Goal: Information Seeking & Learning: Find contact information

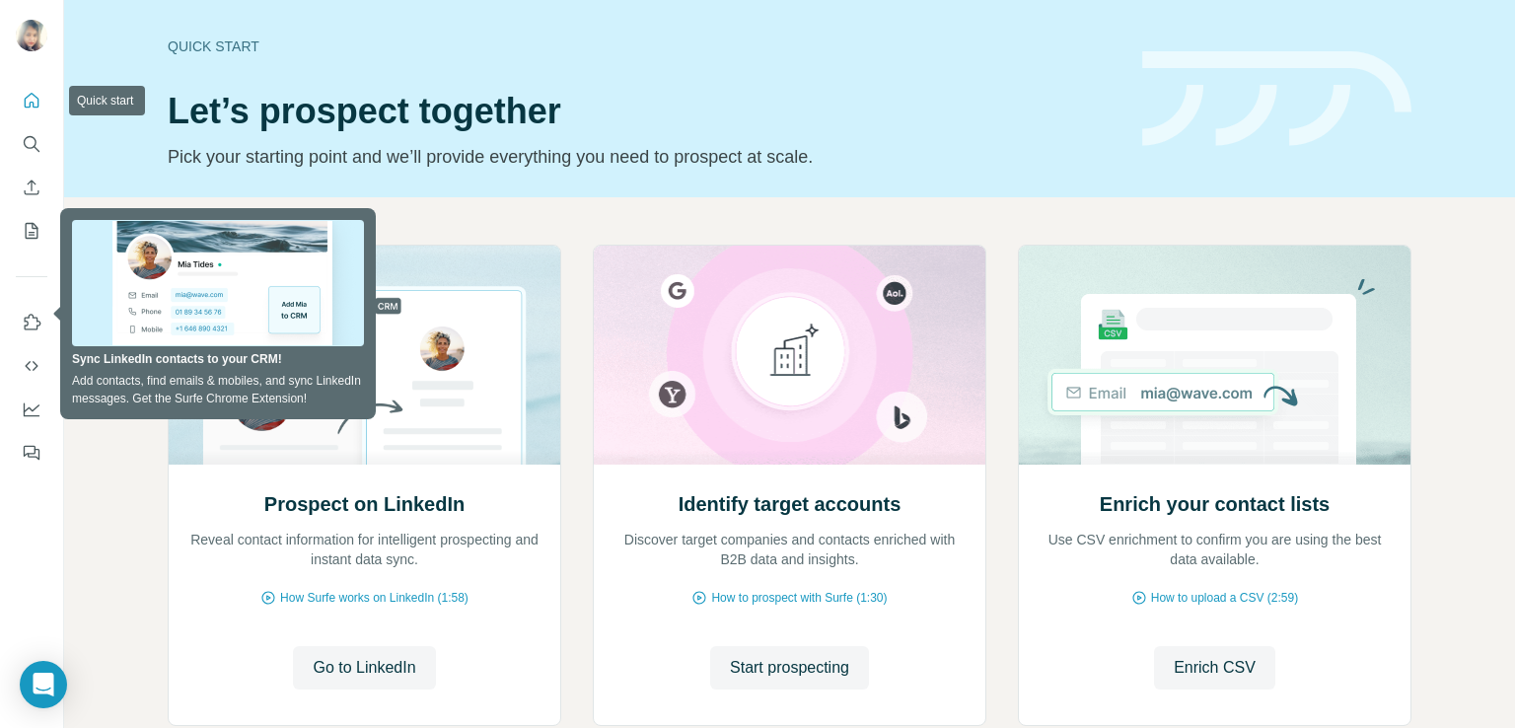
click at [30, 92] on icon "Quick start" at bounding box center [32, 101] width 20 height 20
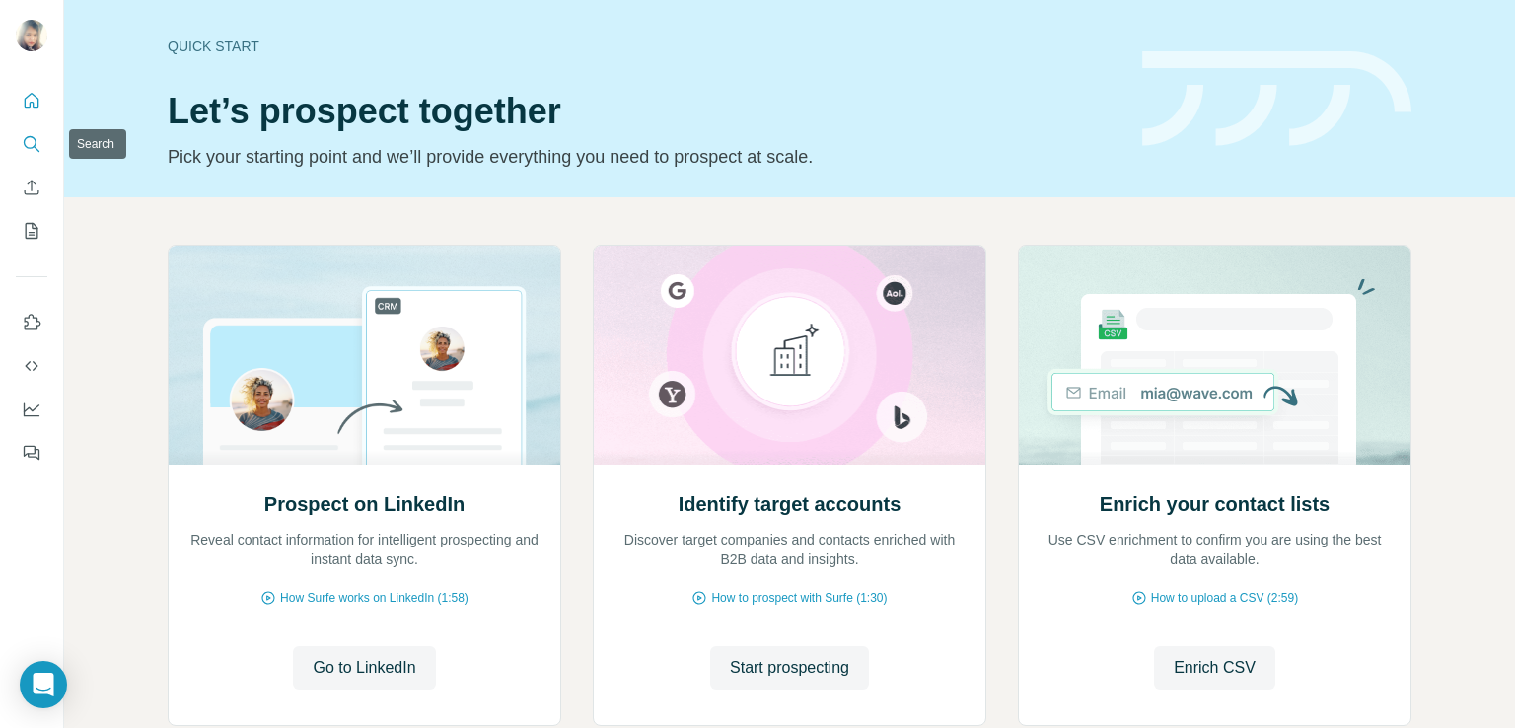
click at [38, 138] on icon "Search" at bounding box center [32, 144] width 20 height 20
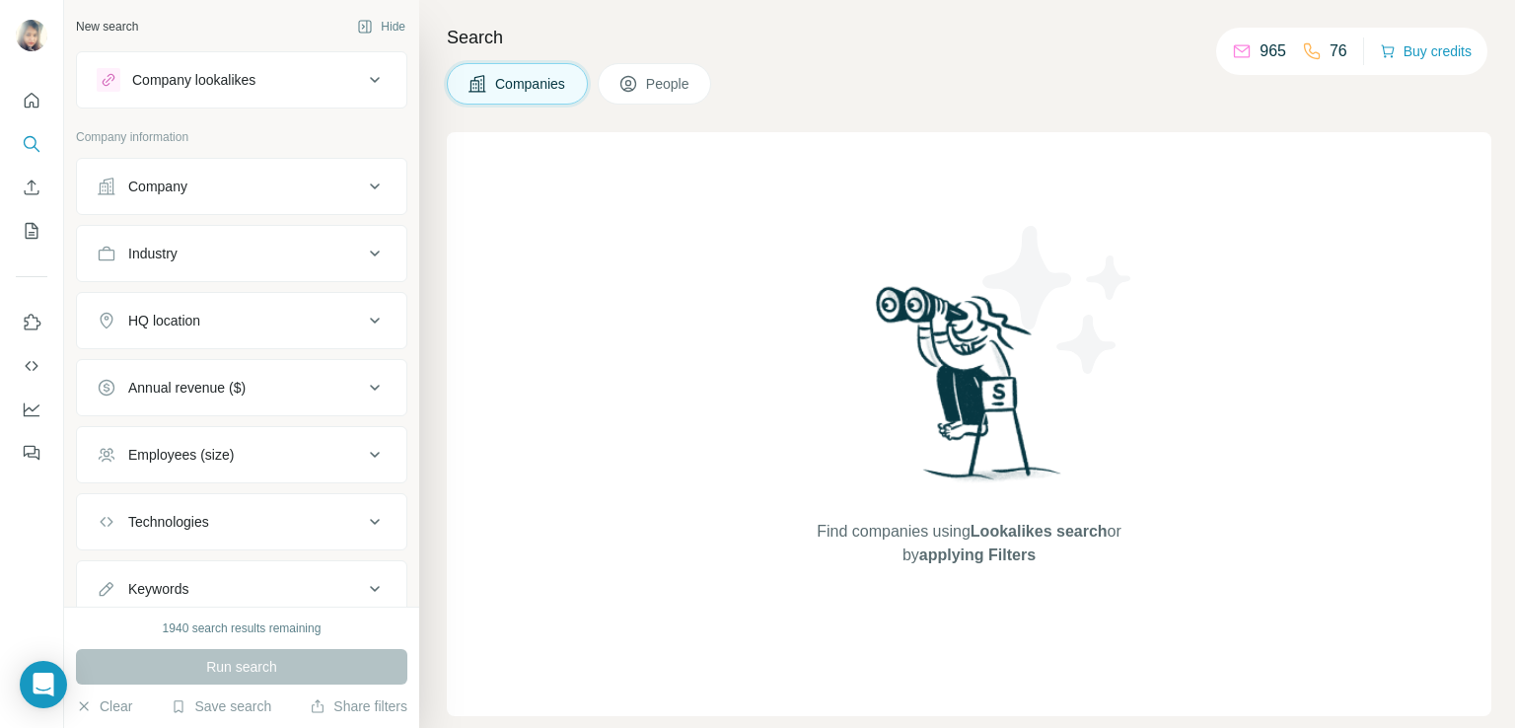
click at [255, 193] on div "Company" at bounding box center [230, 187] width 266 height 20
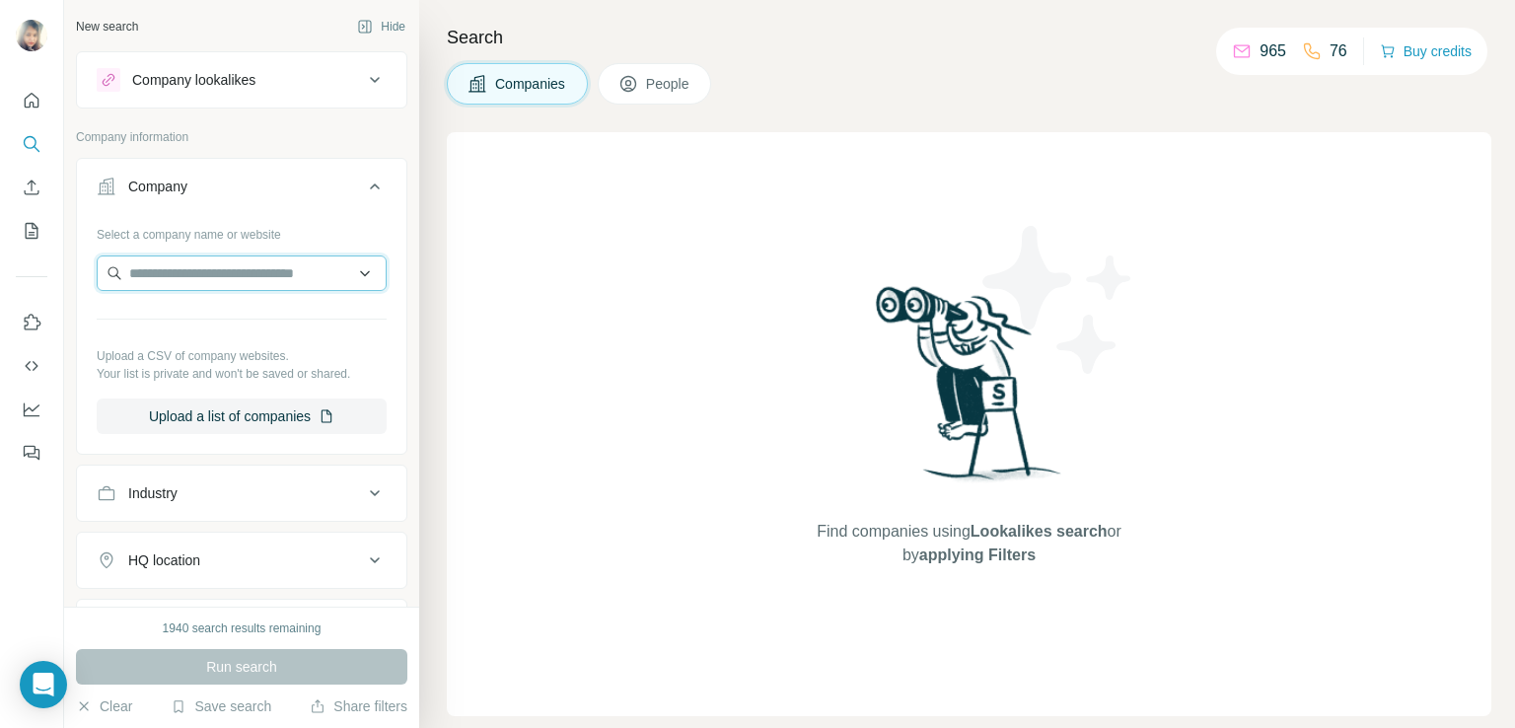
click at [237, 262] on input "text" at bounding box center [242, 272] width 290 height 35
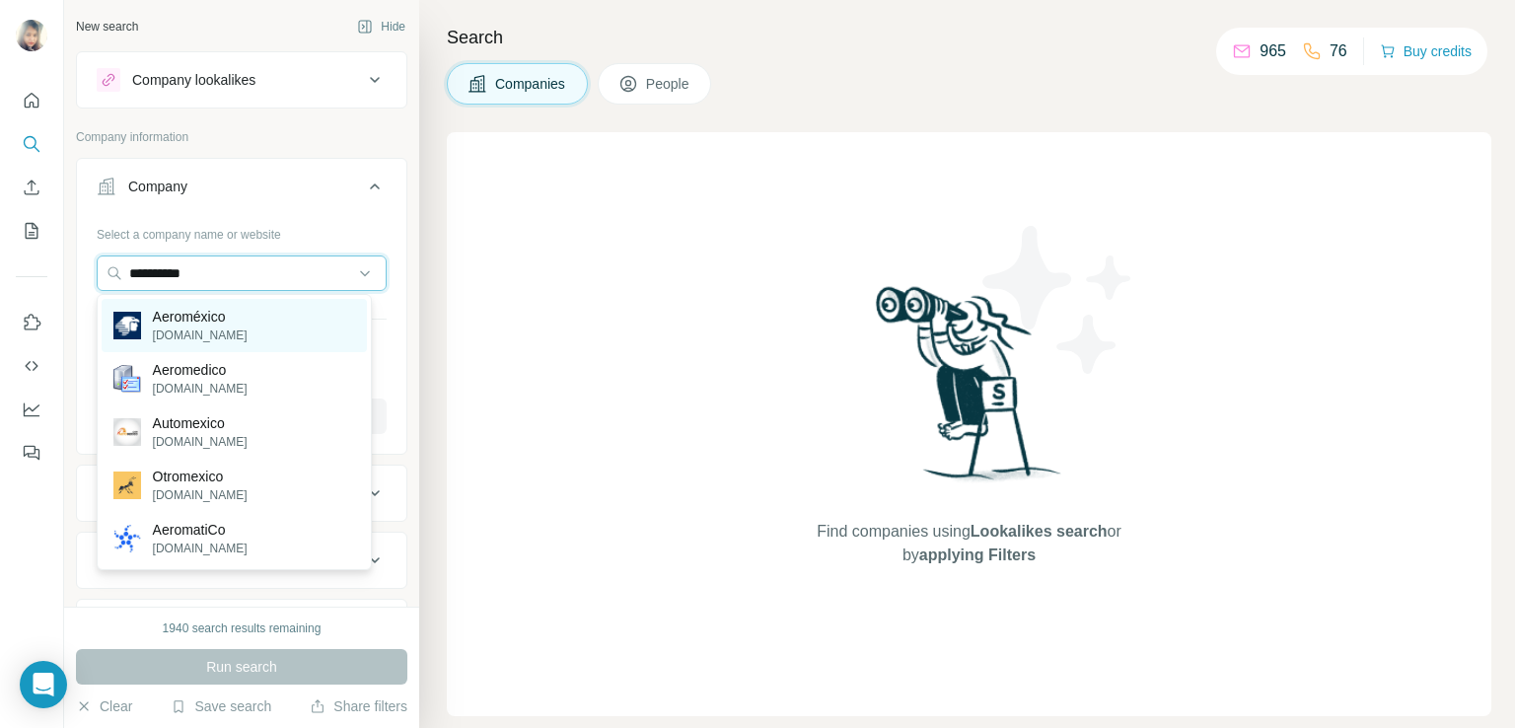
type input "**********"
click at [249, 327] on div "Aeroméxico [DOMAIN_NAME]" at bounding box center [234, 325] width 265 height 53
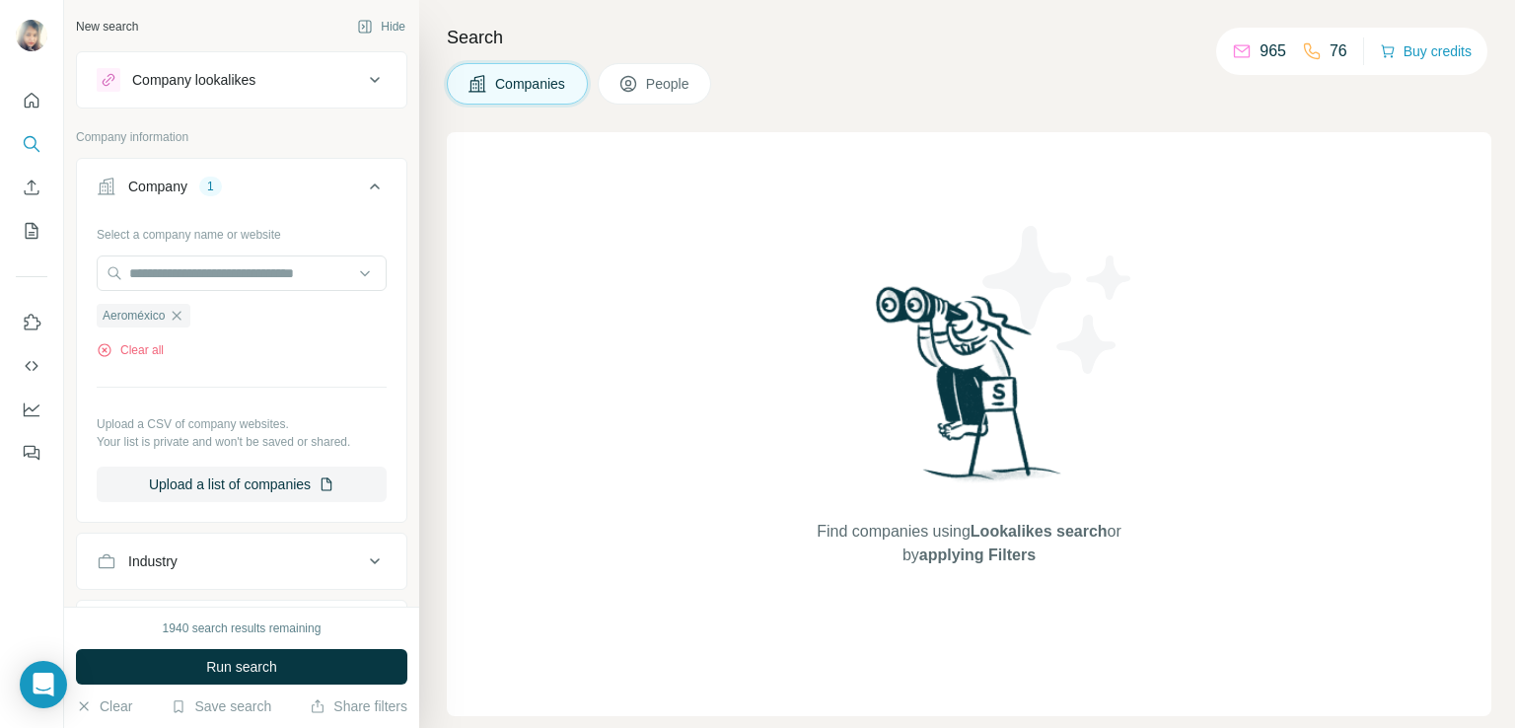
click at [663, 82] on span "People" at bounding box center [668, 84] width 45 height 20
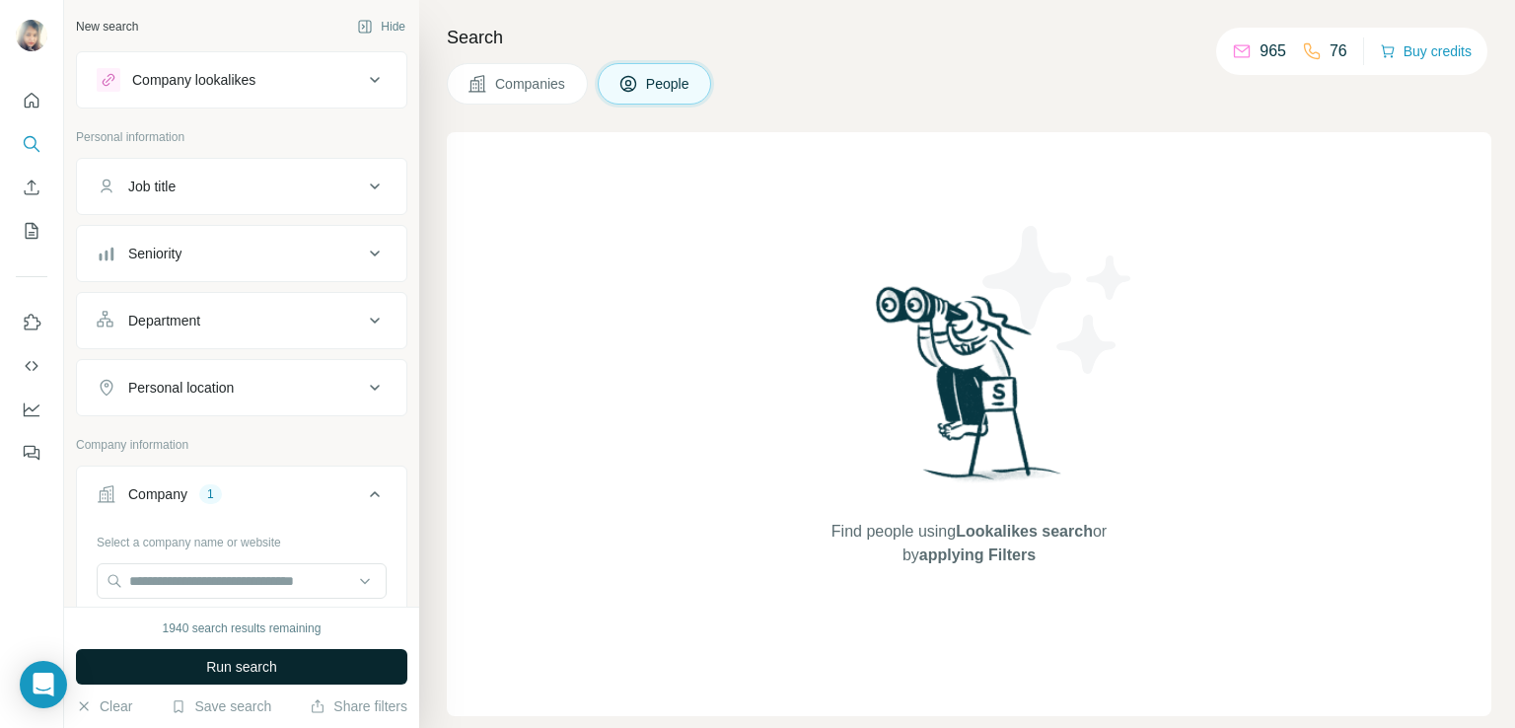
click at [242, 660] on span "Run search" at bounding box center [241, 667] width 71 height 20
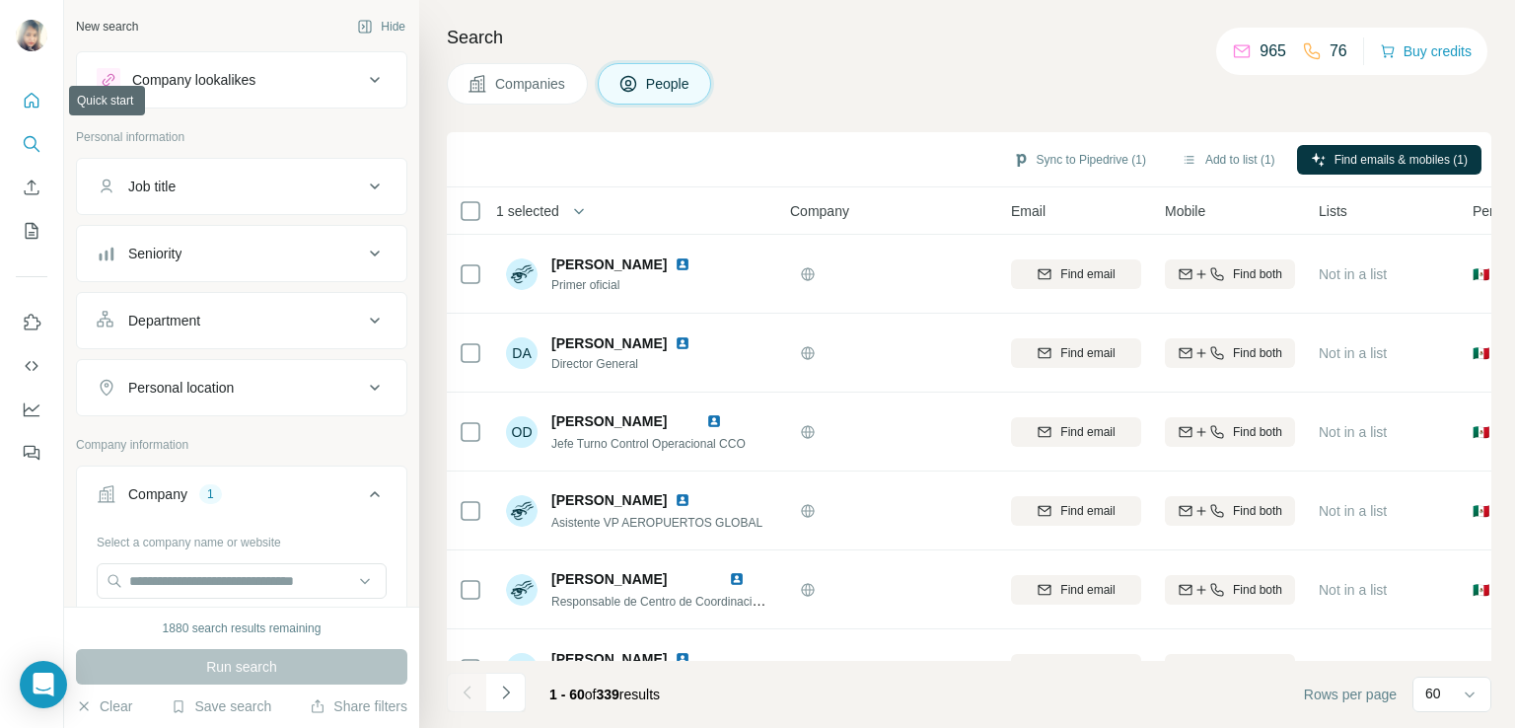
click at [27, 107] on icon "Quick start" at bounding box center [32, 100] width 15 height 15
click at [28, 141] on icon "Search" at bounding box center [32, 144] width 20 height 20
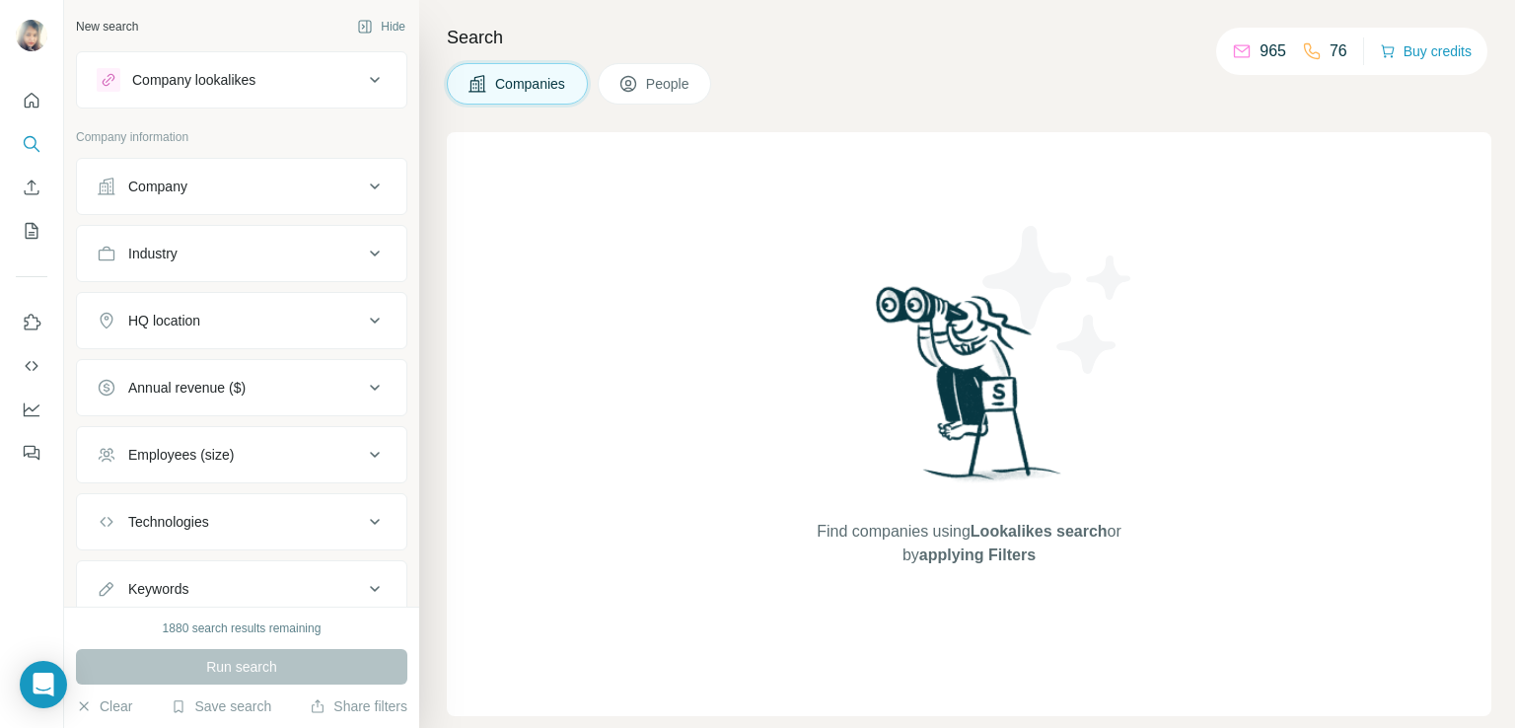
click at [194, 189] on div "Company" at bounding box center [230, 187] width 266 height 20
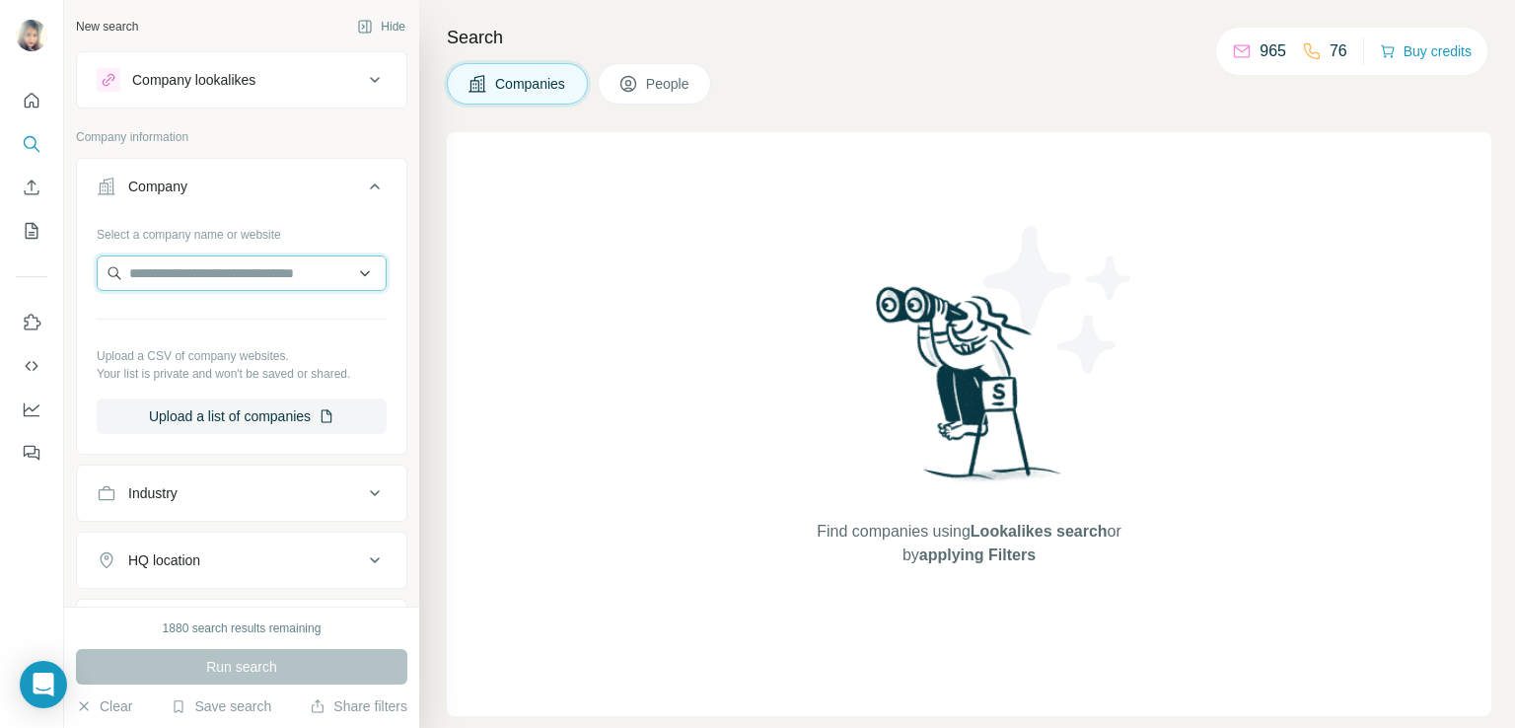
click at [185, 273] on input "text" at bounding box center [242, 272] width 290 height 35
paste input "**********"
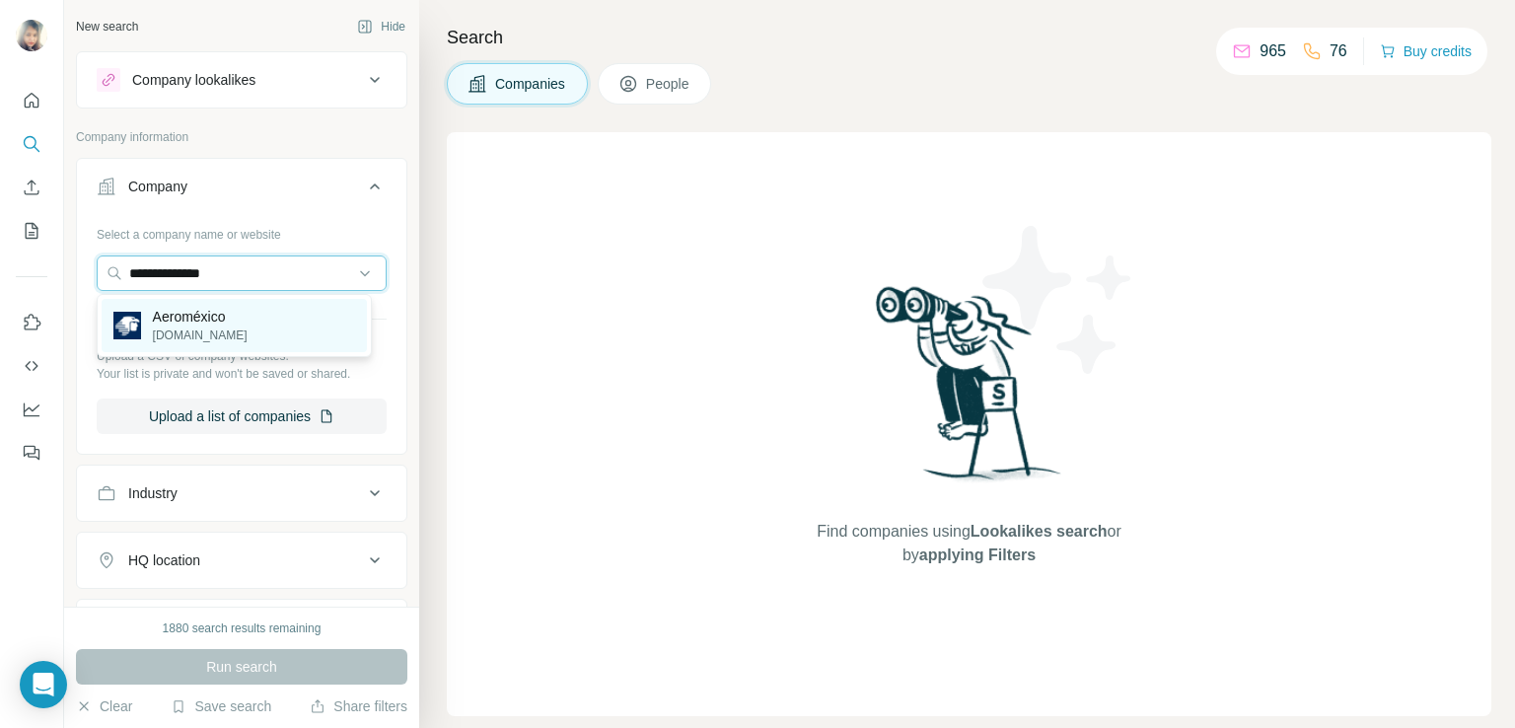
type input "**********"
click at [201, 319] on p "Aeroméxico" at bounding box center [200, 317] width 95 height 20
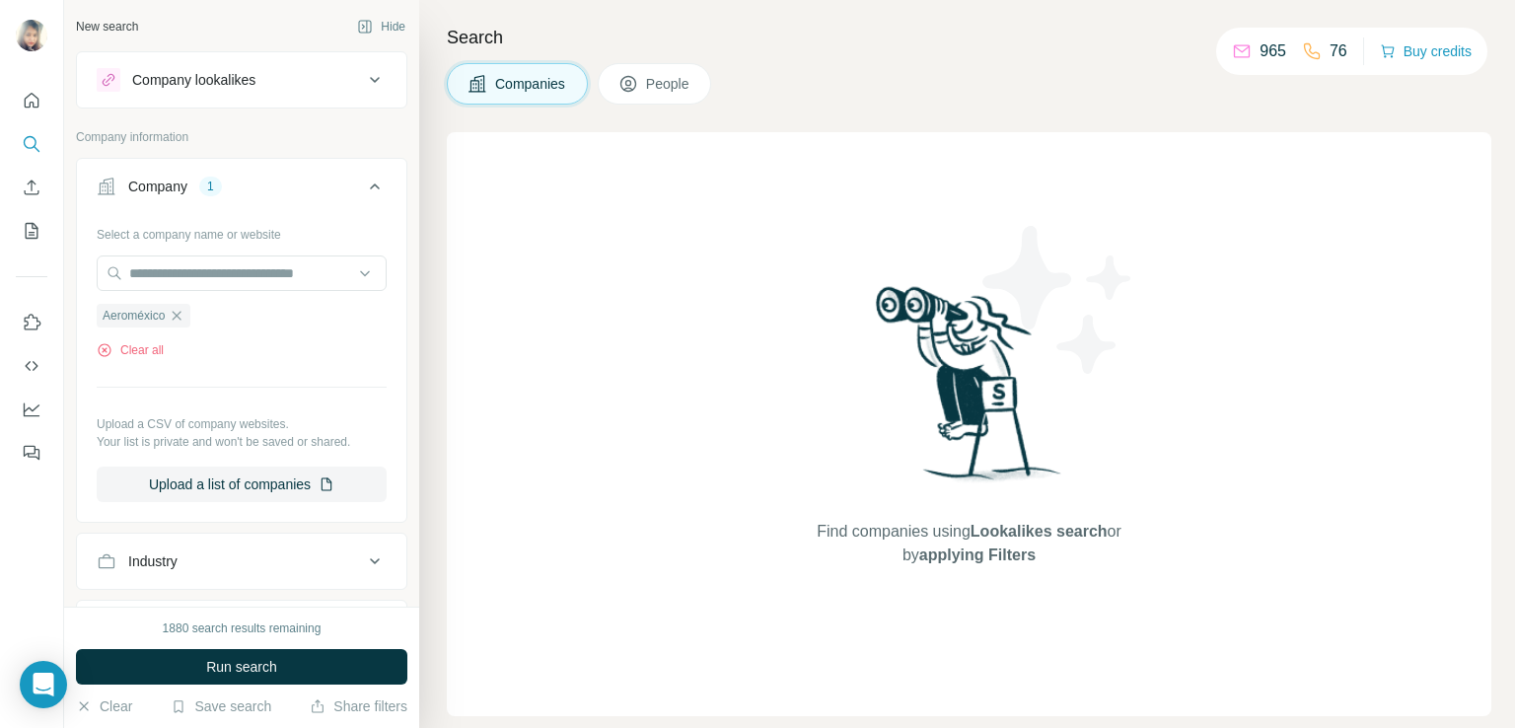
click at [662, 84] on span "People" at bounding box center [668, 84] width 45 height 20
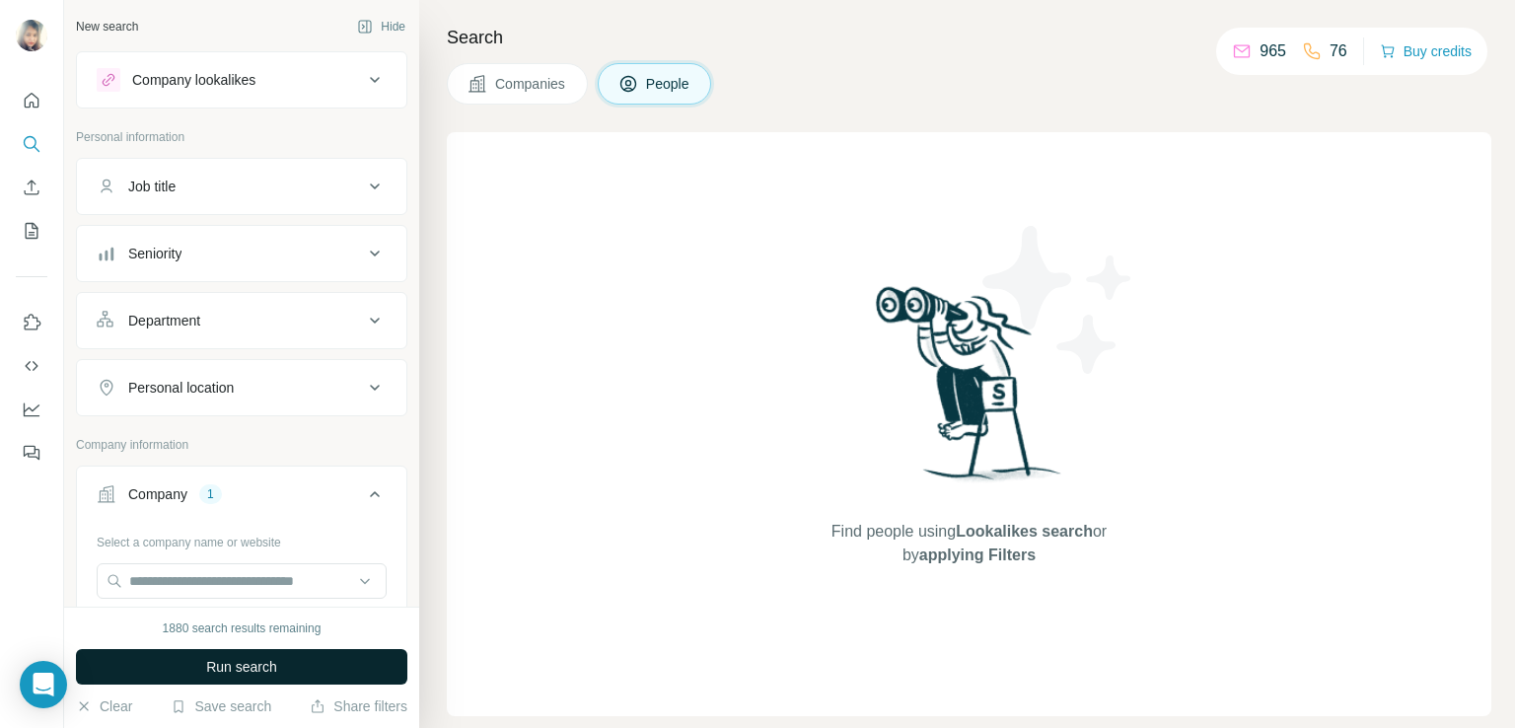
click at [208, 661] on span "Run search" at bounding box center [241, 667] width 71 height 20
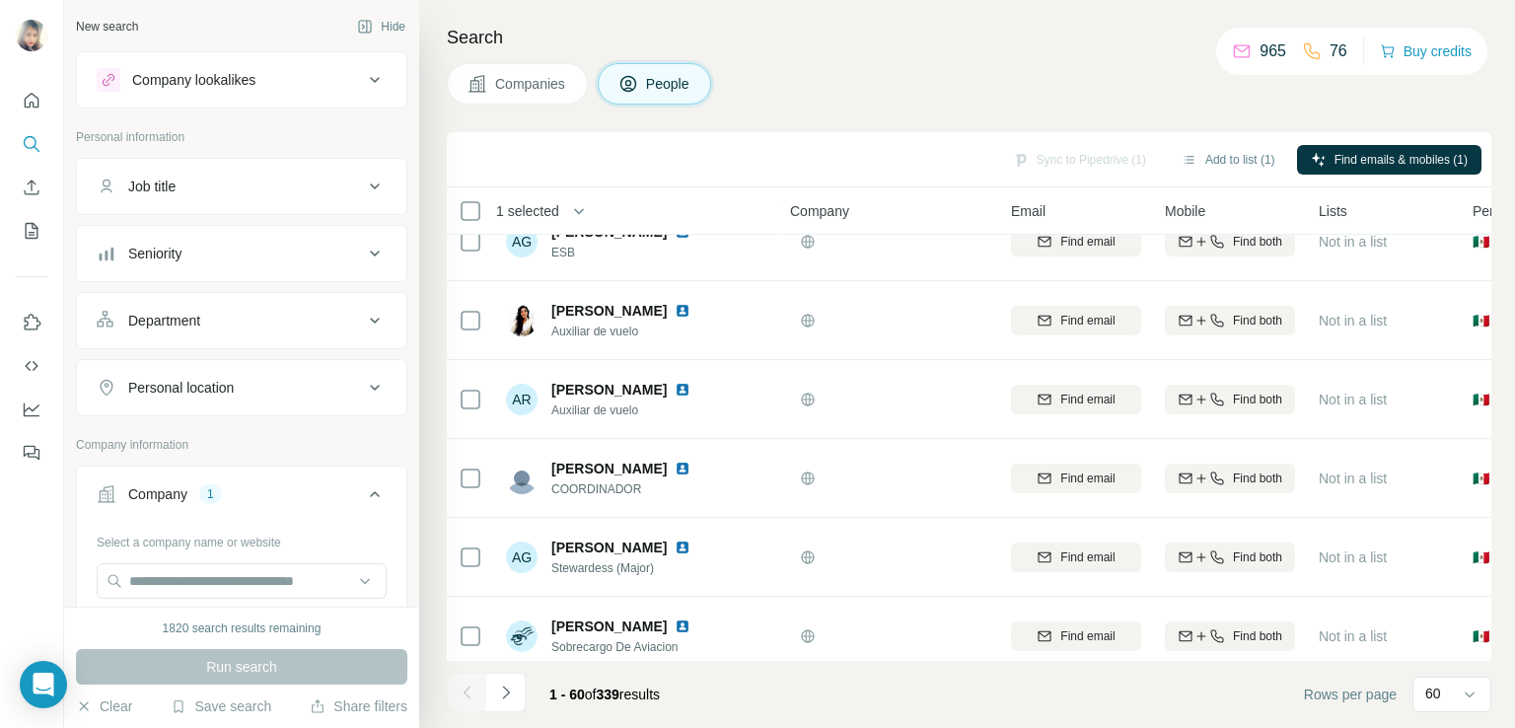
scroll to position [4317, 0]
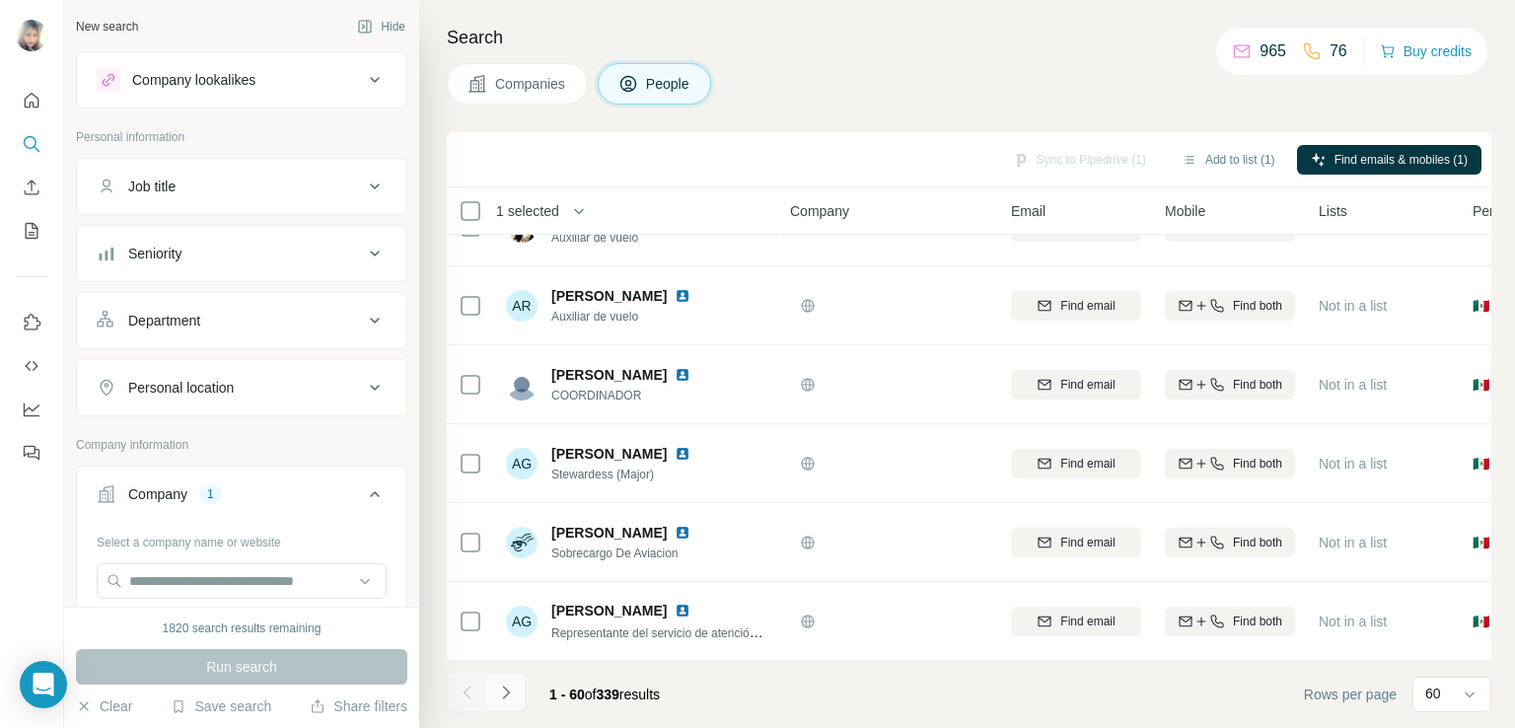
click at [505, 690] on icon "Navigate to next page" at bounding box center [506, 692] width 20 height 20
click at [501, 703] on button "Navigate to next page" at bounding box center [505, 691] width 39 height 39
click at [504, 695] on icon "Navigate to next page" at bounding box center [505, 691] width 7 height 13
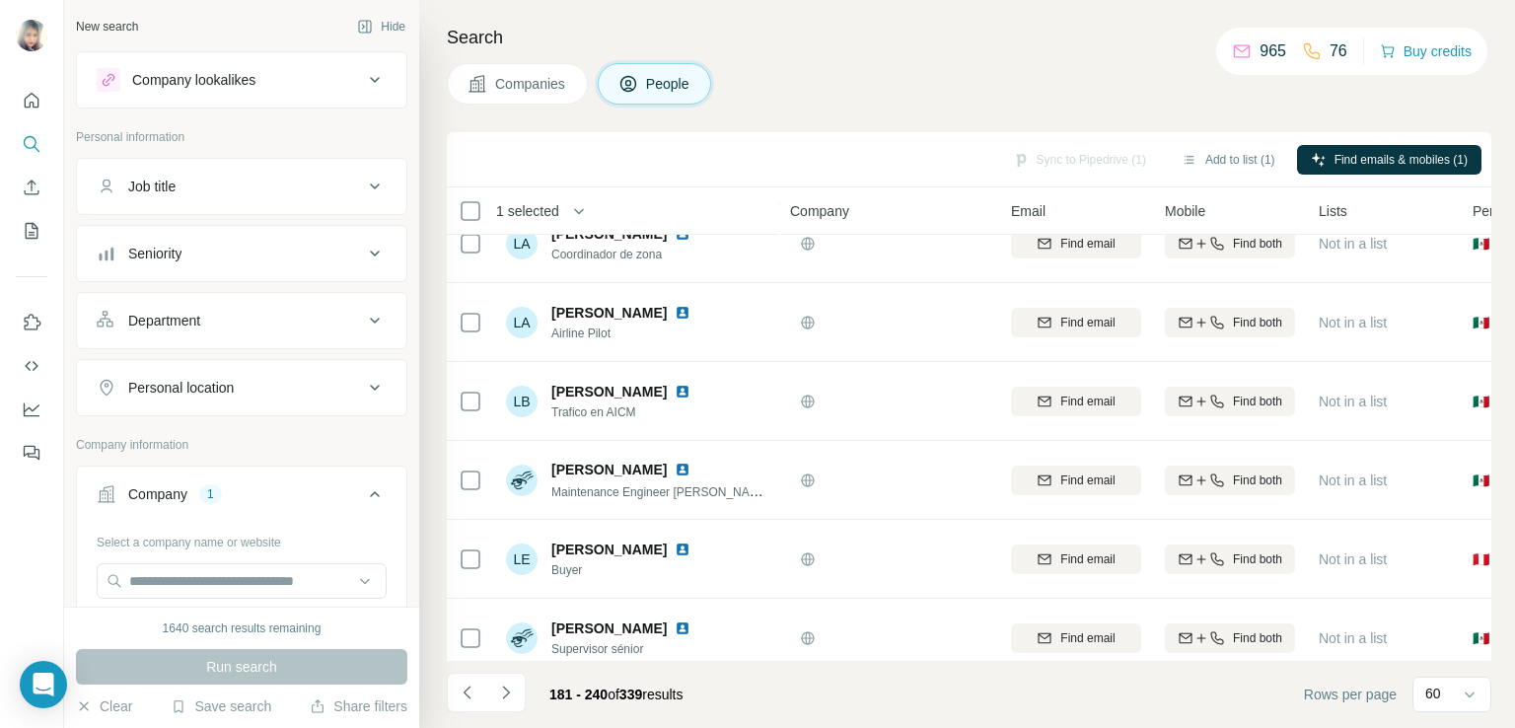
scroll to position [2173, 0]
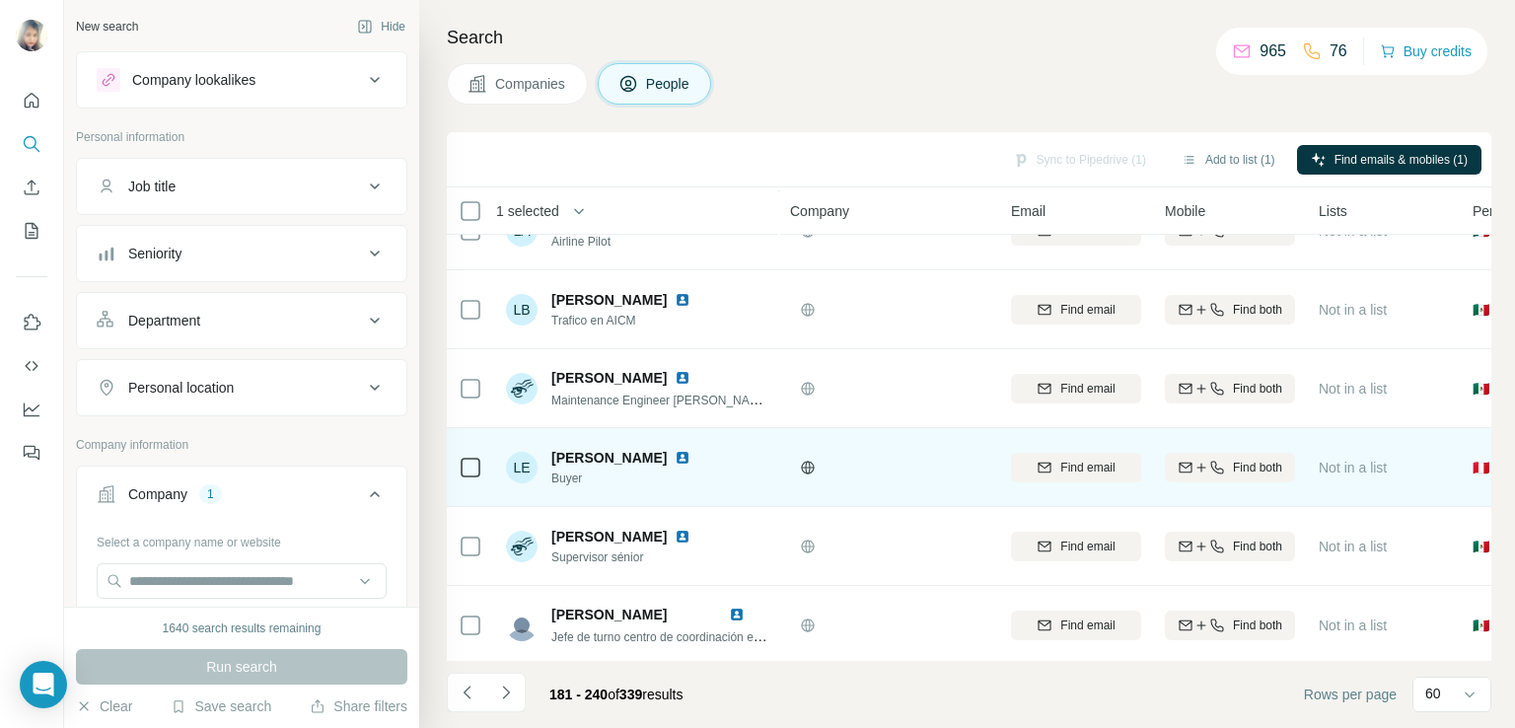
click at [690, 457] on img at bounding box center [682, 458] width 16 height 16
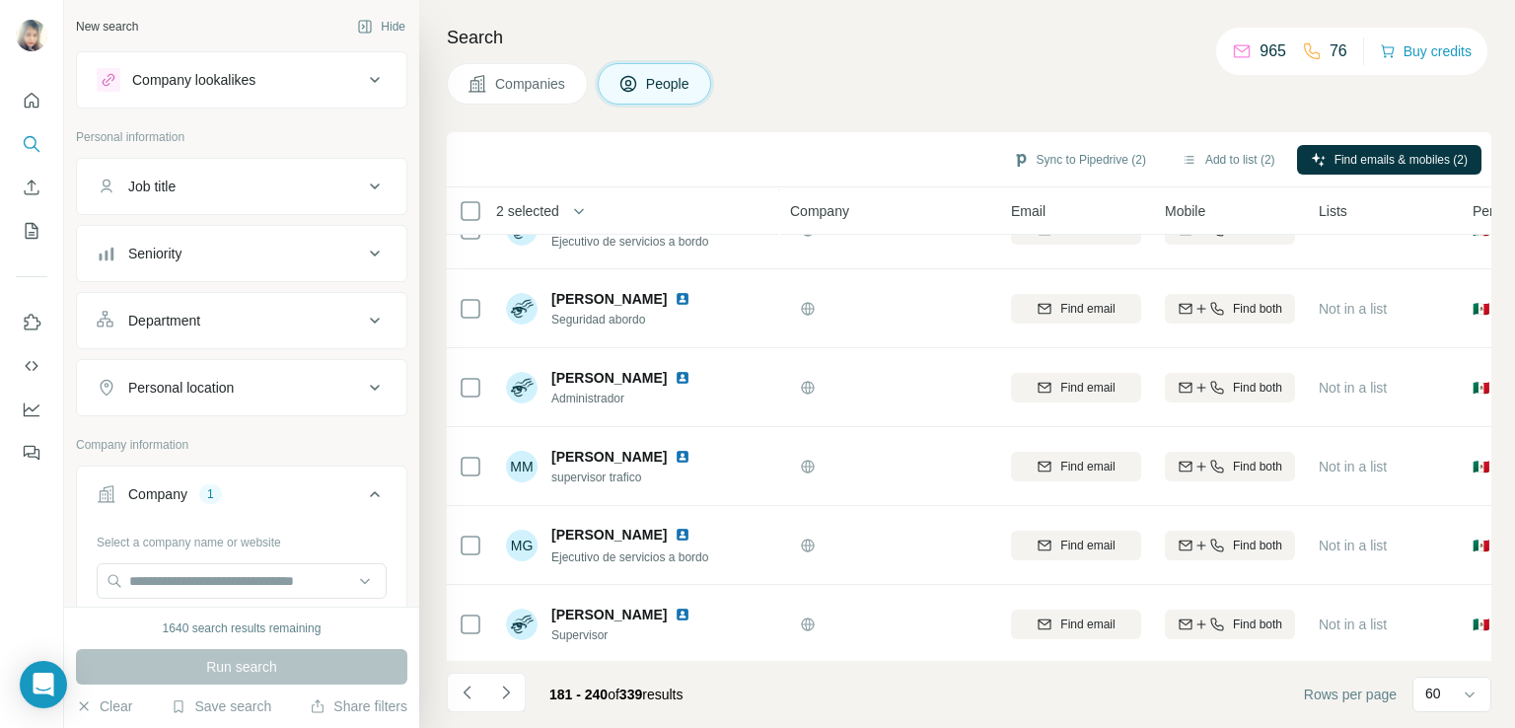
scroll to position [4317, 0]
click at [501, 689] on icon "Navigate to next page" at bounding box center [506, 692] width 20 height 20
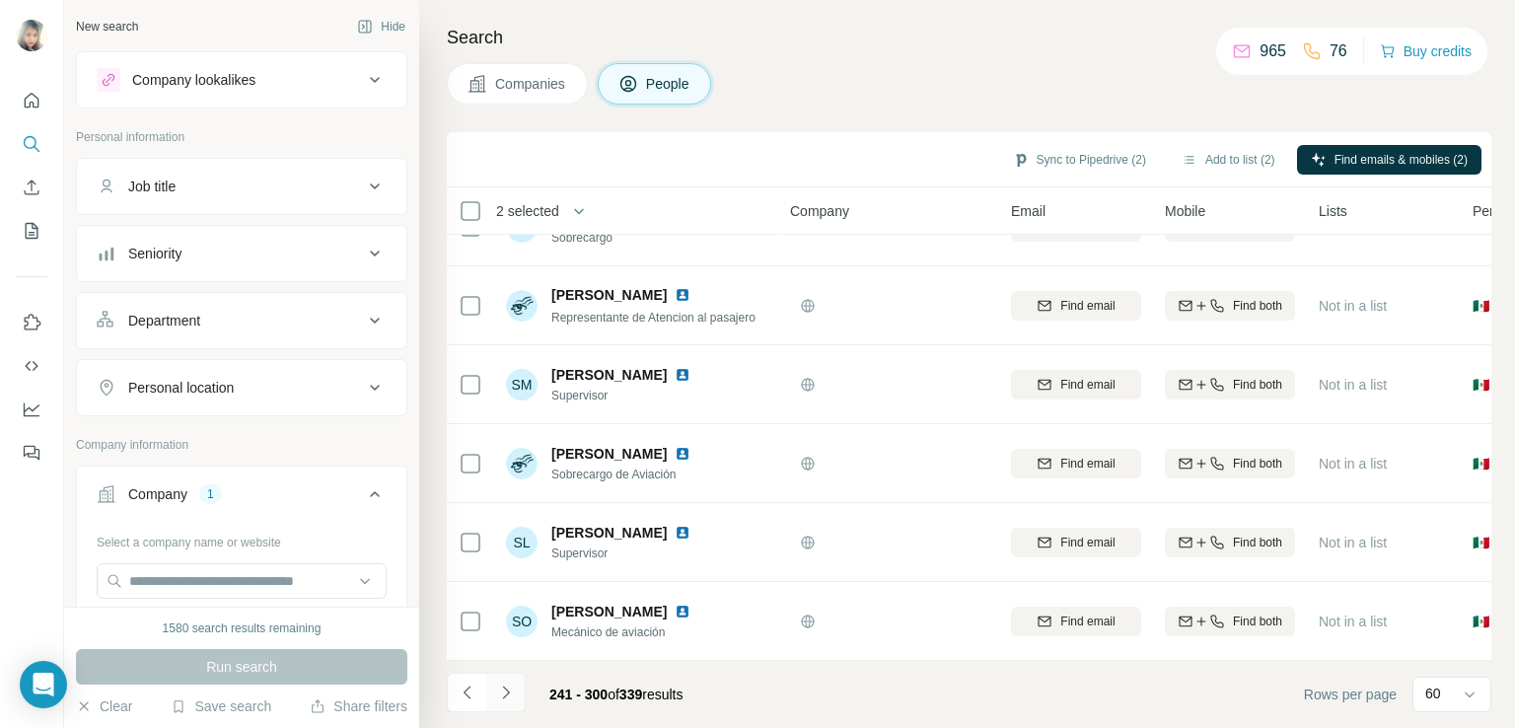
click at [507, 682] on icon "Navigate to next page" at bounding box center [506, 692] width 20 height 20
click at [511, 688] on div at bounding box center [505, 691] width 39 height 39
click at [287, 244] on div "Seniority" at bounding box center [230, 254] width 266 height 20
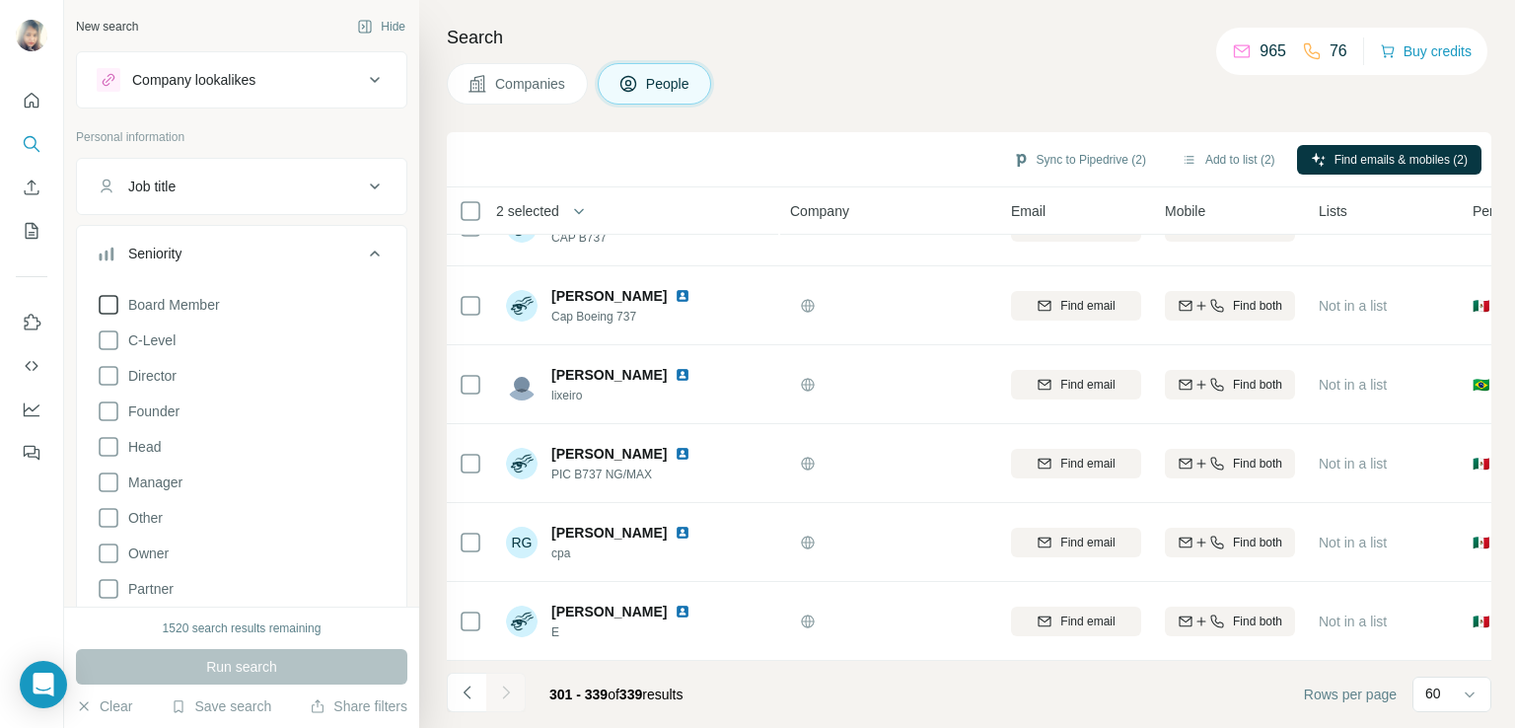
click at [185, 303] on span "Board Member" at bounding box center [170, 305] width 100 height 20
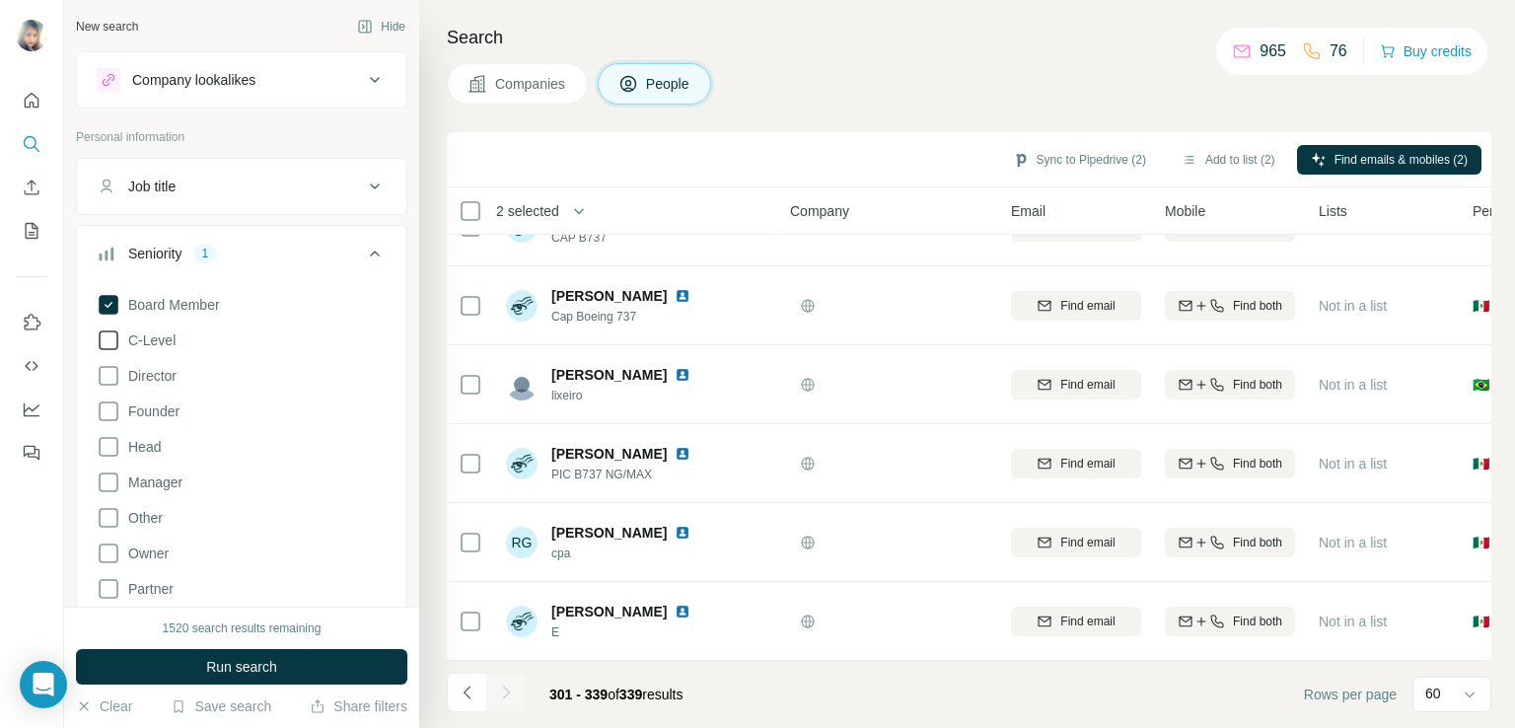
click at [153, 336] on span "C-Level" at bounding box center [147, 340] width 55 height 20
click at [136, 435] on label "Head" at bounding box center [129, 447] width 64 height 24
click at [124, 486] on span "Manager" at bounding box center [151, 482] width 62 height 20
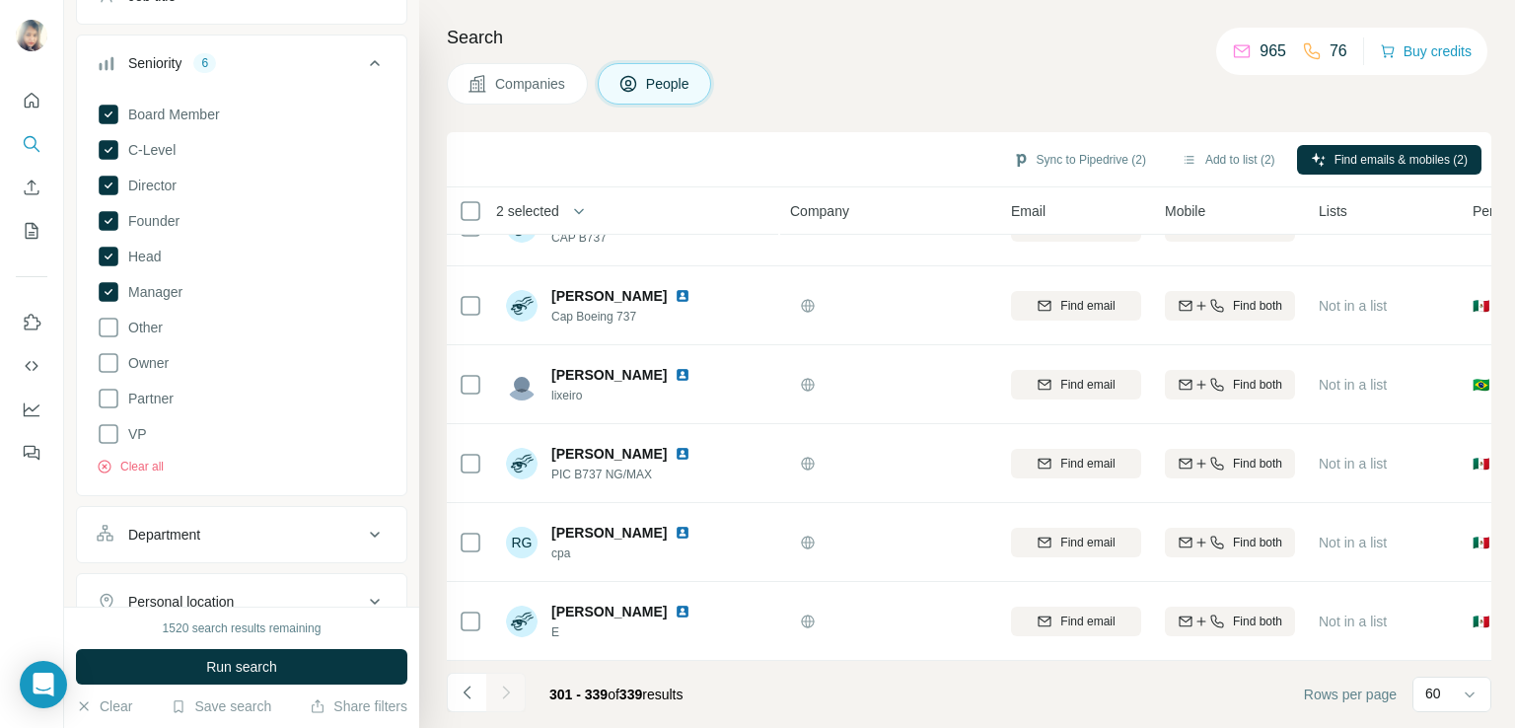
scroll to position [212, 0]
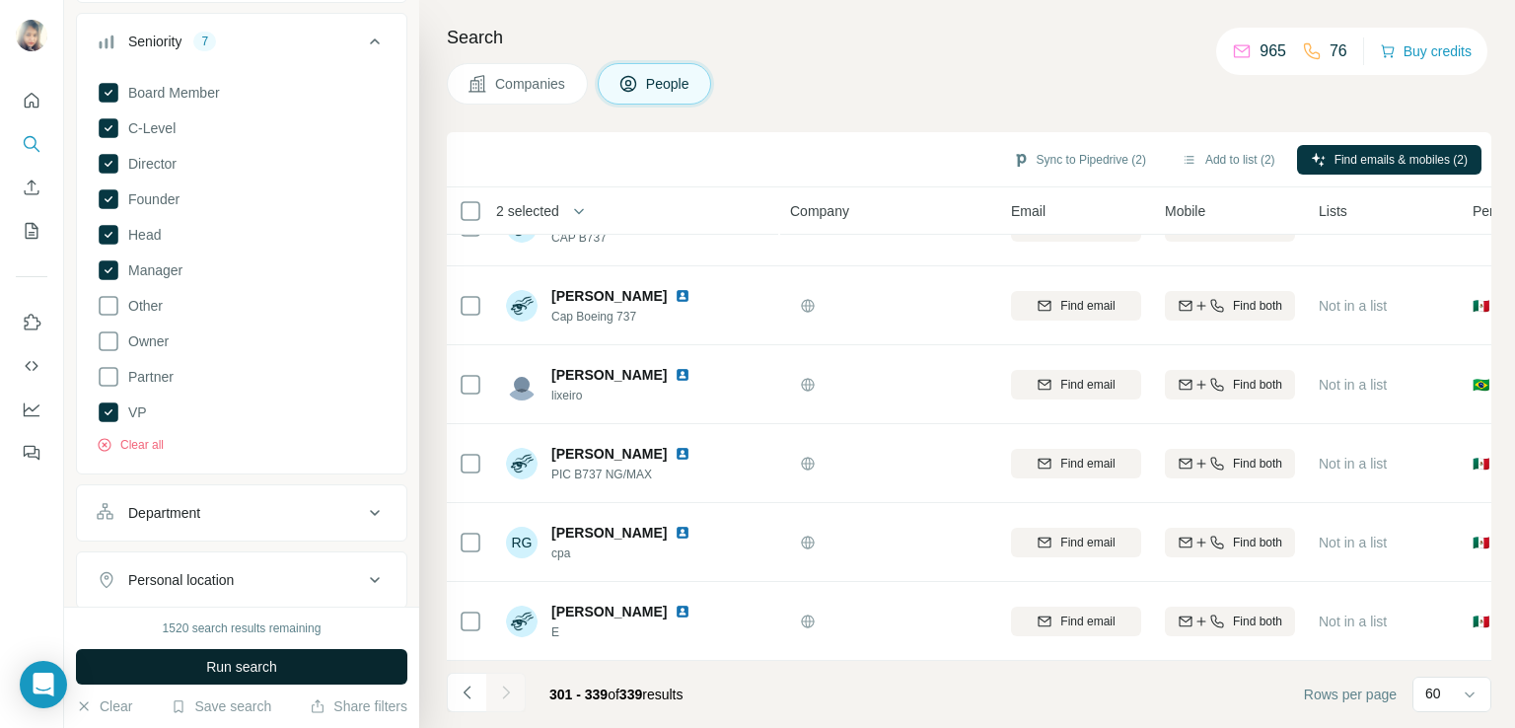
click at [284, 667] on button "Run search" at bounding box center [241, 666] width 331 height 35
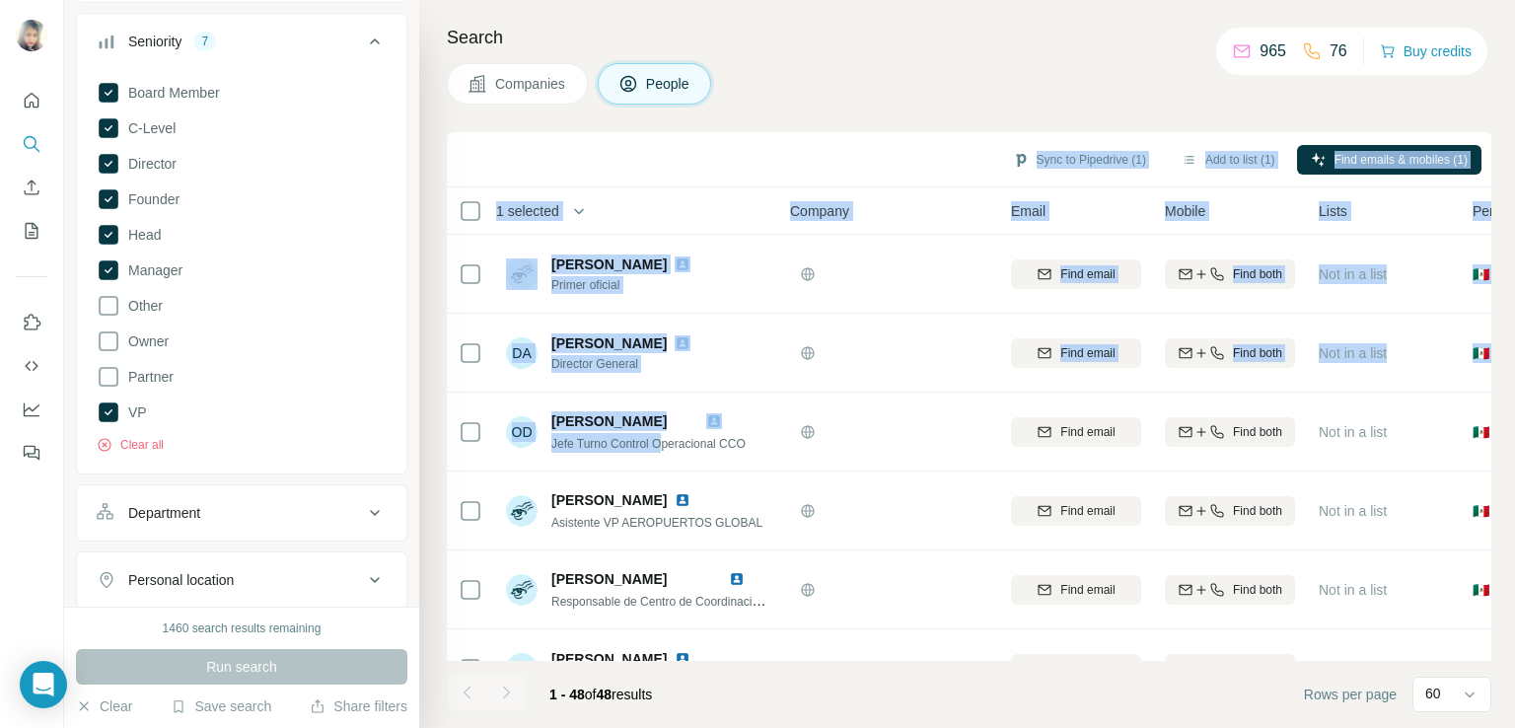
drag, startPoint x: 667, startPoint y: 431, endPoint x: 1025, endPoint y: 33, distance: 536.2
click at [1025, 33] on div "Search Companies People Sync to Pipedrive (1) Add to list (1) Find emails & mob…" at bounding box center [966, 364] width 1095 height 728
click at [1025, 69] on div "Companies People" at bounding box center [969, 83] width 1044 height 41
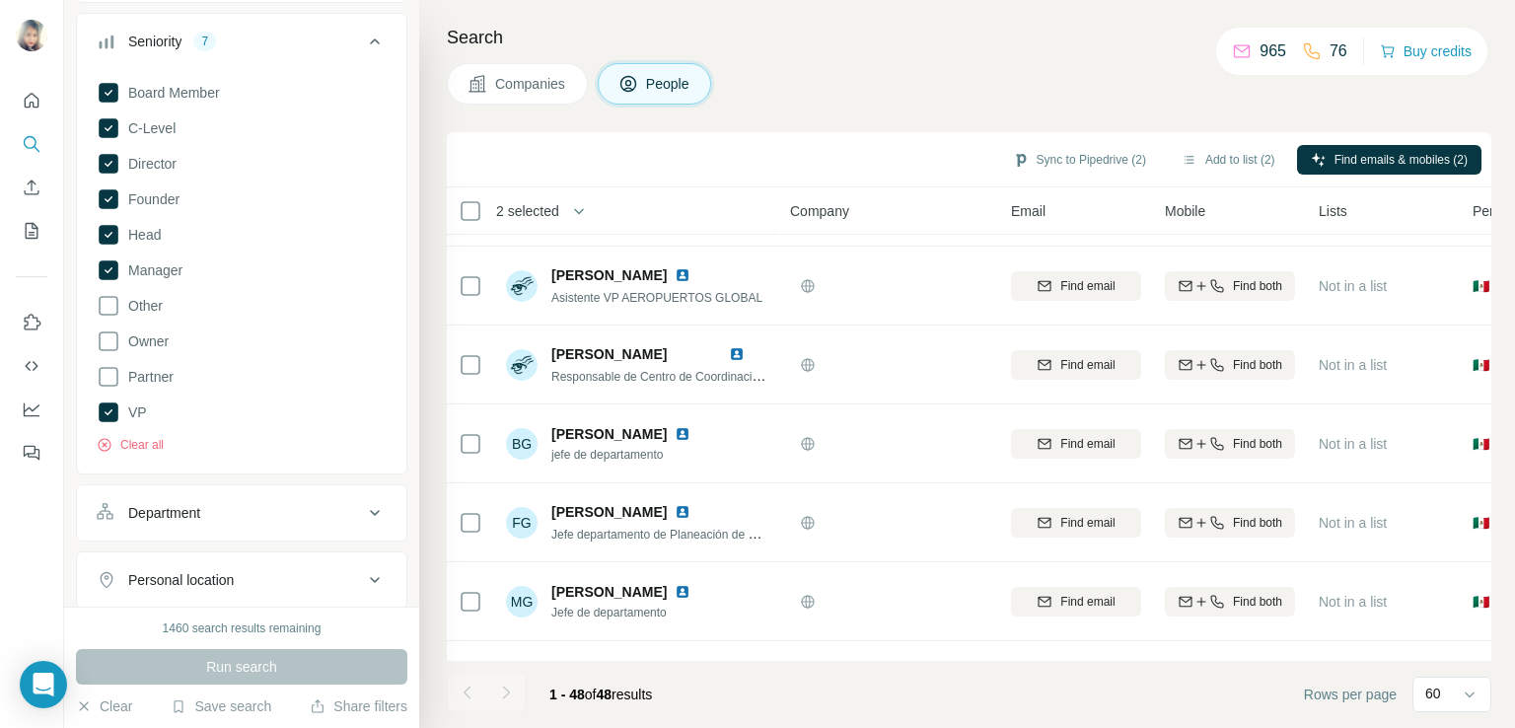
scroll to position [232, 0]
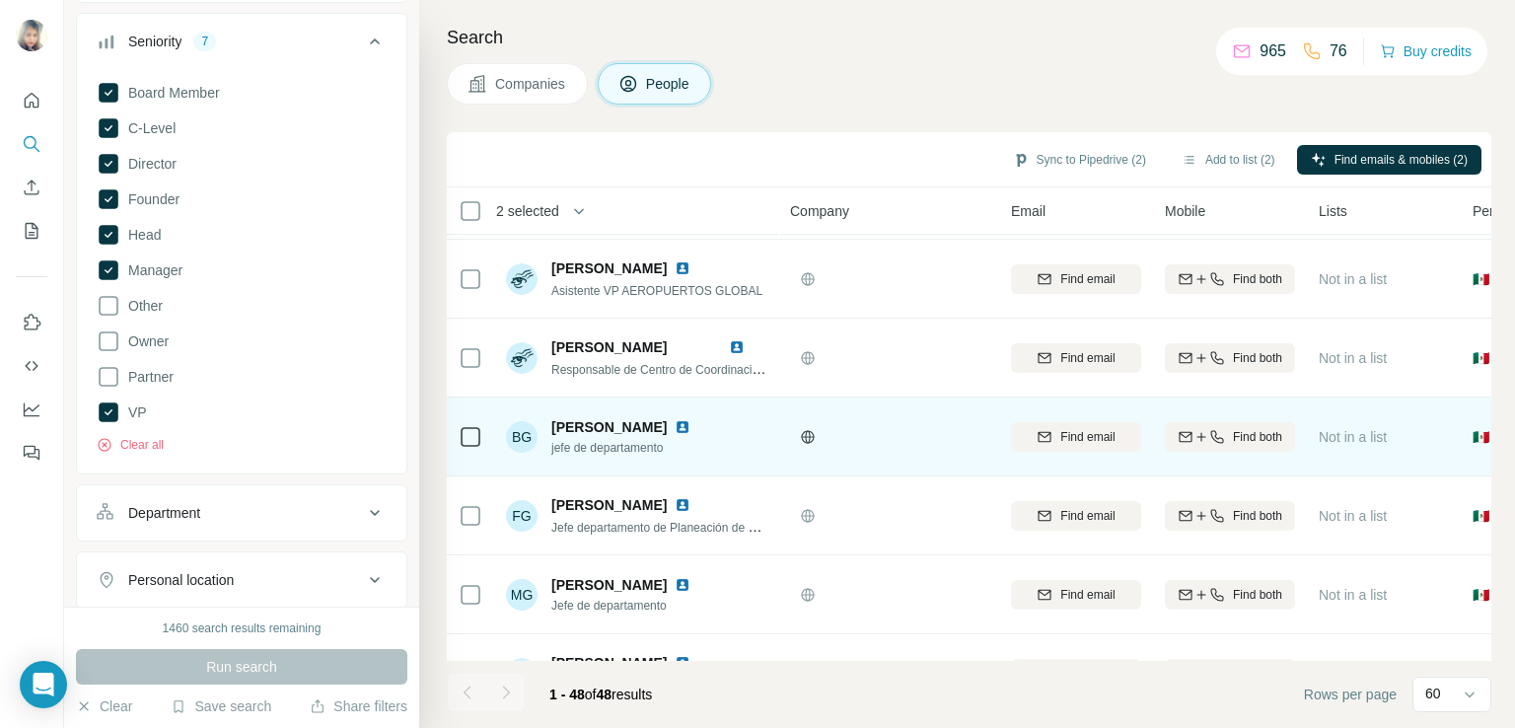
click at [690, 424] on img at bounding box center [682, 427] width 16 height 16
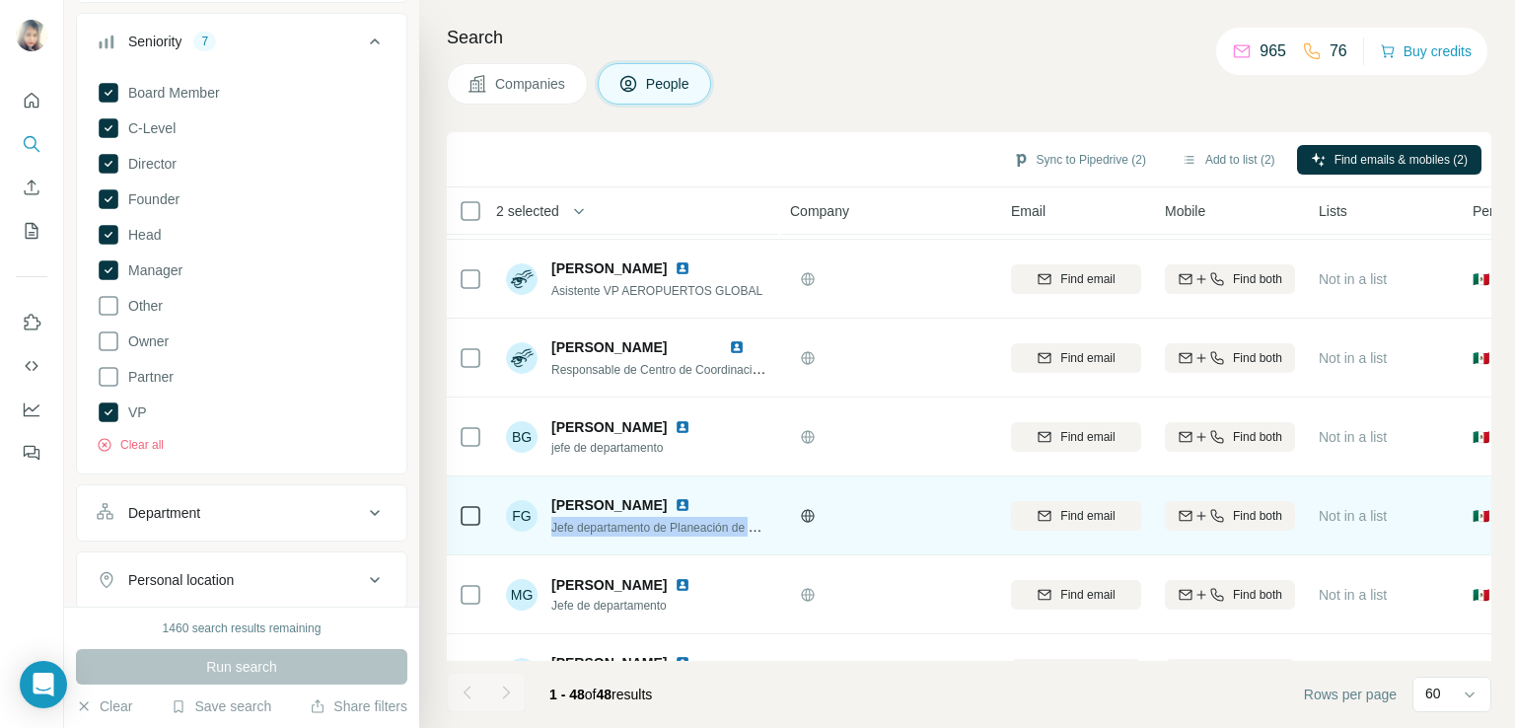
drag, startPoint x: 552, startPoint y: 527, endPoint x: 769, endPoint y: 529, distance: 216.9
click at [769, 529] on td "FG [PERSON_NAME] Jefe departamento de Planeación de Mantenimiento" at bounding box center [637, 515] width 286 height 79
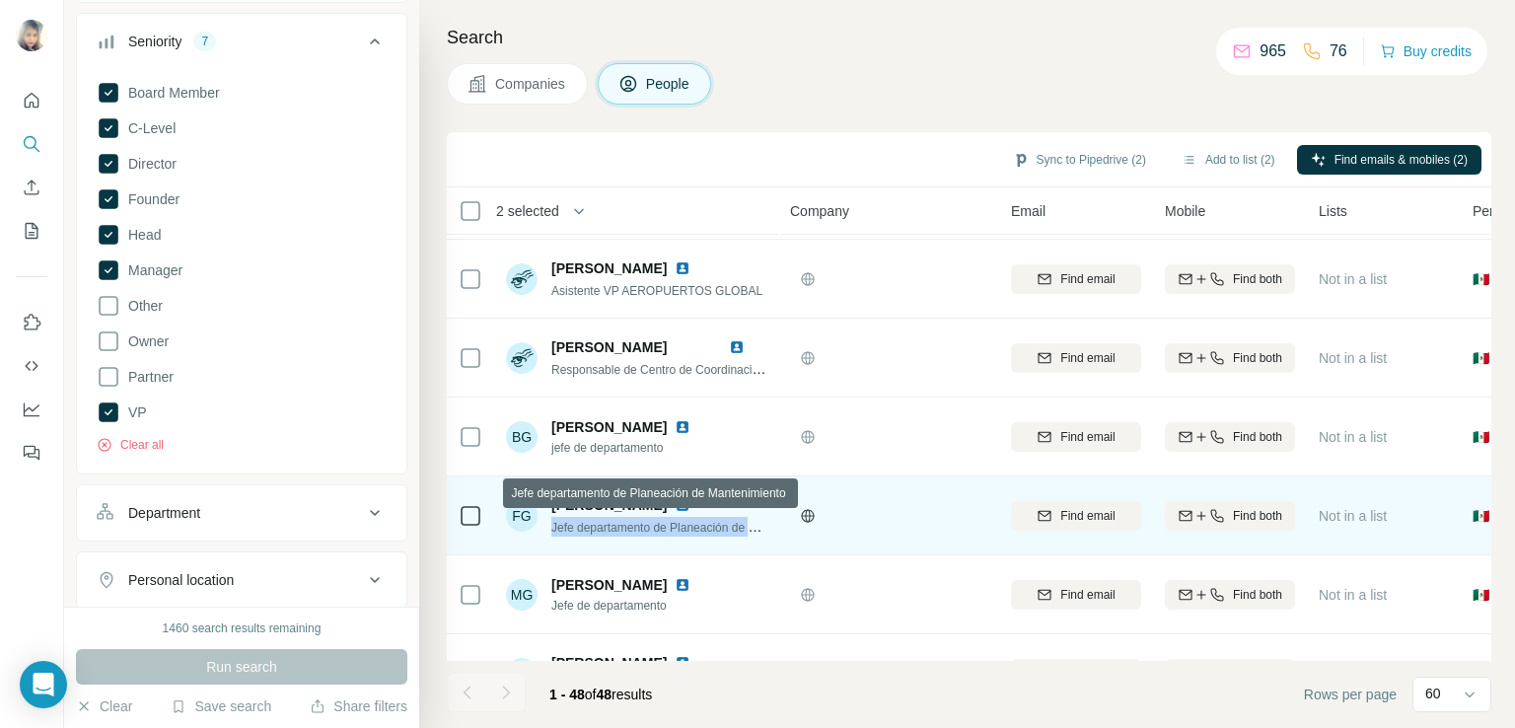
copy span "Jefe departamento de Planeación de M"
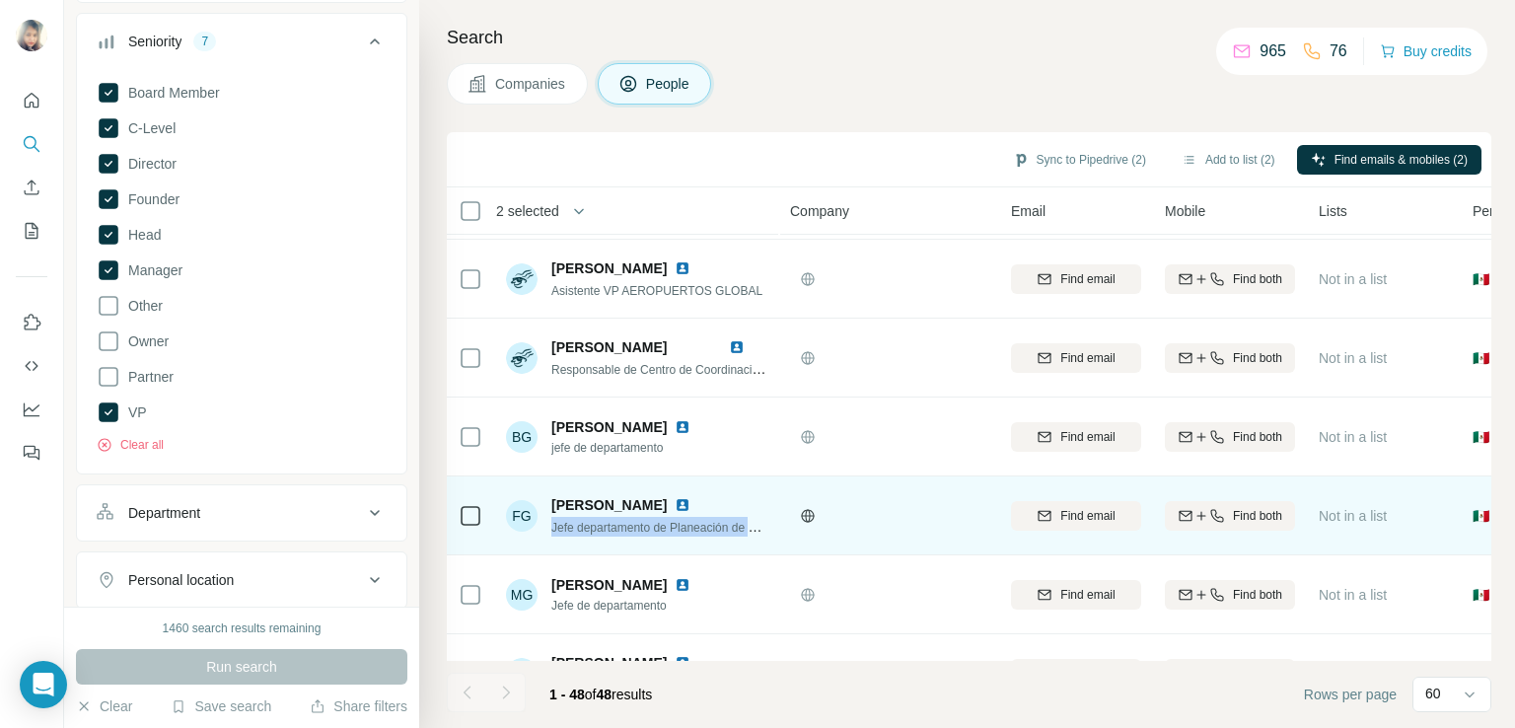
click at [690, 510] on img at bounding box center [682, 505] width 16 height 16
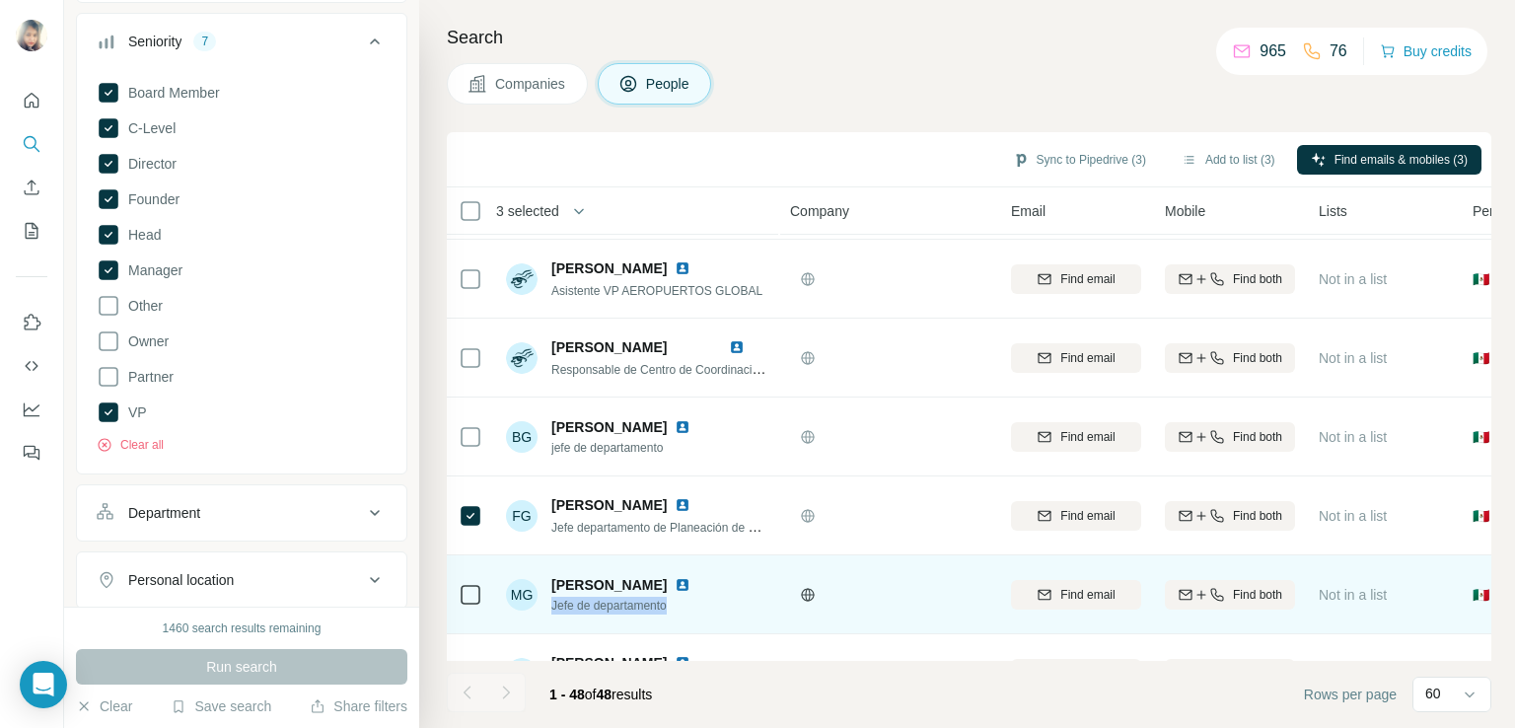
drag, startPoint x: 679, startPoint y: 602, endPoint x: 553, endPoint y: 606, distance: 126.3
click at [553, 606] on span "Jefe de departamento" at bounding box center [632, 606] width 163 height 18
copy span "Jefe de departamento"
click at [690, 585] on img at bounding box center [682, 585] width 16 height 16
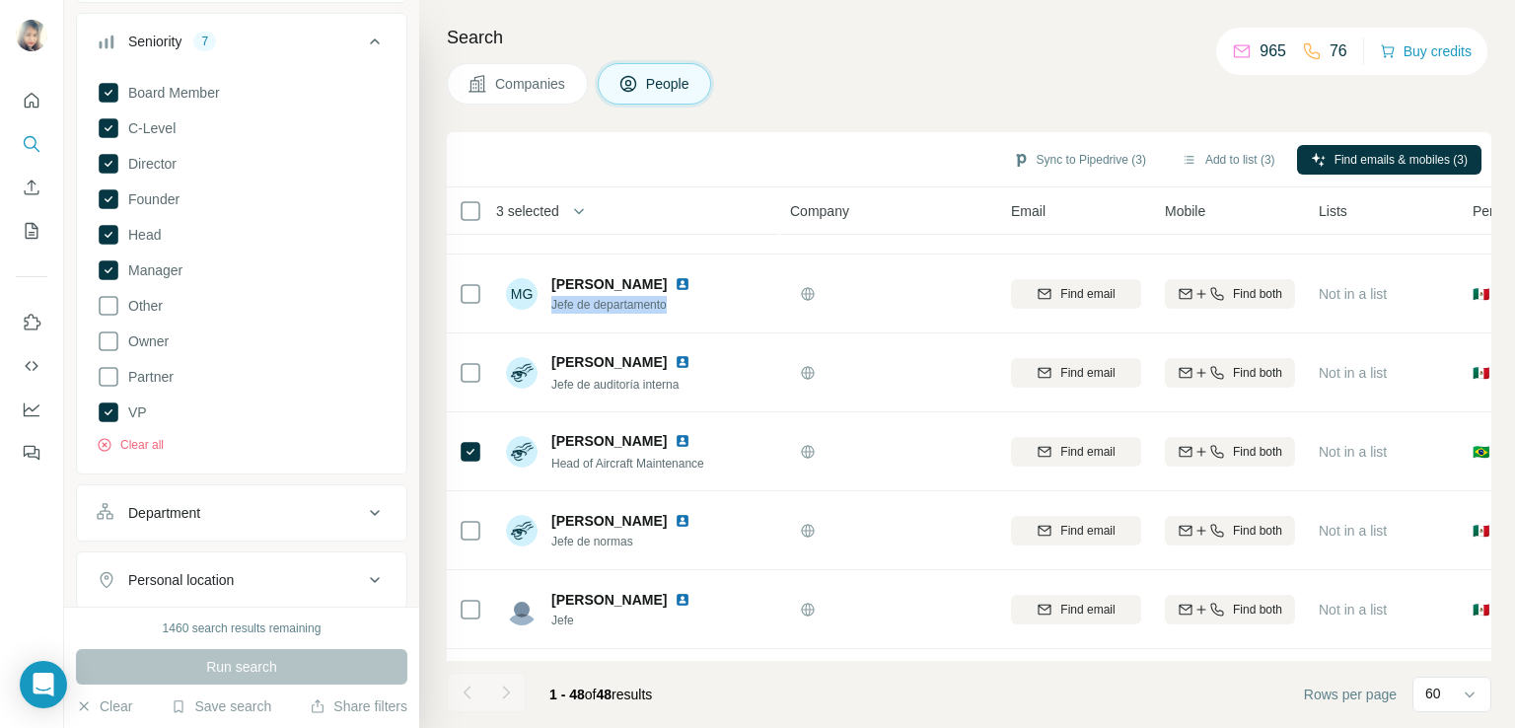
scroll to position [567, 0]
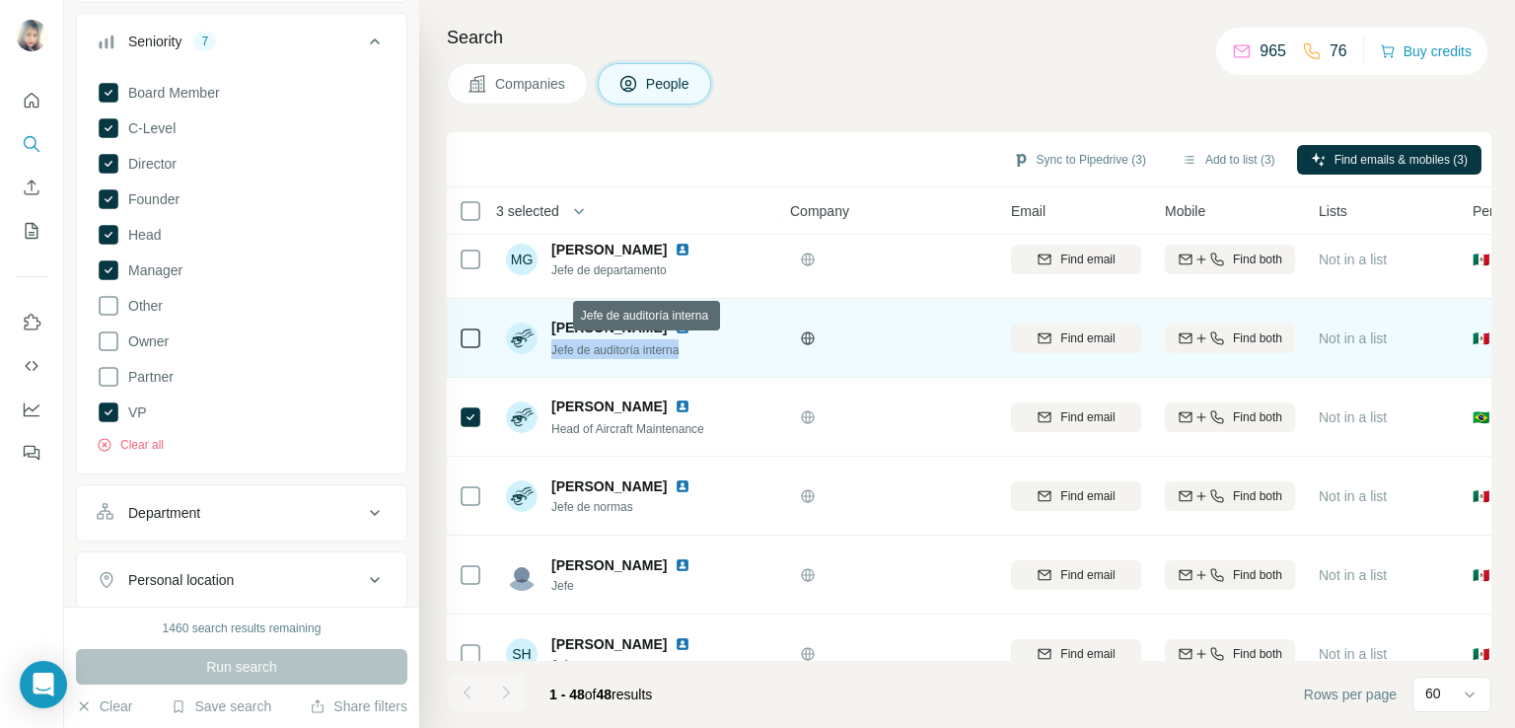
drag, startPoint x: 693, startPoint y: 350, endPoint x: 553, endPoint y: 350, distance: 140.0
click at [553, 350] on div "Jefe de auditoría interna" at bounding box center [632, 349] width 163 height 20
copy span "Jefe de auditoría interna"
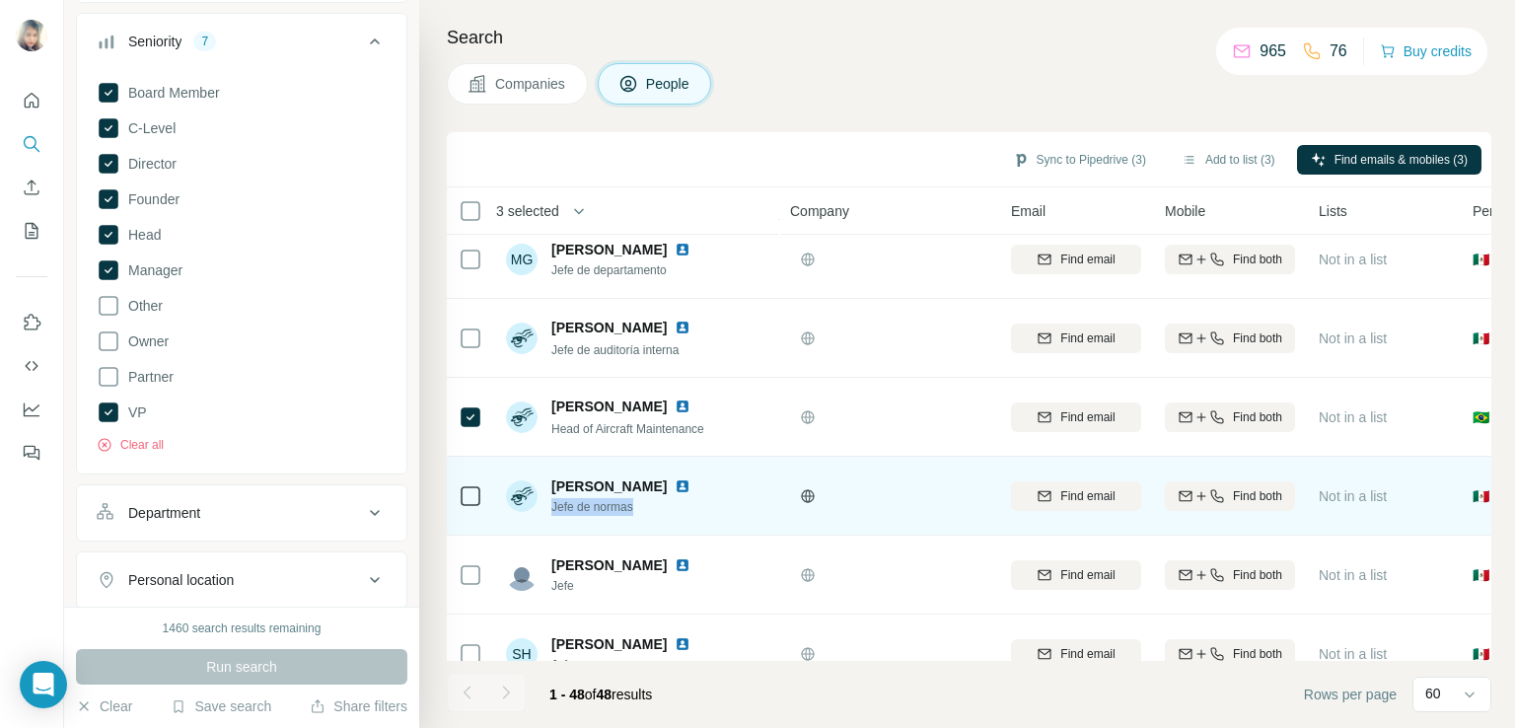
drag, startPoint x: 645, startPoint y: 515, endPoint x: 548, endPoint y: 506, distance: 97.0
click at [548, 506] on div "[PERSON_NAME] Jefe de normas" at bounding box center [637, 495] width 262 height 54
copy span "Jefe de normas"
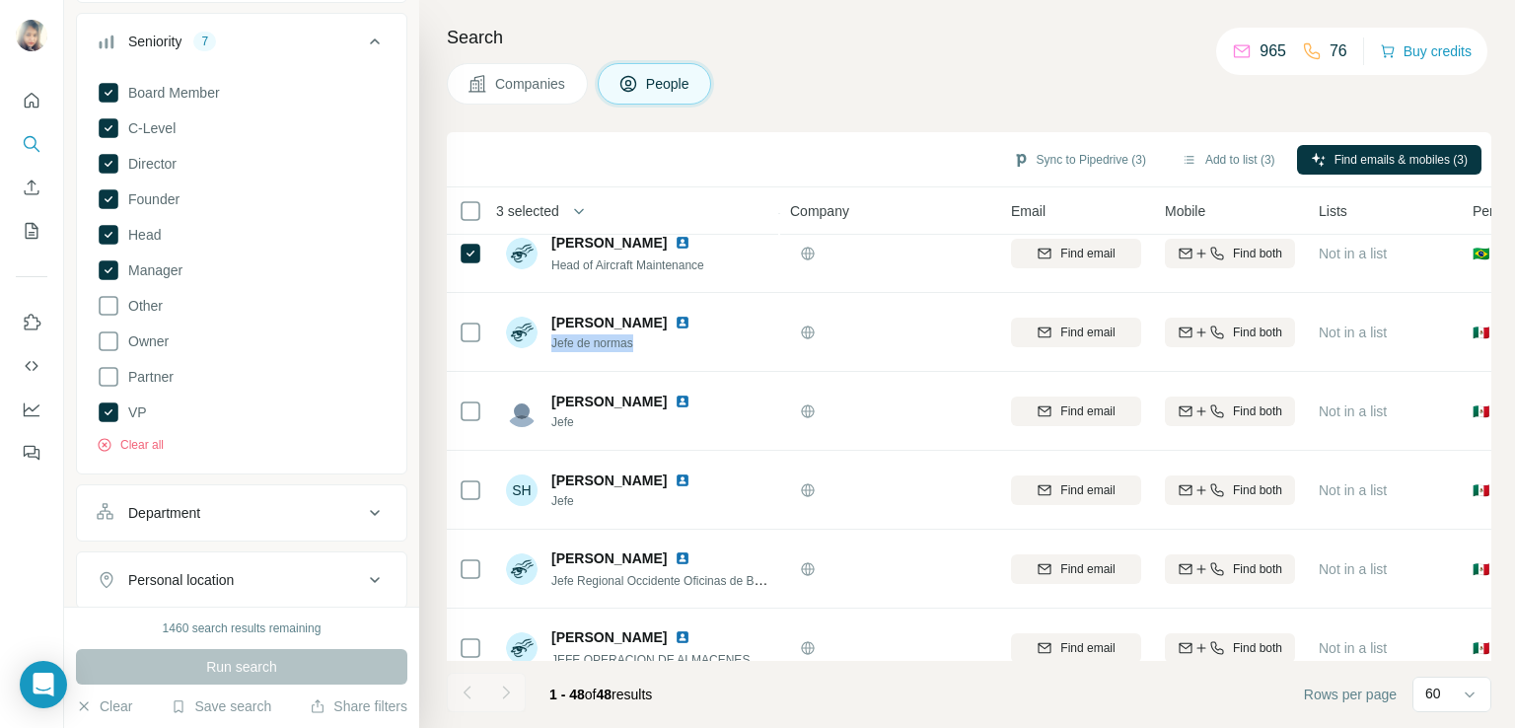
scroll to position [765, 0]
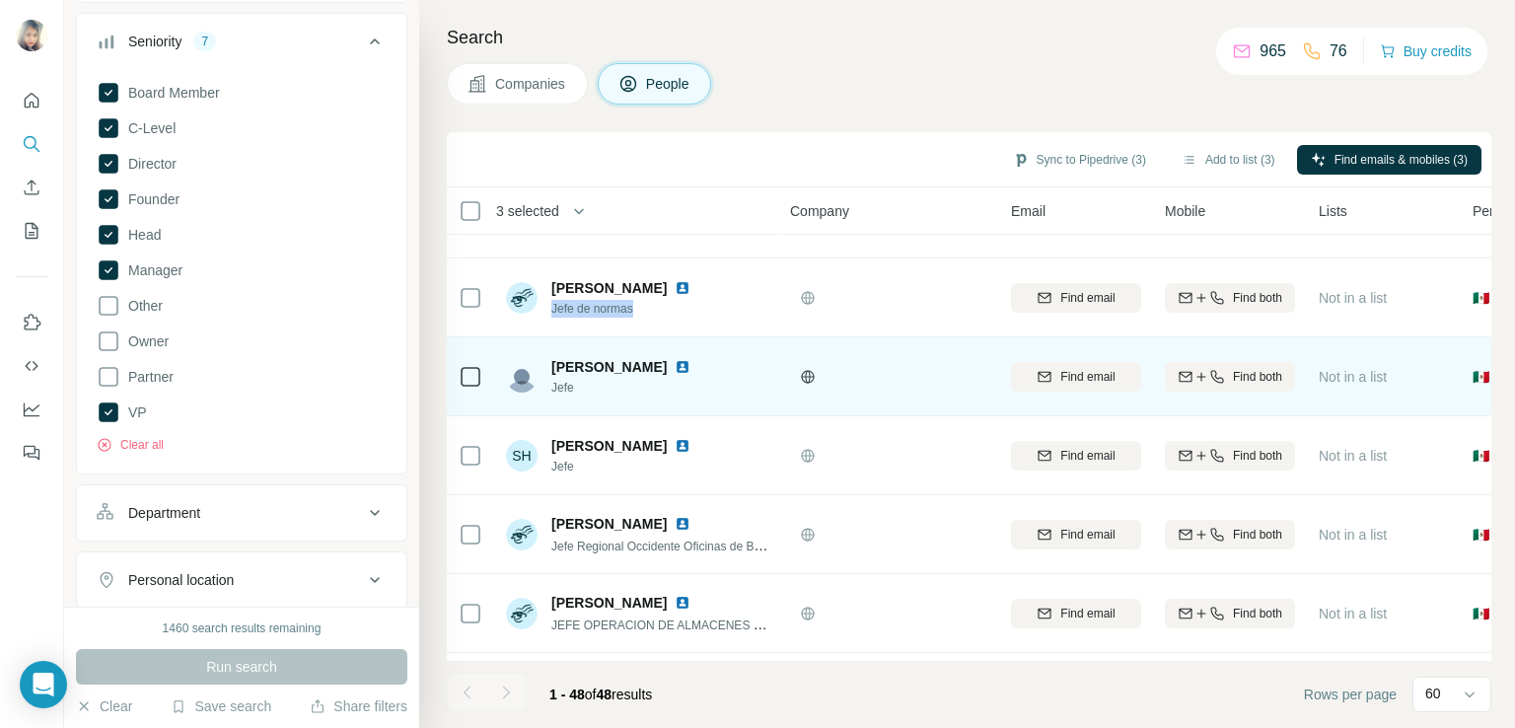
click at [690, 364] on img at bounding box center [682, 367] width 16 height 16
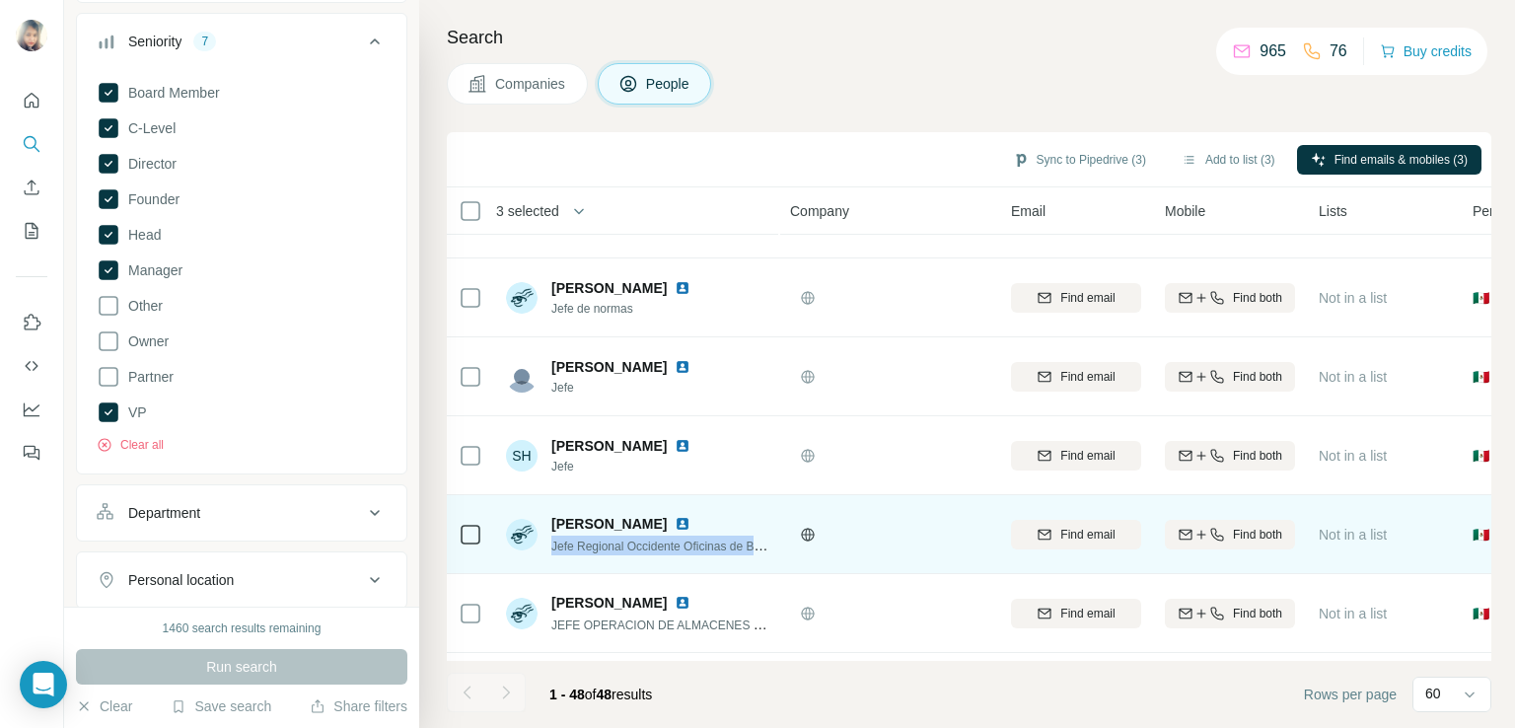
drag, startPoint x: 548, startPoint y: 548, endPoint x: 773, endPoint y: 542, distance: 224.9
click at [773, 542] on td "[PERSON_NAME] Jefe Regional Occidente Oficinas de Boletos y Franquicias" at bounding box center [637, 534] width 286 height 79
copy span "Jefe Regional Occidente Oficinas de Bol"
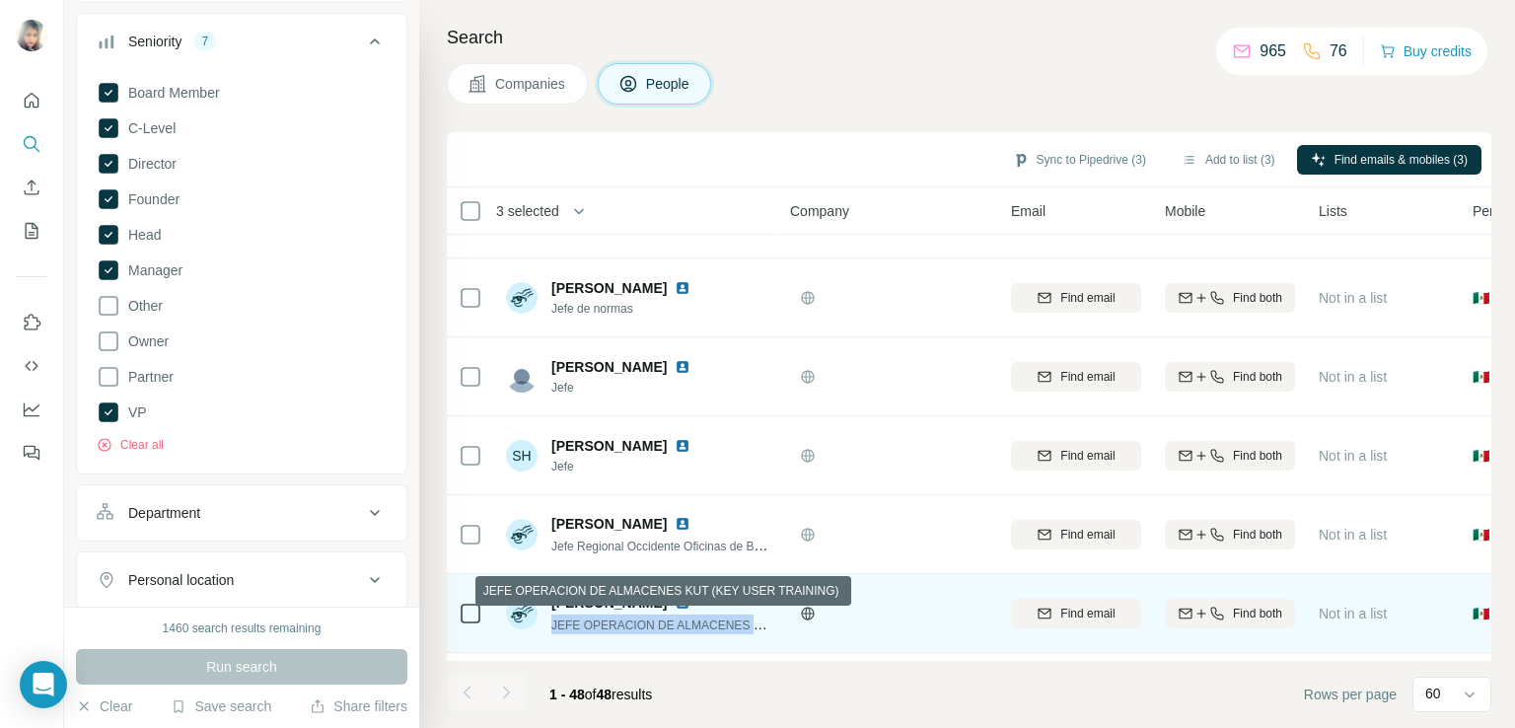
drag, startPoint x: 548, startPoint y: 625, endPoint x: 760, endPoint y: 614, distance: 212.3
click at [760, 614] on div "[PERSON_NAME] JEFE OPERACION DE ALMACENES KUT (KEY USER TRAINING)" at bounding box center [637, 613] width 262 height 41
copy span "JEFE OPERACION DE ALMACENES KU"
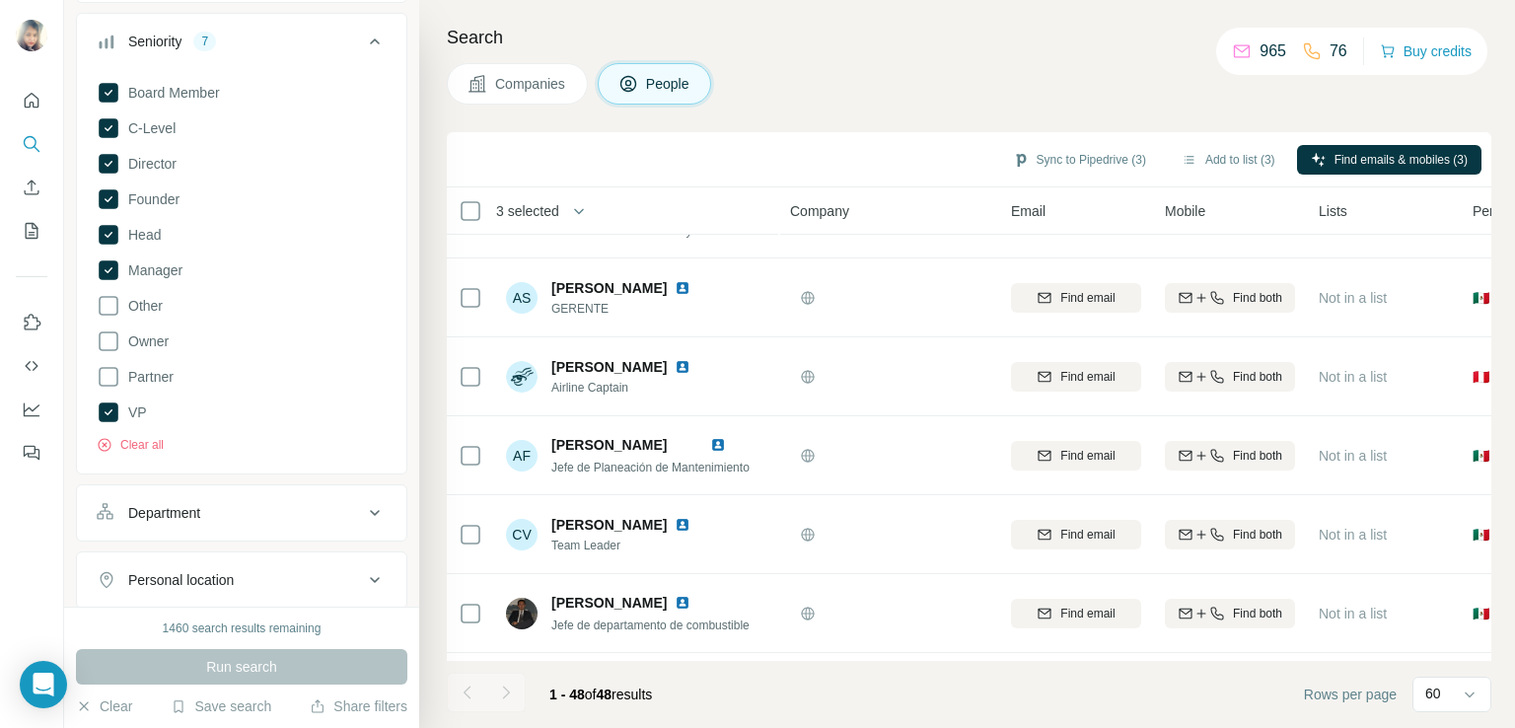
scroll to position [1307, 0]
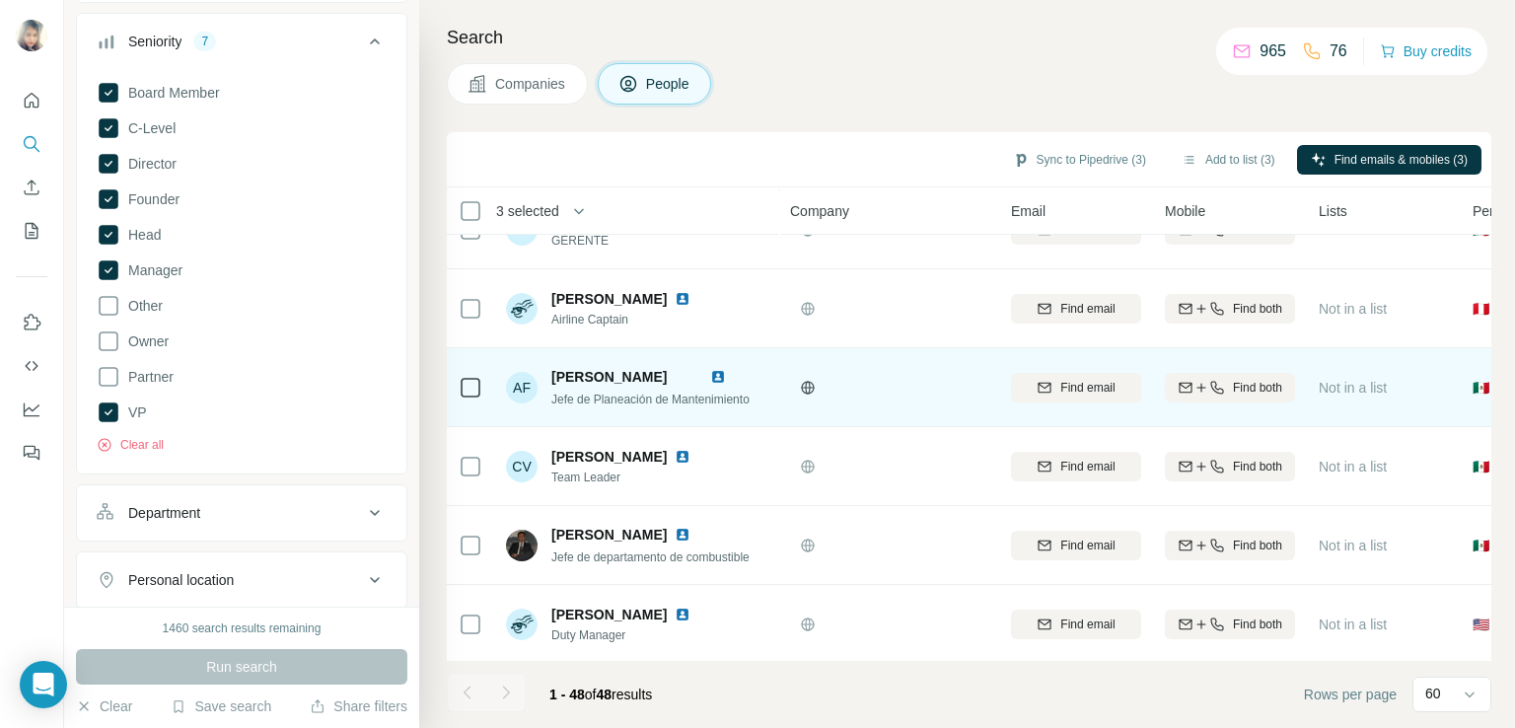
click at [726, 372] on img at bounding box center [718, 377] width 16 height 16
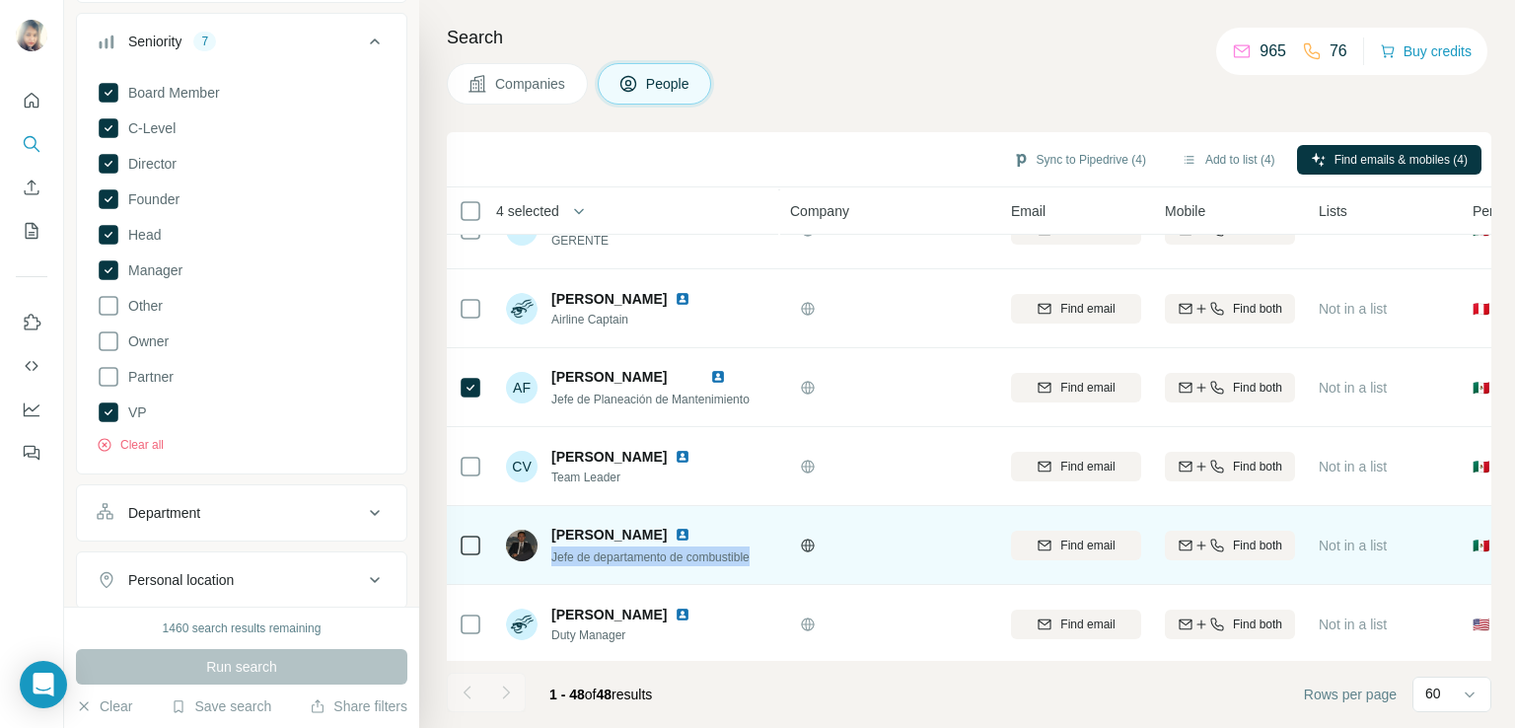
drag, startPoint x: 768, startPoint y: 550, endPoint x: 548, endPoint y: 553, distance: 219.9
click at [548, 553] on td "[PERSON_NAME] Jefe de departamento de combustible" at bounding box center [637, 545] width 286 height 79
copy span "Jefe de departamento de combustible"
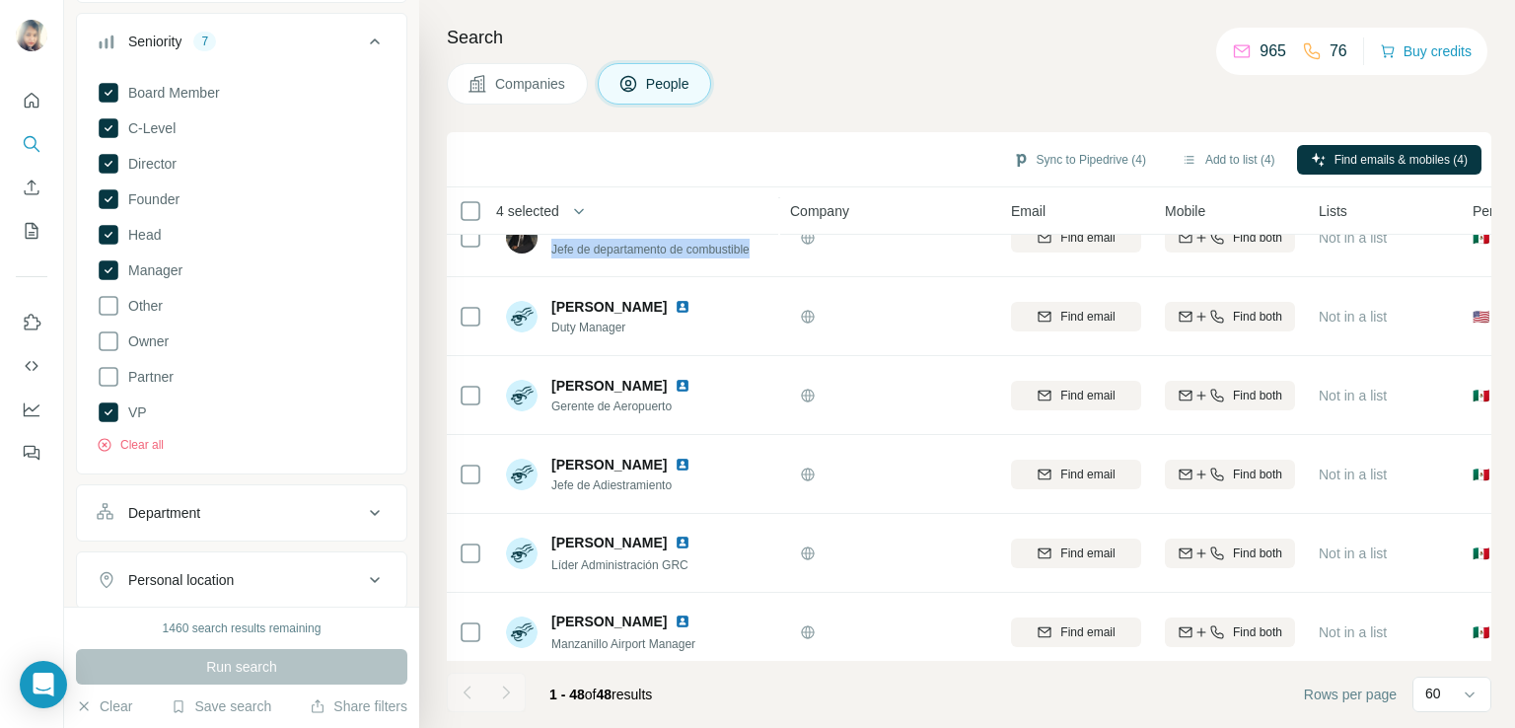
scroll to position [1649, 0]
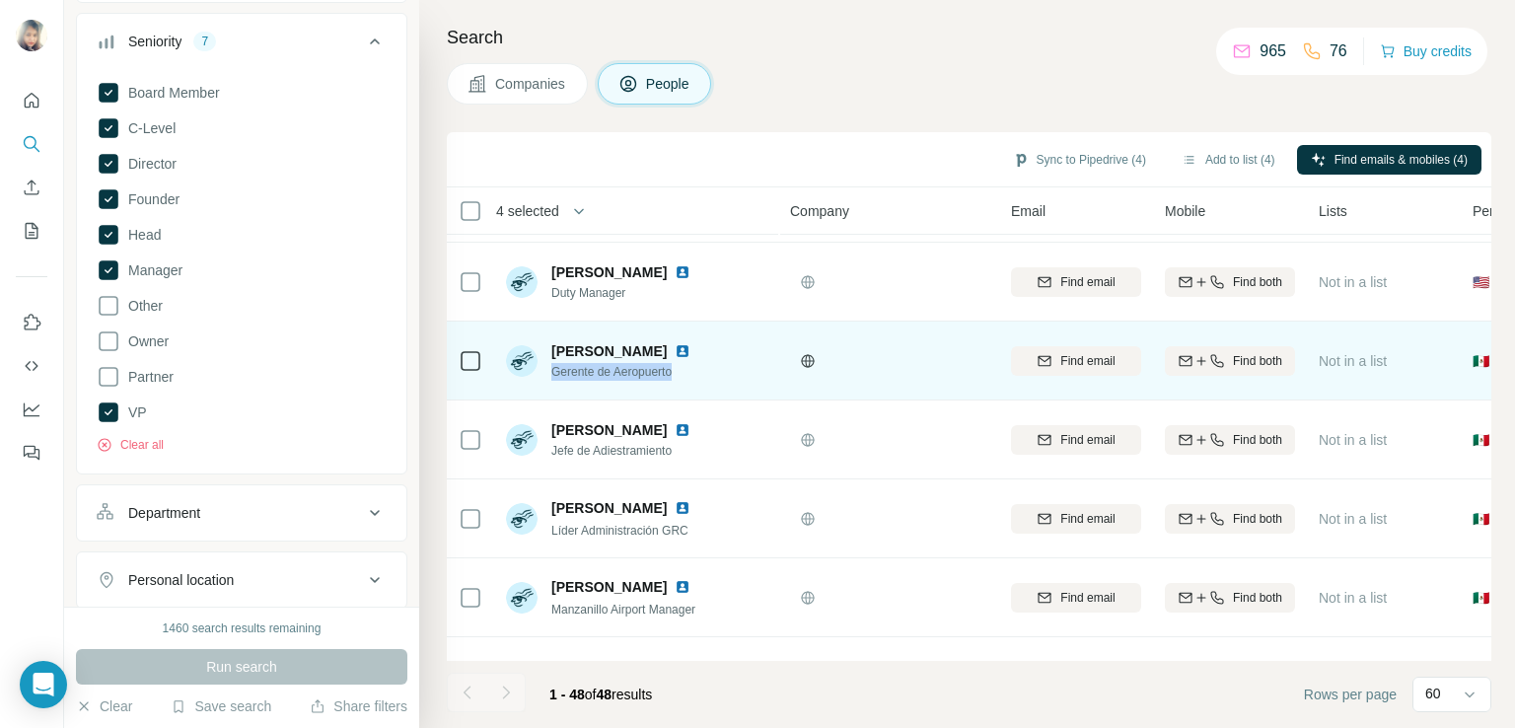
drag, startPoint x: 683, startPoint y: 371, endPoint x: 547, endPoint y: 369, distance: 136.1
click at [547, 369] on div "[PERSON_NAME] Gerente de Aeropuerto" at bounding box center [610, 360] width 208 height 39
copy span "Gerente de Aeropuerto"
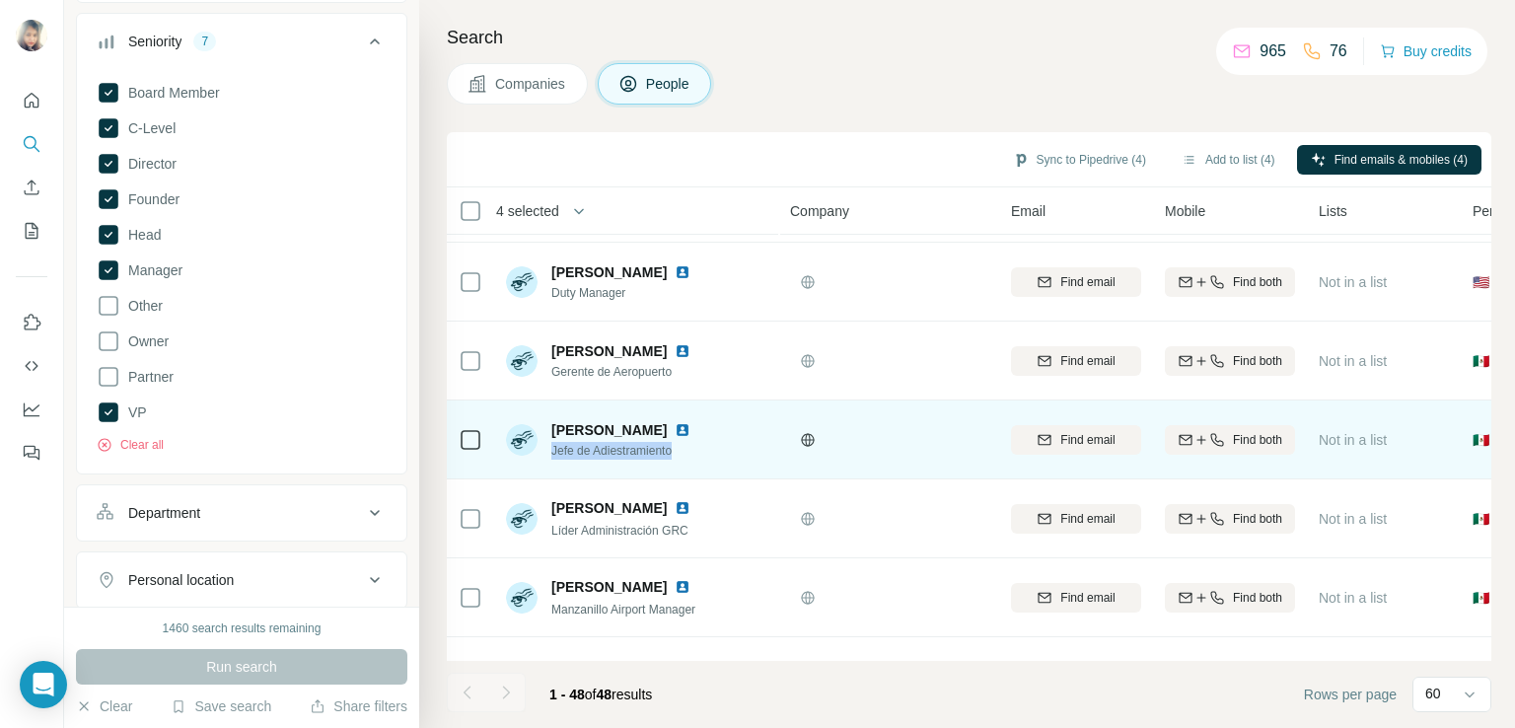
drag, startPoint x: 687, startPoint y: 447, endPoint x: 552, endPoint y: 449, distance: 135.1
click at [552, 449] on span "Jefe de Adiestramiento" at bounding box center [632, 451] width 163 height 18
copy span "Jefe de Adiestramiento"
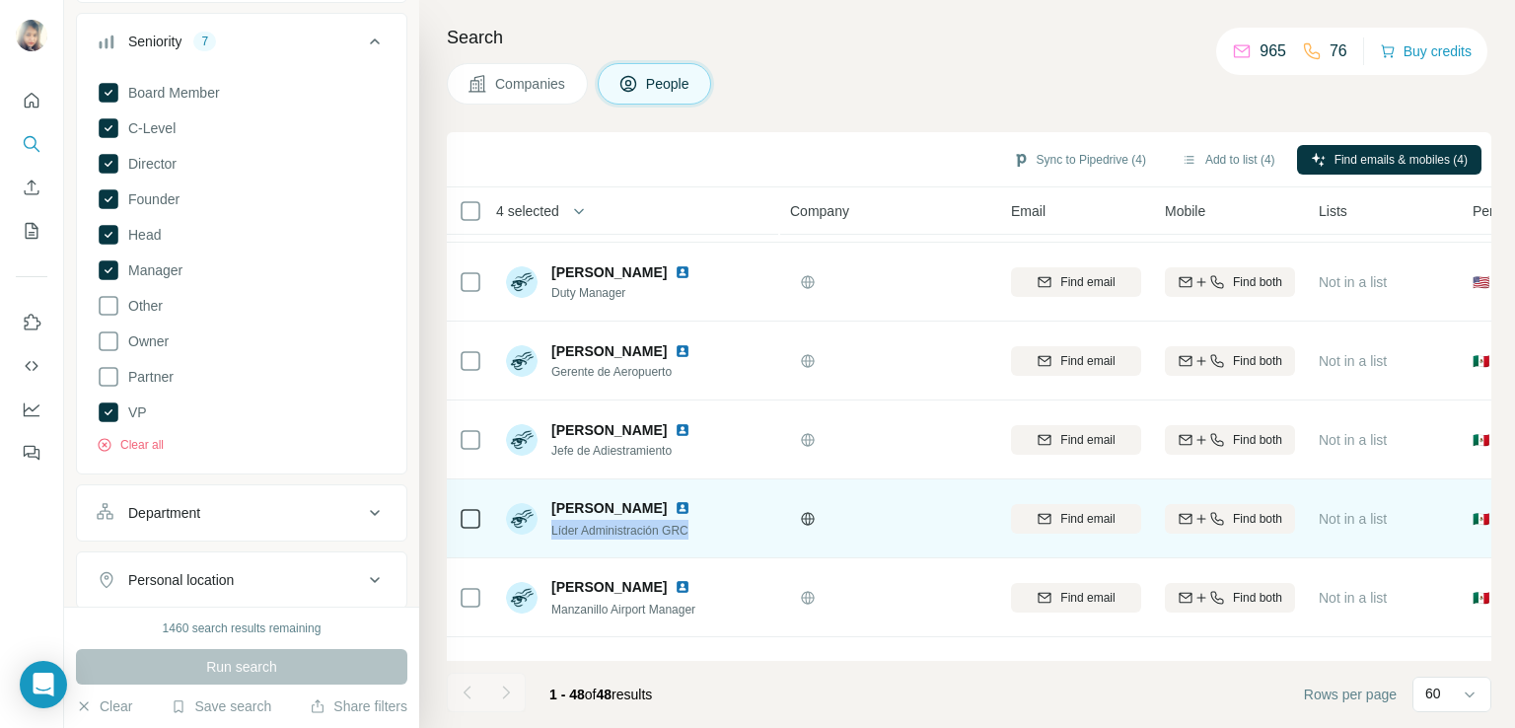
drag, startPoint x: 702, startPoint y: 532, endPoint x: 544, endPoint y: 529, distance: 157.8
click at [544, 529] on div "[PERSON_NAME] Administración GRC" at bounding box center [637, 518] width 262 height 54
copy span "Líder Administración GRC"
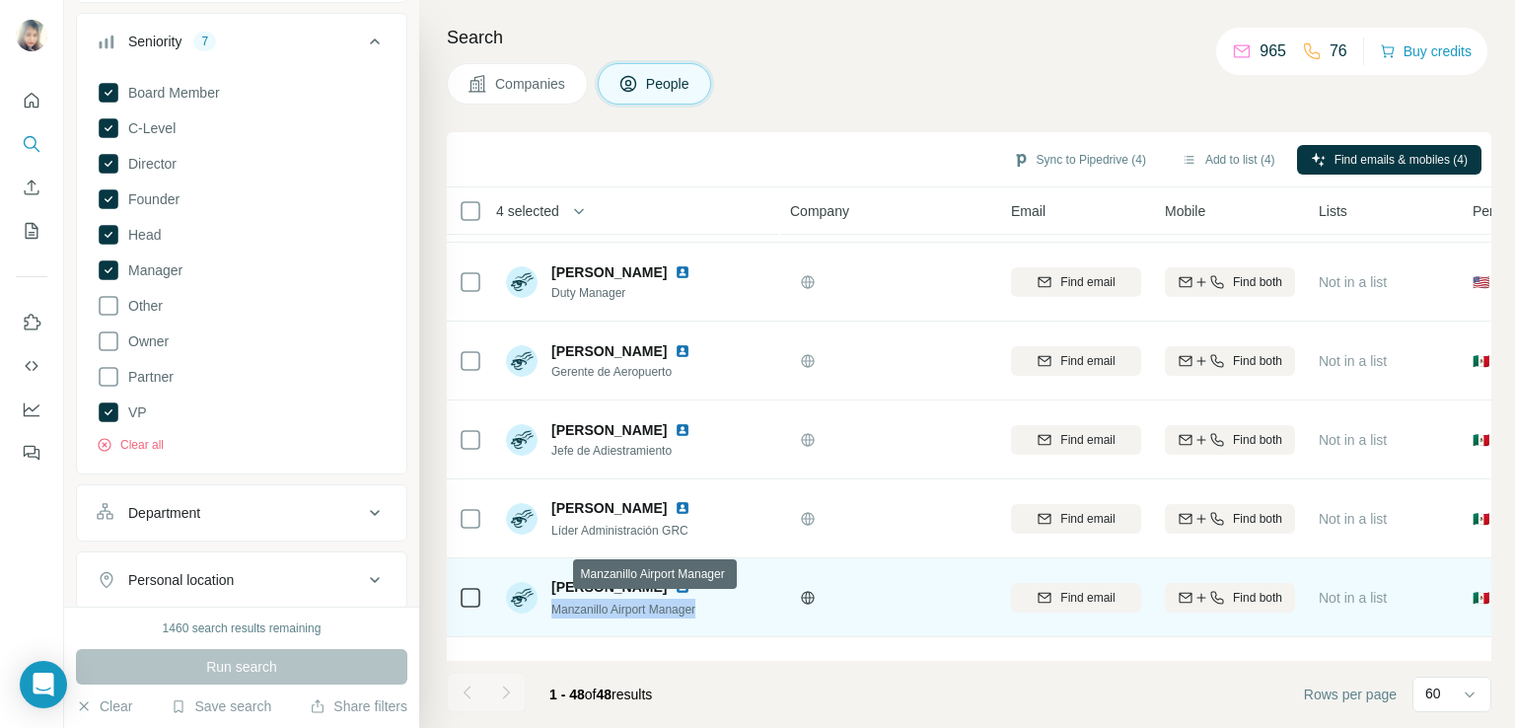
drag, startPoint x: 711, startPoint y: 610, endPoint x: 553, endPoint y: 608, distance: 157.8
click at [553, 608] on div "Manzanillo Airport Manager" at bounding box center [632, 609] width 163 height 20
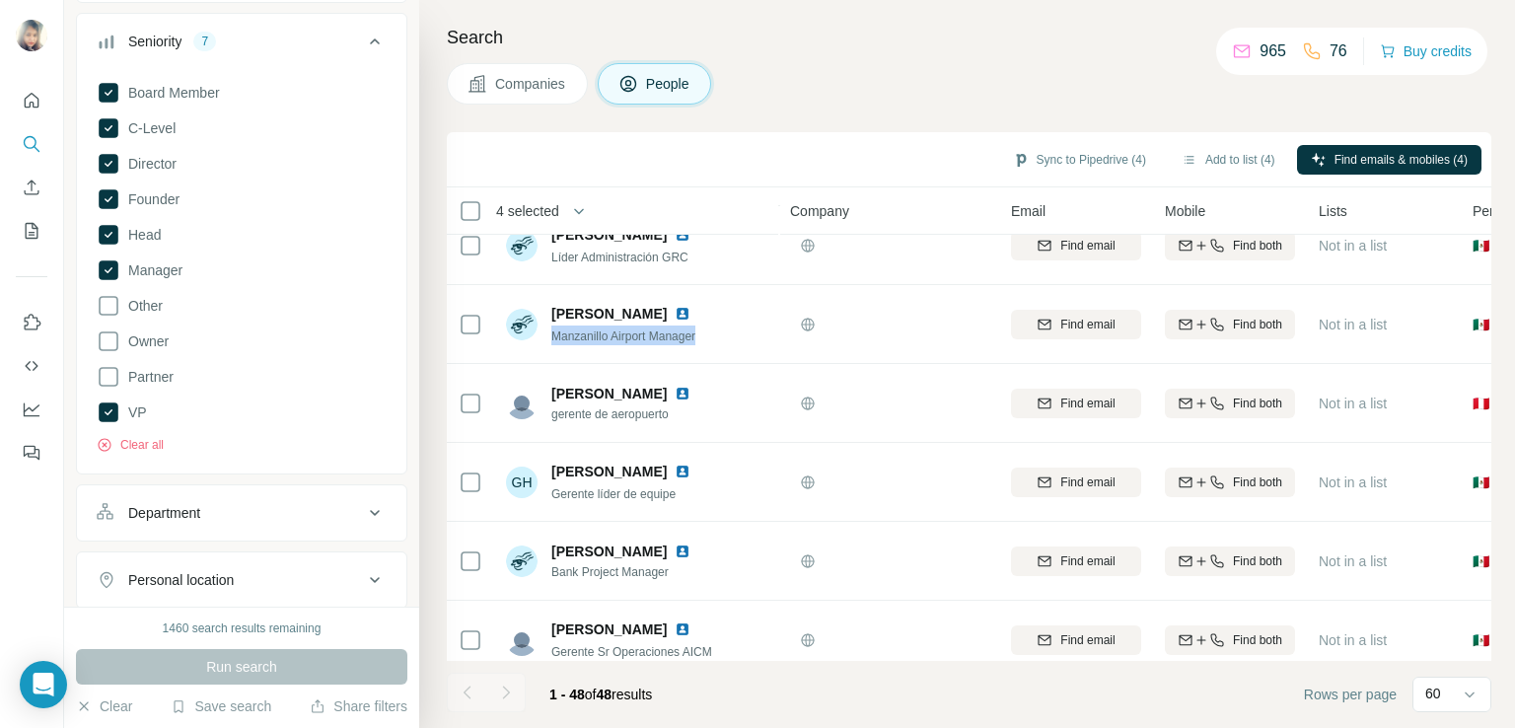
scroll to position [1956, 0]
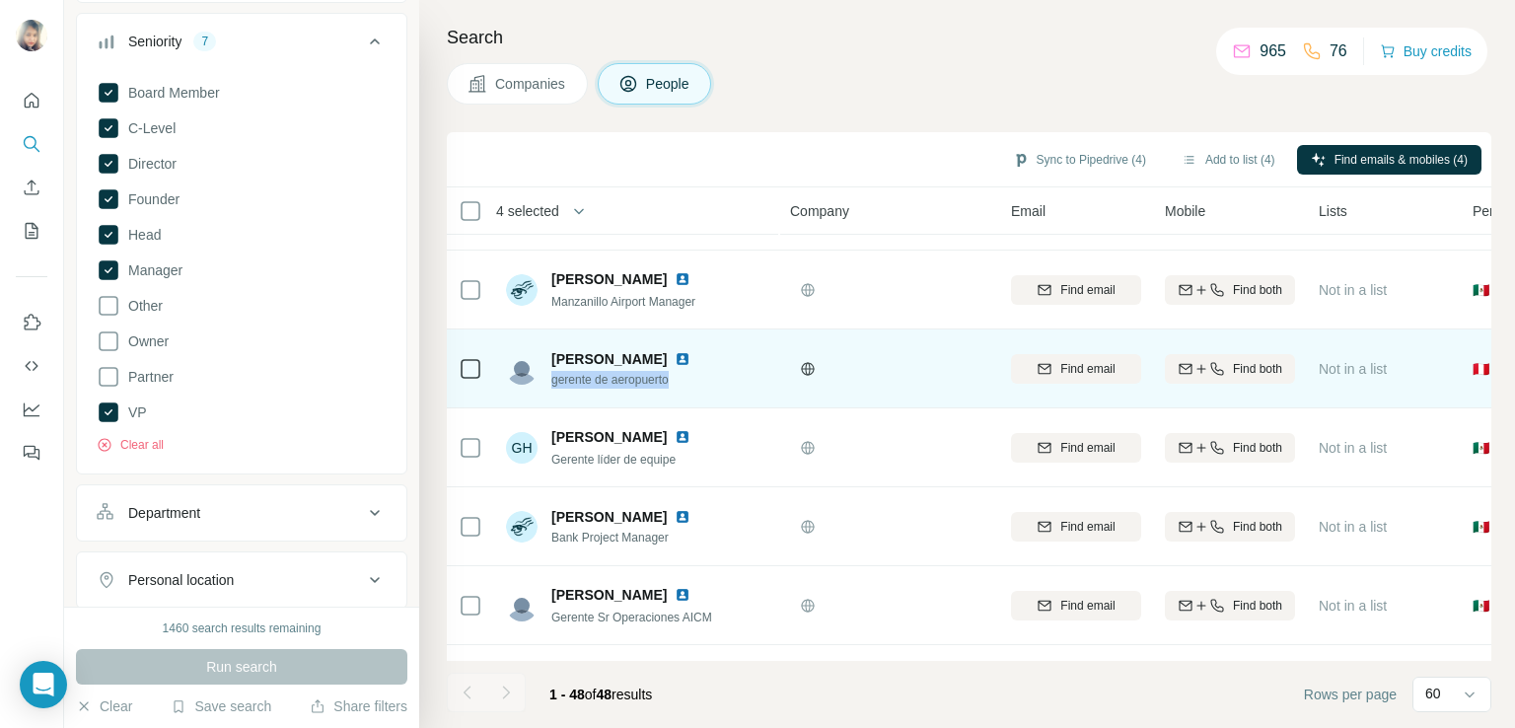
drag, startPoint x: 686, startPoint y: 384, endPoint x: 546, endPoint y: 381, distance: 140.0
click at [546, 381] on div "[PERSON_NAME] gerente de aeropuerto" at bounding box center [610, 368] width 208 height 39
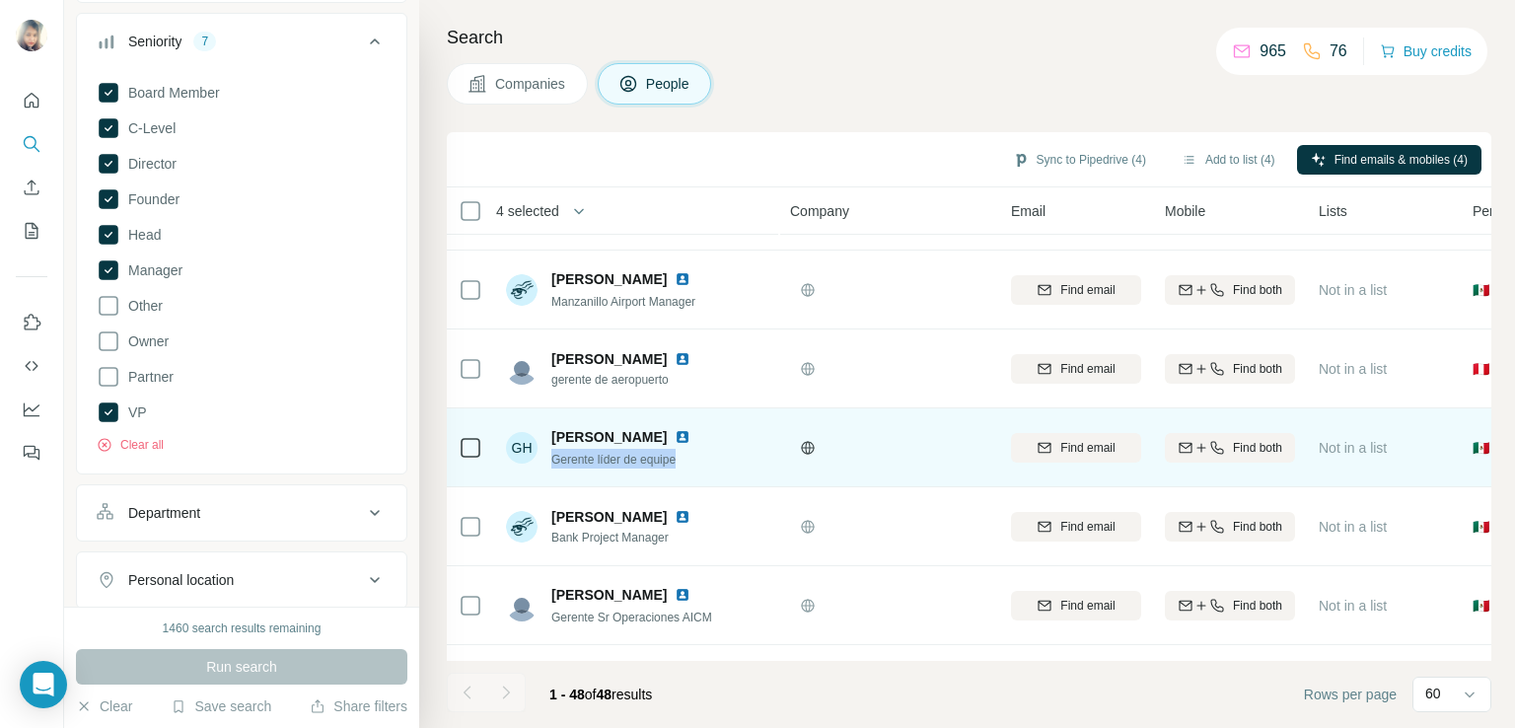
drag, startPoint x: 693, startPoint y: 461, endPoint x: 551, endPoint y: 463, distance: 142.0
click at [551, 463] on div "Gerente líder de equipe" at bounding box center [632, 459] width 163 height 20
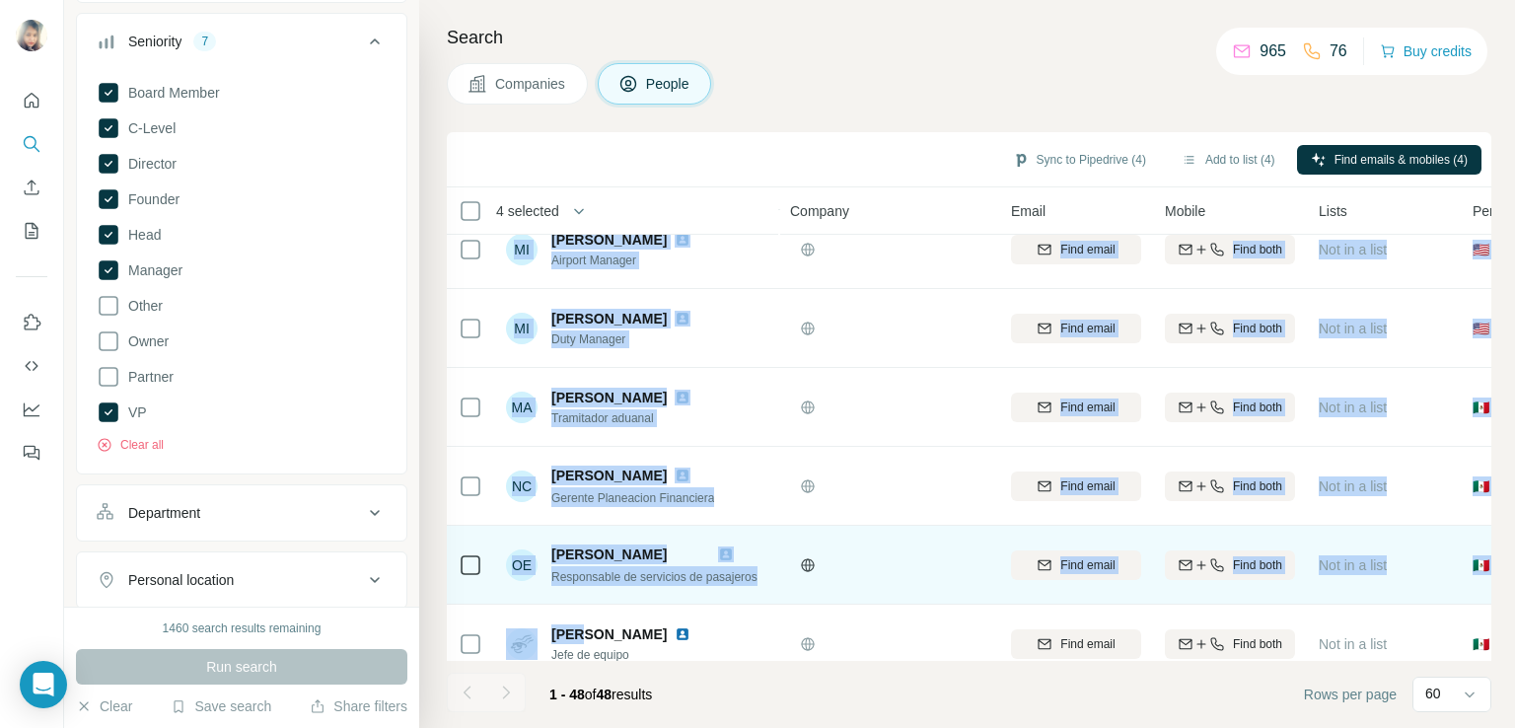
scroll to position [2883, 0]
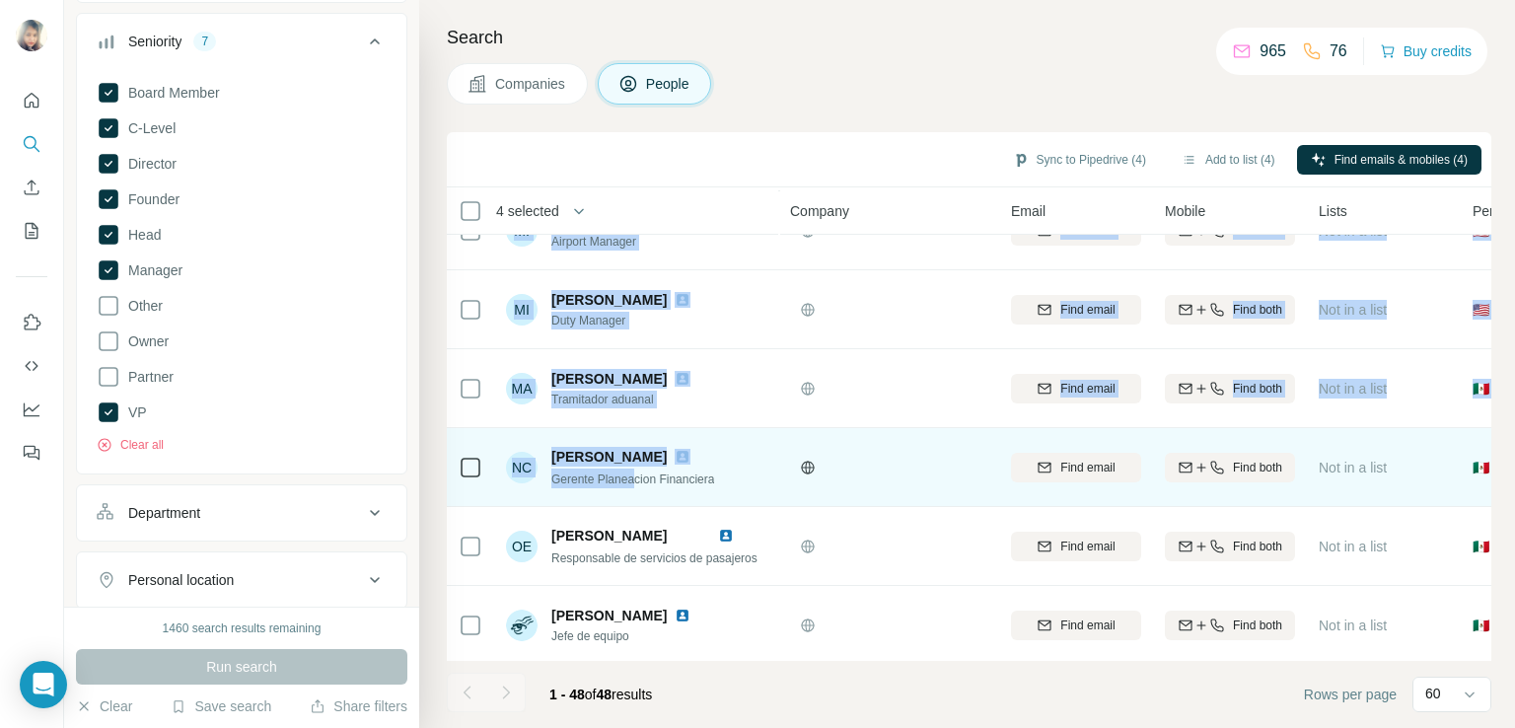
drag, startPoint x: 636, startPoint y: 642, endPoint x: 647, endPoint y: 451, distance: 191.6
click at [0, 0] on tbody "[PERSON_NAME] Primer oficial Find email Find both Not in a list 🇲🇽 [GEOGRAPHIC_…" at bounding box center [0, 0] width 0 height 0
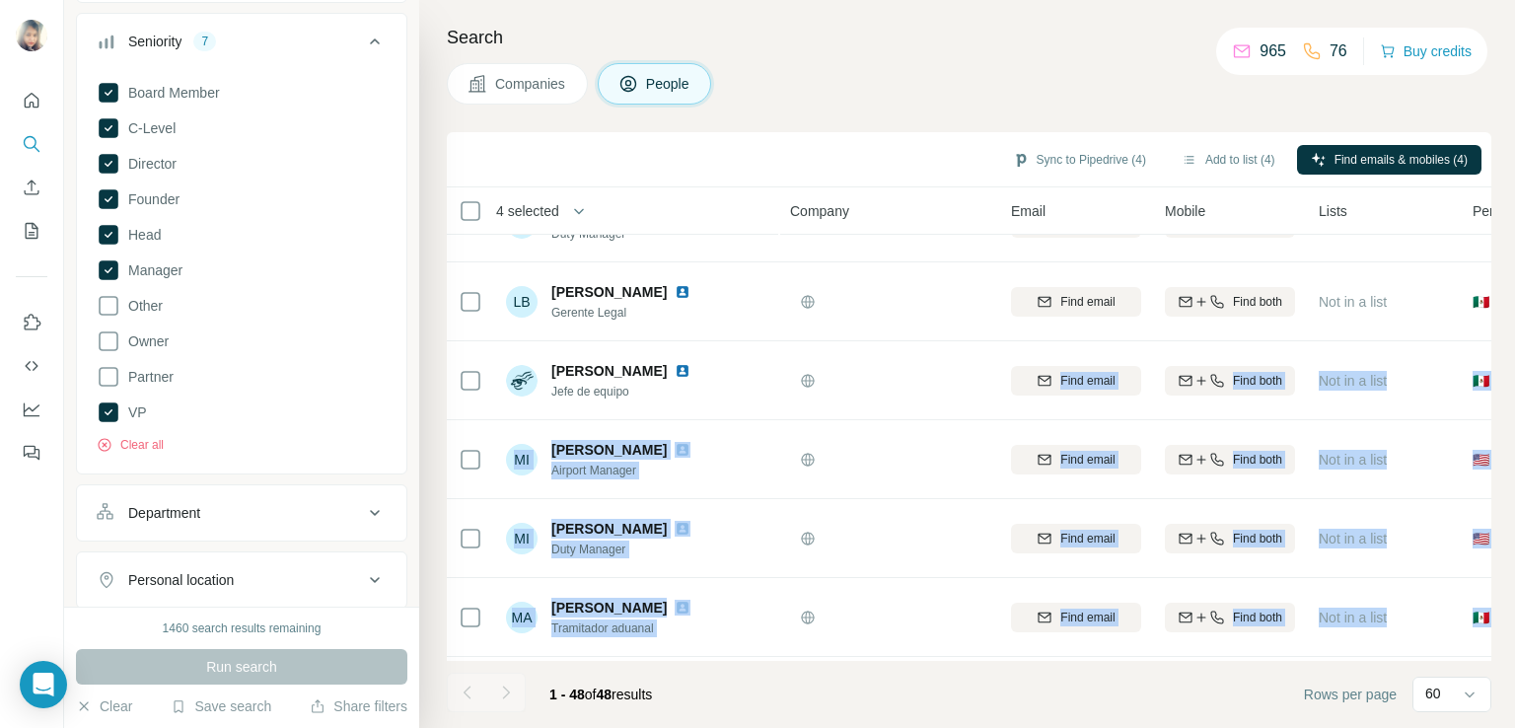
scroll to position [2641, 0]
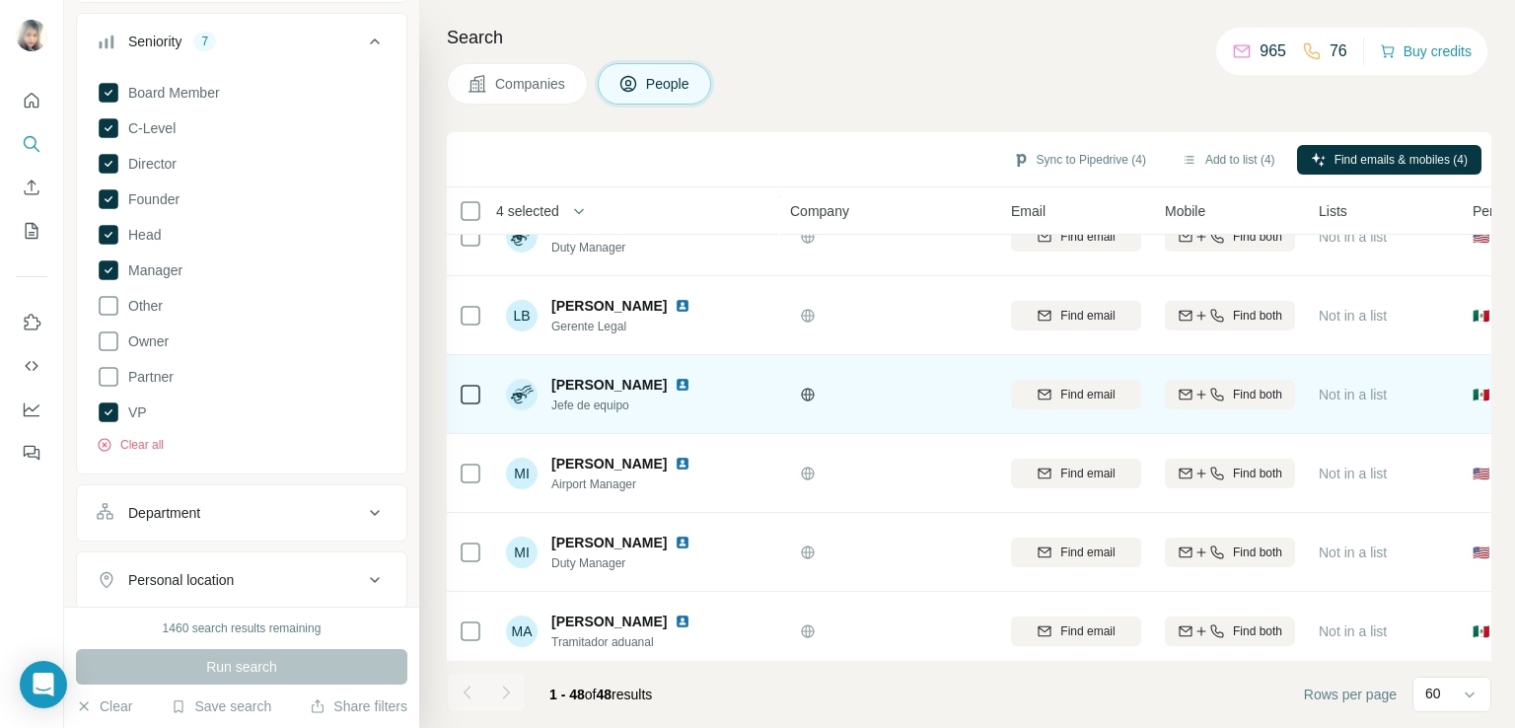
click at [568, 402] on span "Jefe de equipo" at bounding box center [632, 405] width 163 height 18
drag, startPoint x: 555, startPoint y: 402, endPoint x: 634, endPoint y: 394, distance: 79.3
click at [634, 396] on span "Jefe de equipo" at bounding box center [632, 405] width 163 height 18
drag, startPoint x: 631, startPoint y: 403, endPoint x: 549, endPoint y: 405, distance: 81.9
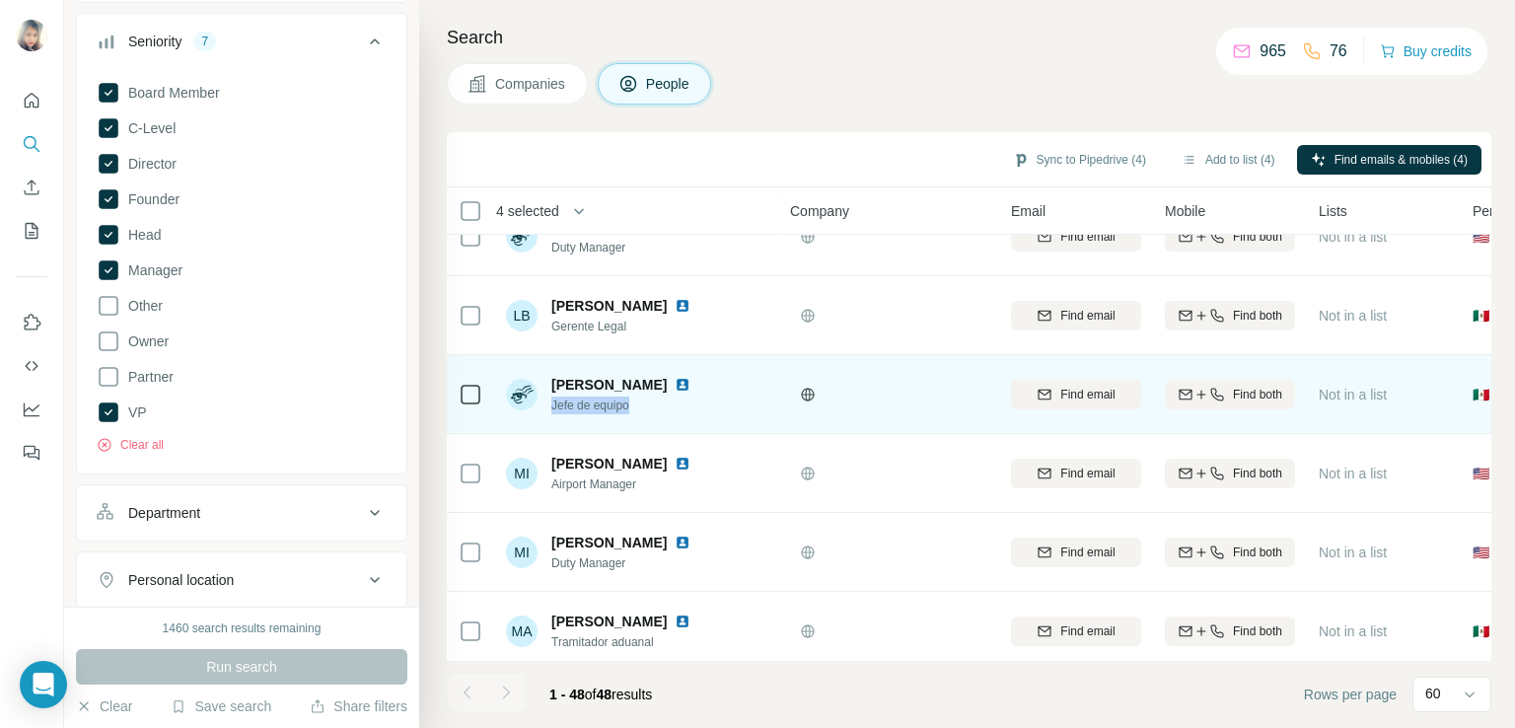
click at [549, 405] on div "[PERSON_NAME] Jefe de equipo" at bounding box center [610, 394] width 208 height 39
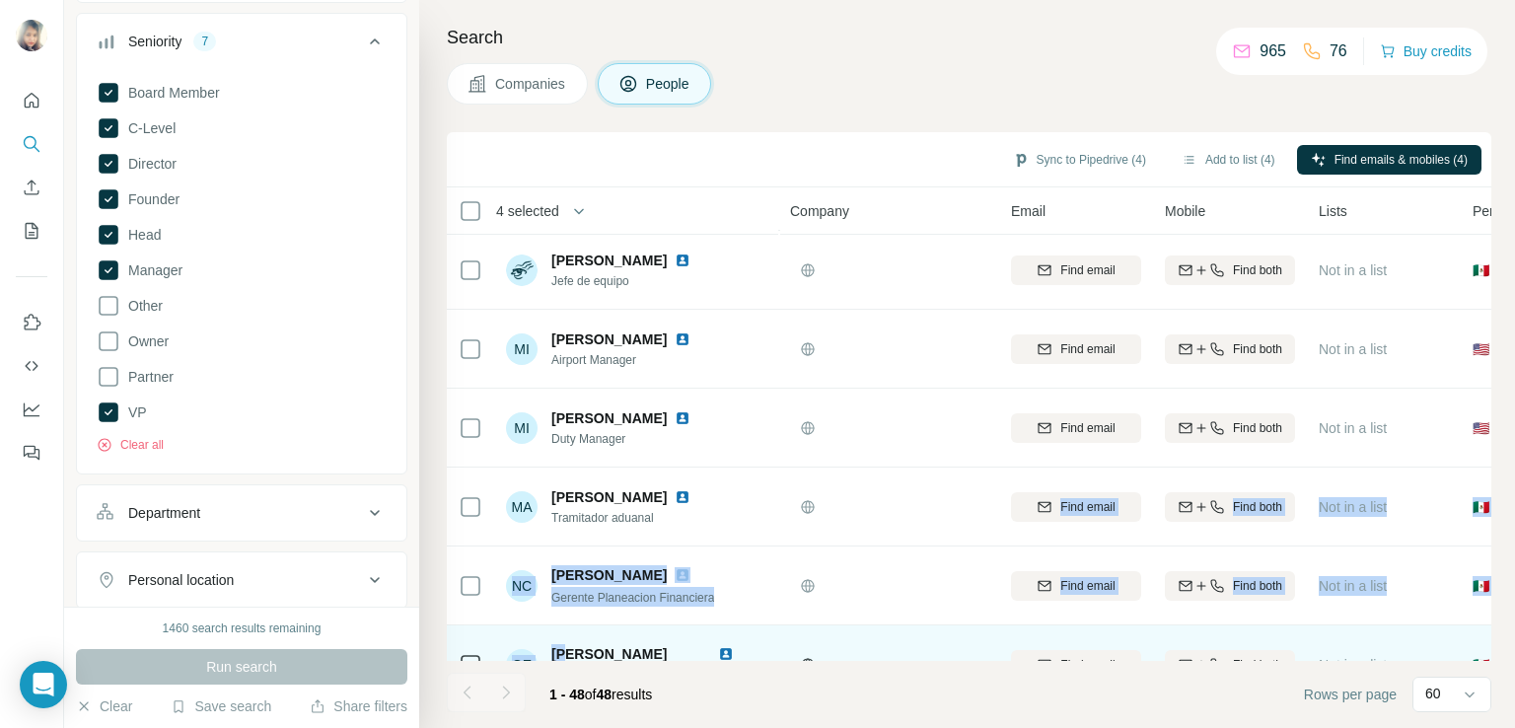
scroll to position [2782, 0]
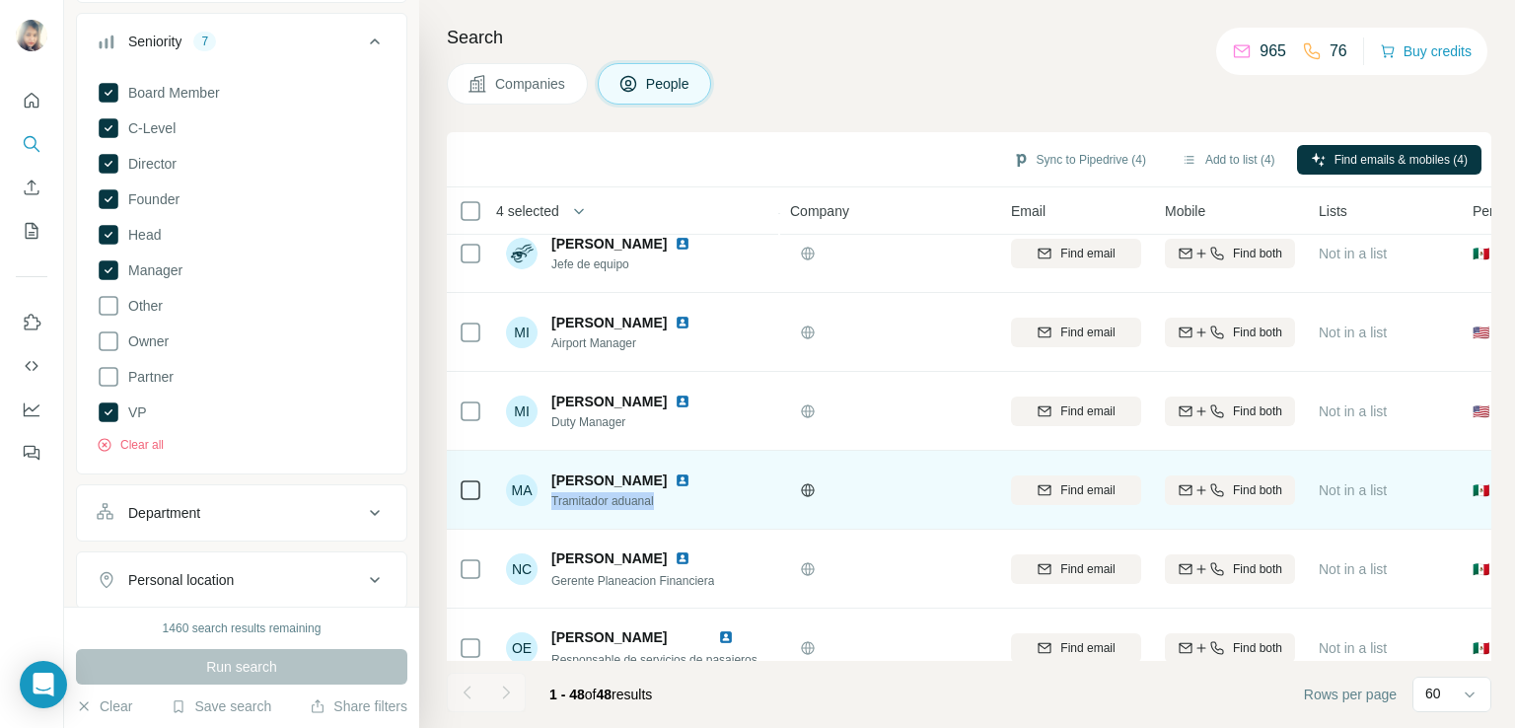
drag, startPoint x: 665, startPoint y: 642, endPoint x: 549, endPoint y: 500, distance: 183.0
click at [549, 500] on div "MA [PERSON_NAME] aduanal" at bounding box center [610, 489] width 208 height 39
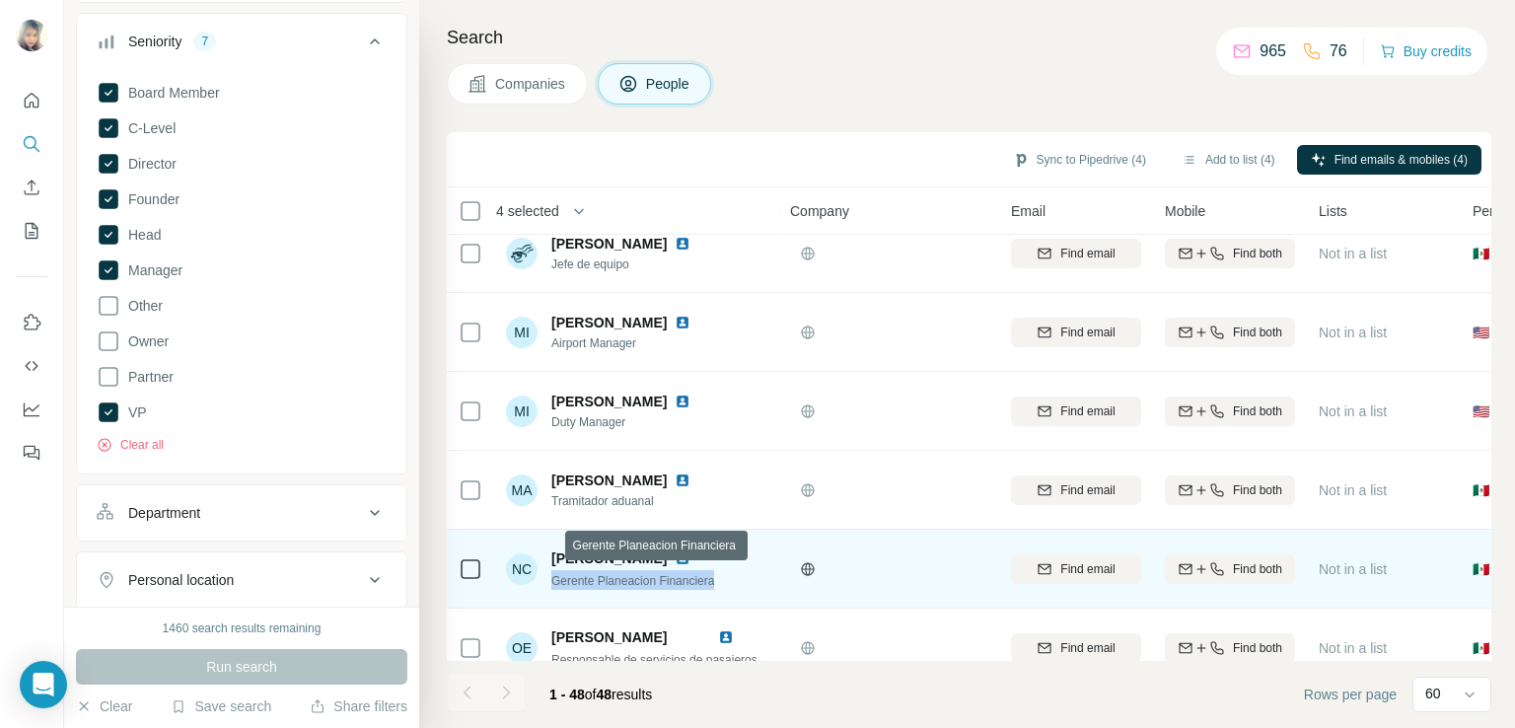
drag, startPoint x: 727, startPoint y: 581, endPoint x: 552, endPoint y: 584, distance: 174.6
click at [552, 584] on div "Gerente Planeacion Financiera" at bounding box center [632, 580] width 163 height 20
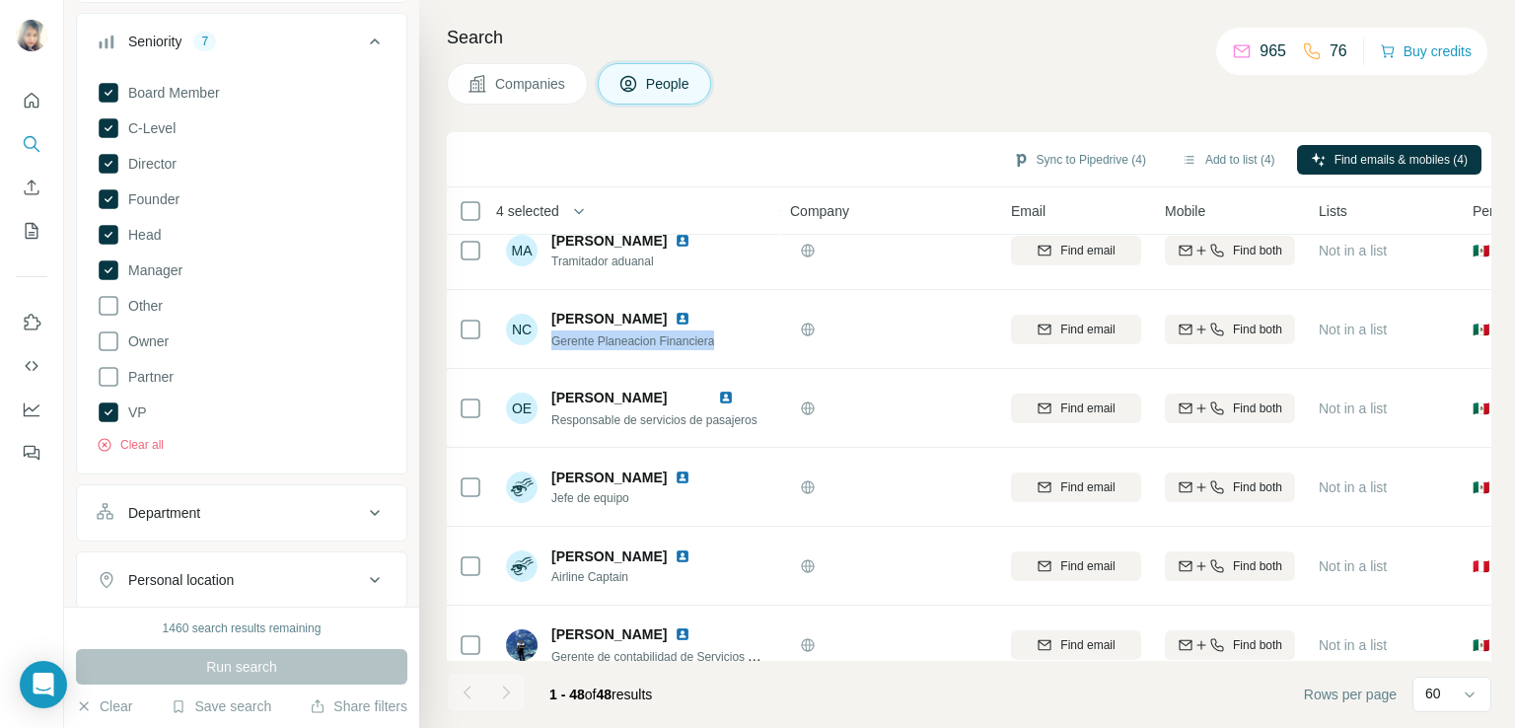
scroll to position [3035, 0]
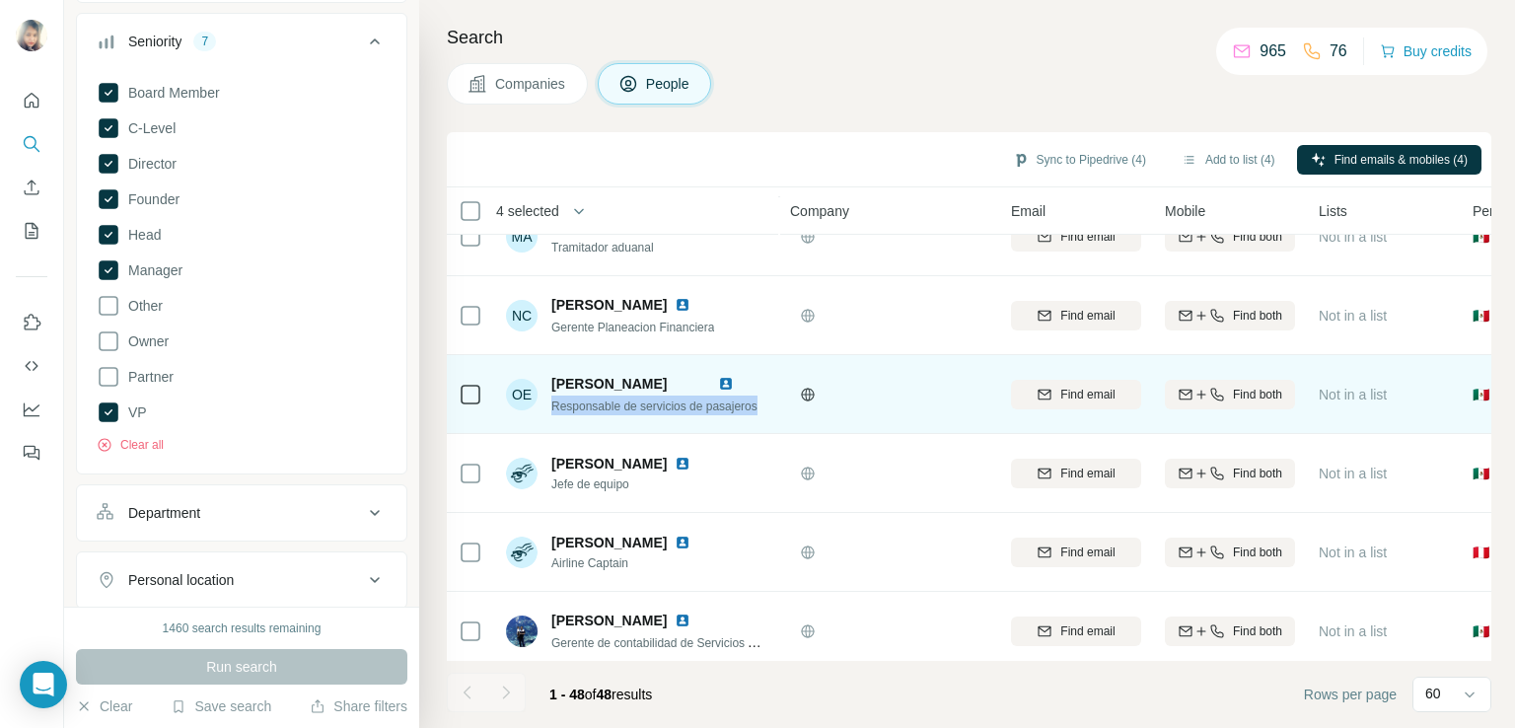
drag, startPoint x: 554, startPoint y: 404, endPoint x: 771, endPoint y: 393, distance: 217.2
click at [771, 393] on td "OE [PERSON_NAME] Responsable de servicios de pasajeros" at bounding box center [637, 394] width 286 height 79
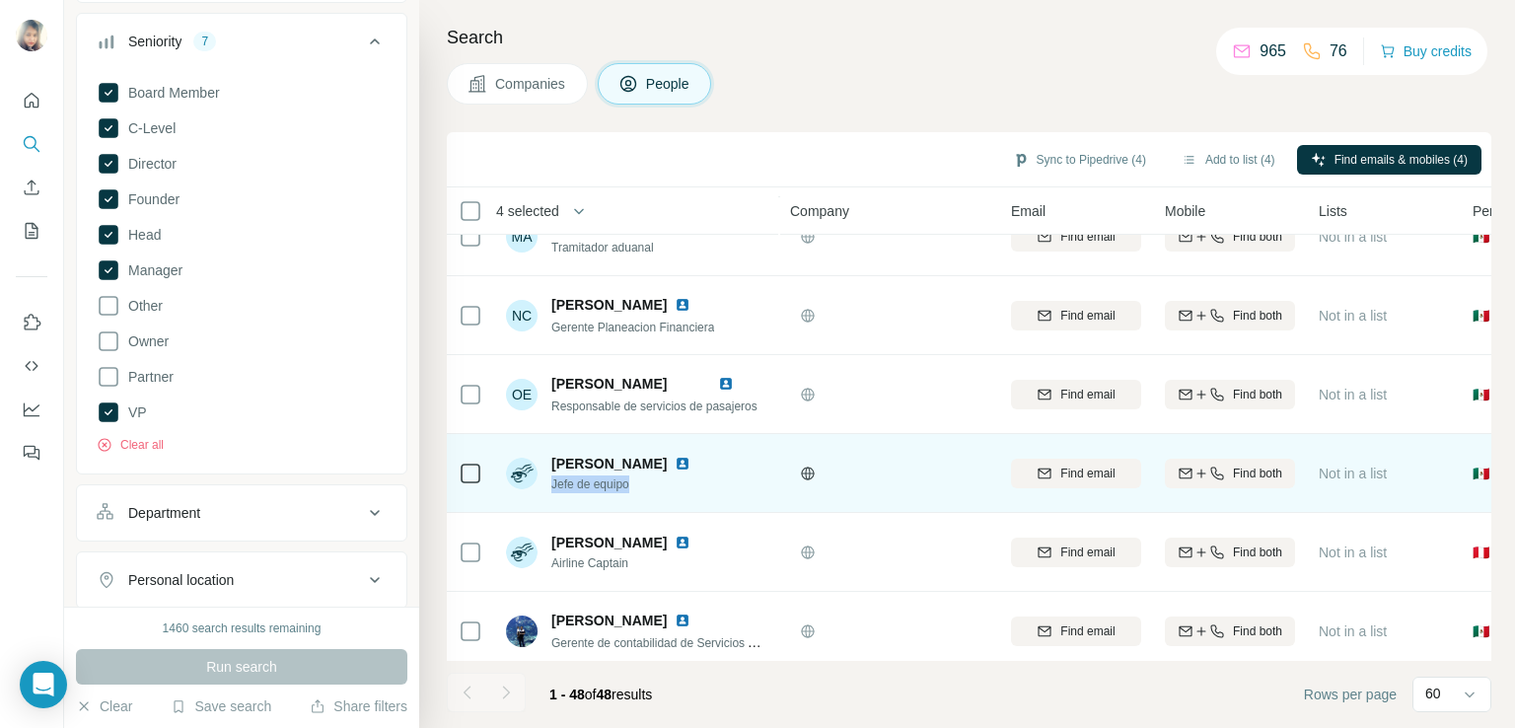
drag, startPoint x: 638, startPoint y: 478, endPoint x: 552, endPoint y: 480, distance: 85.8
click at [552, 480] on span "Jefe de equipo" at bounding box center [632, 484] width 163 height 18
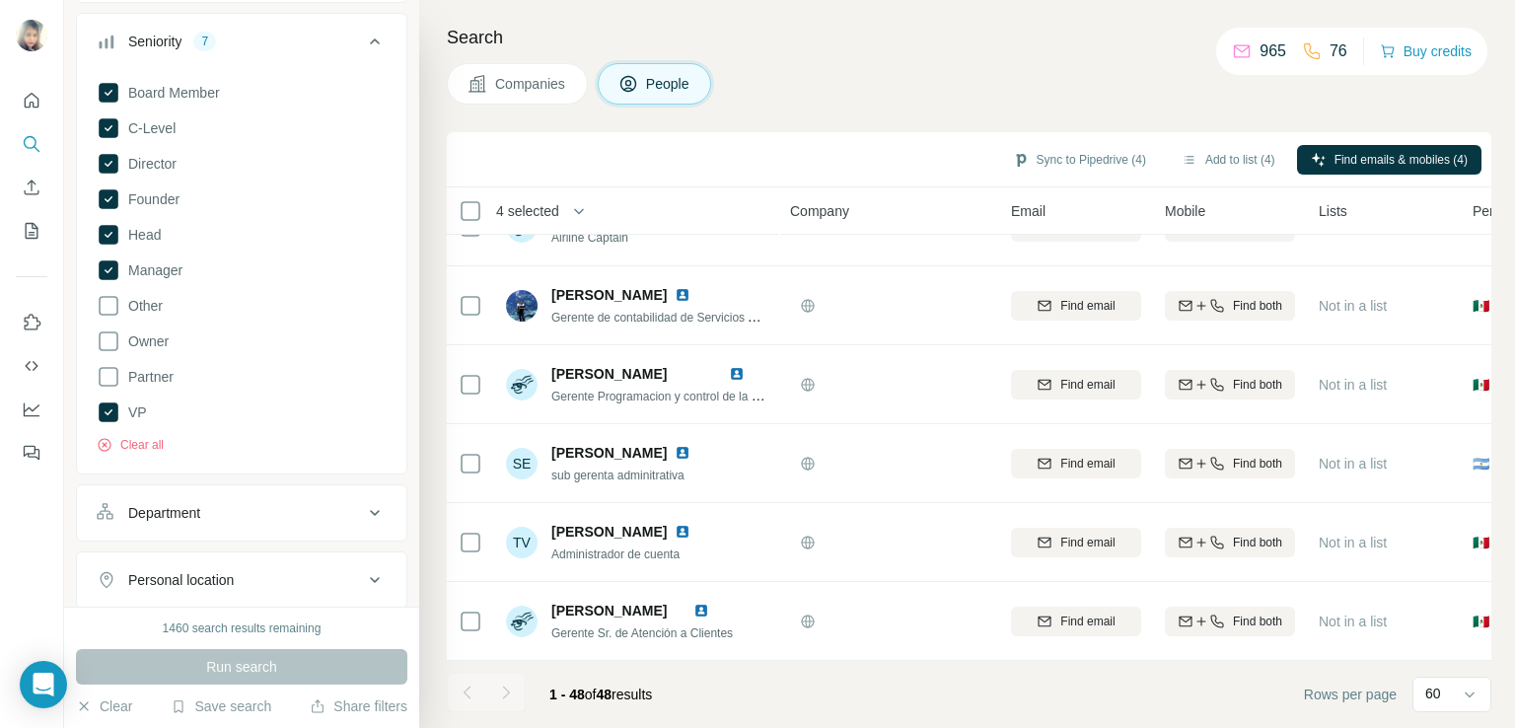
scroll to position [3370, 0]
click at [1200, 156] on button "Add to list (4)" at bounding box center [1227, 160] width 121 height 30
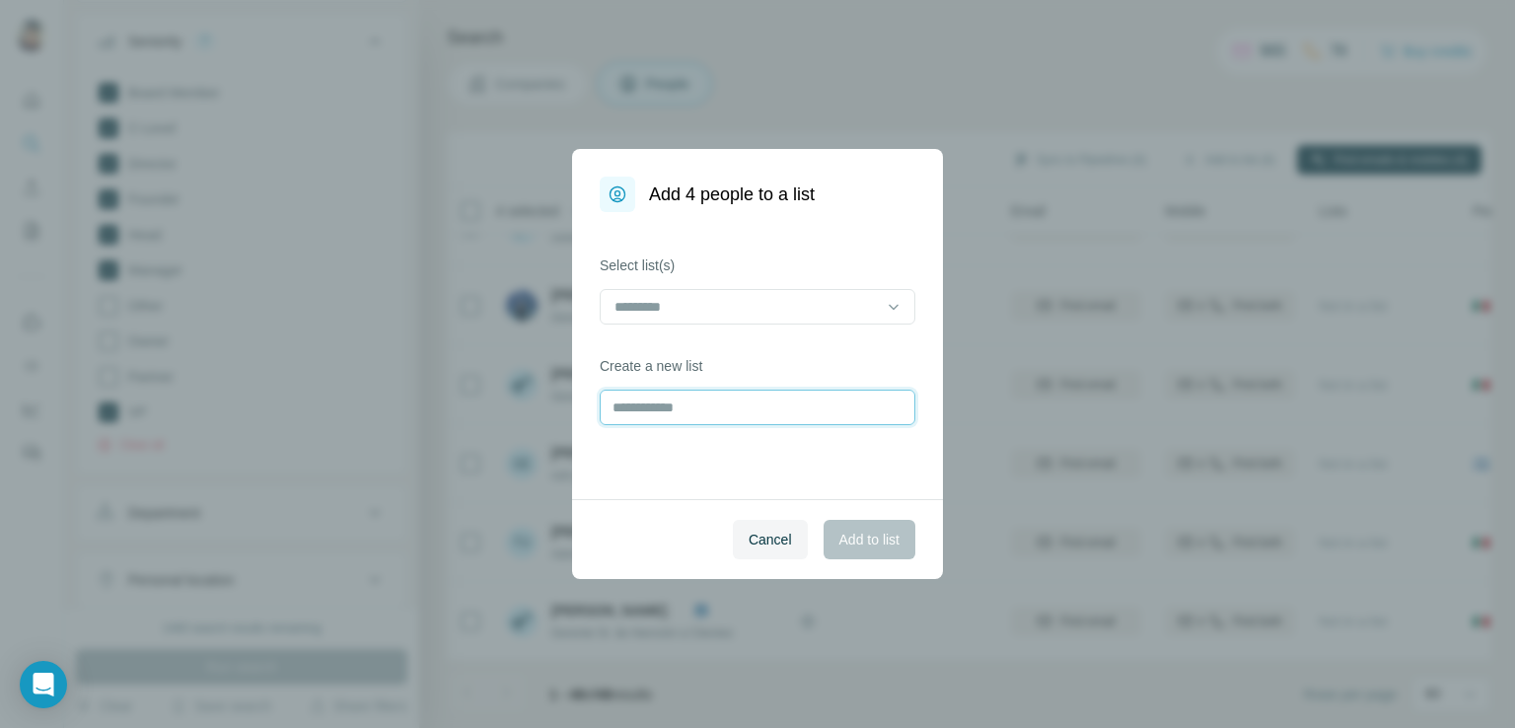
click at [645, 407] on input "text" at bounding box center [758, 406] width 316 height 35
type input "**********"
click at [850, 545] on span "Add to list" at bounding box center [869, 540] width 60 height 20
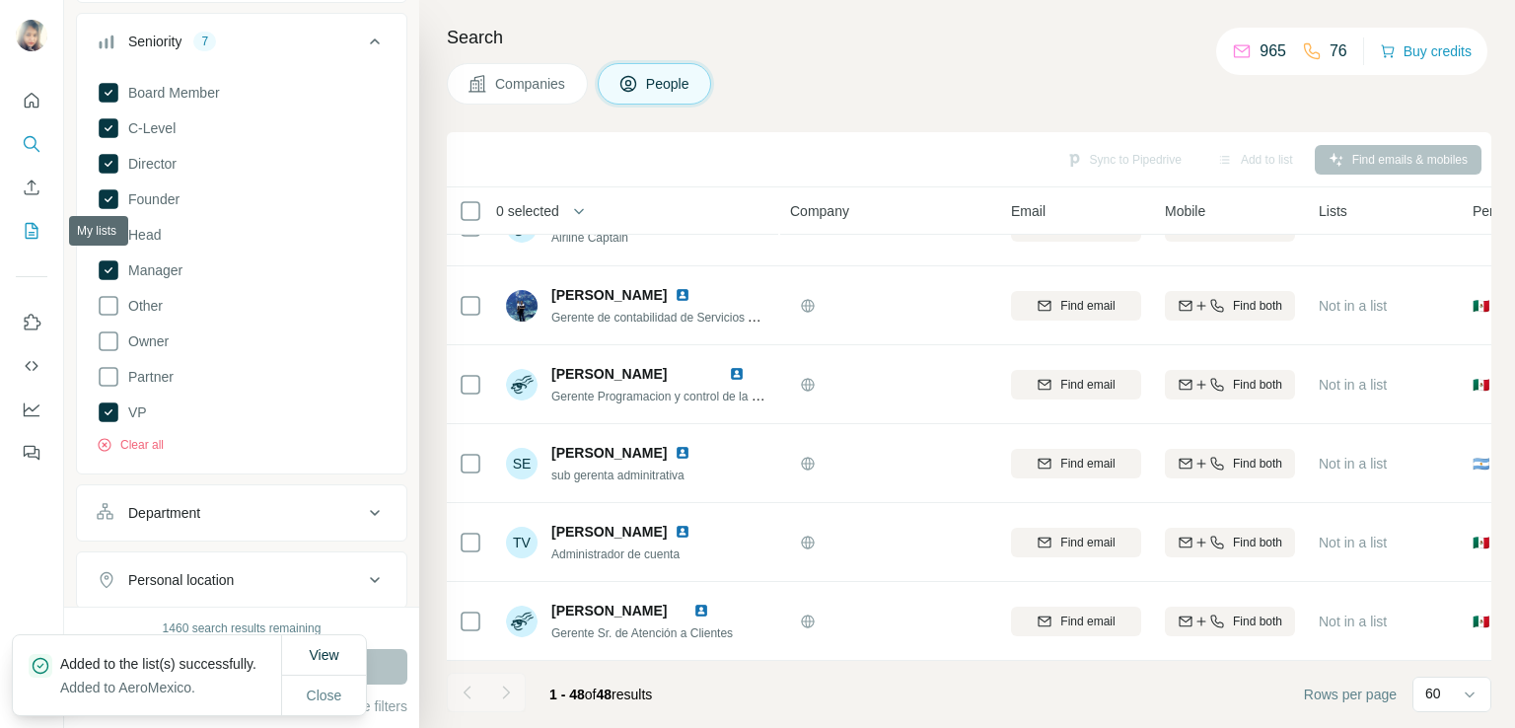
click at [16, 226] on button "My lists" at bounding box center [32, 230] width 32 height 35
click at [28, 226] on icon "My lists" at bounding box center [32, 231] width 20 height 20
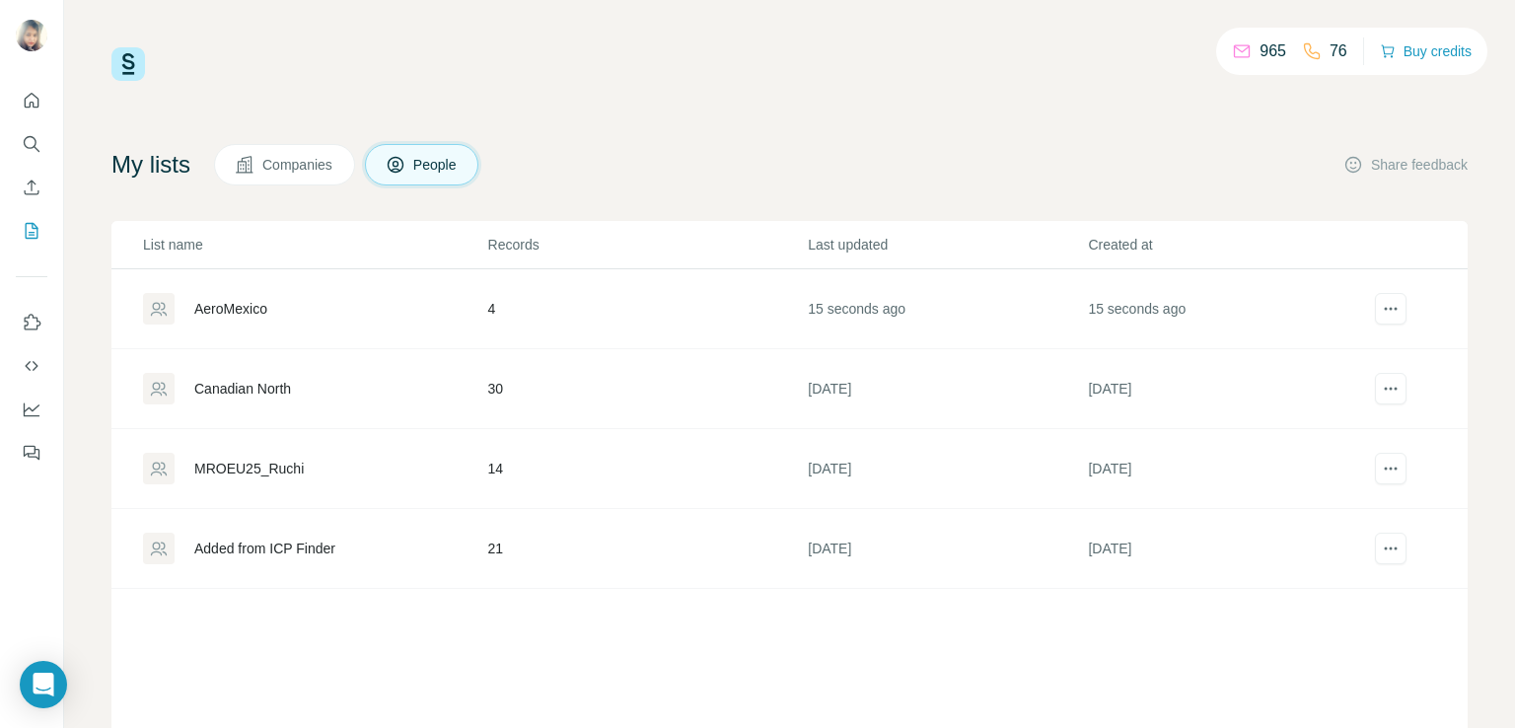
click at [241, 306] on div "AeroMexico" at bounding box center [230, 309] width 73 height 20
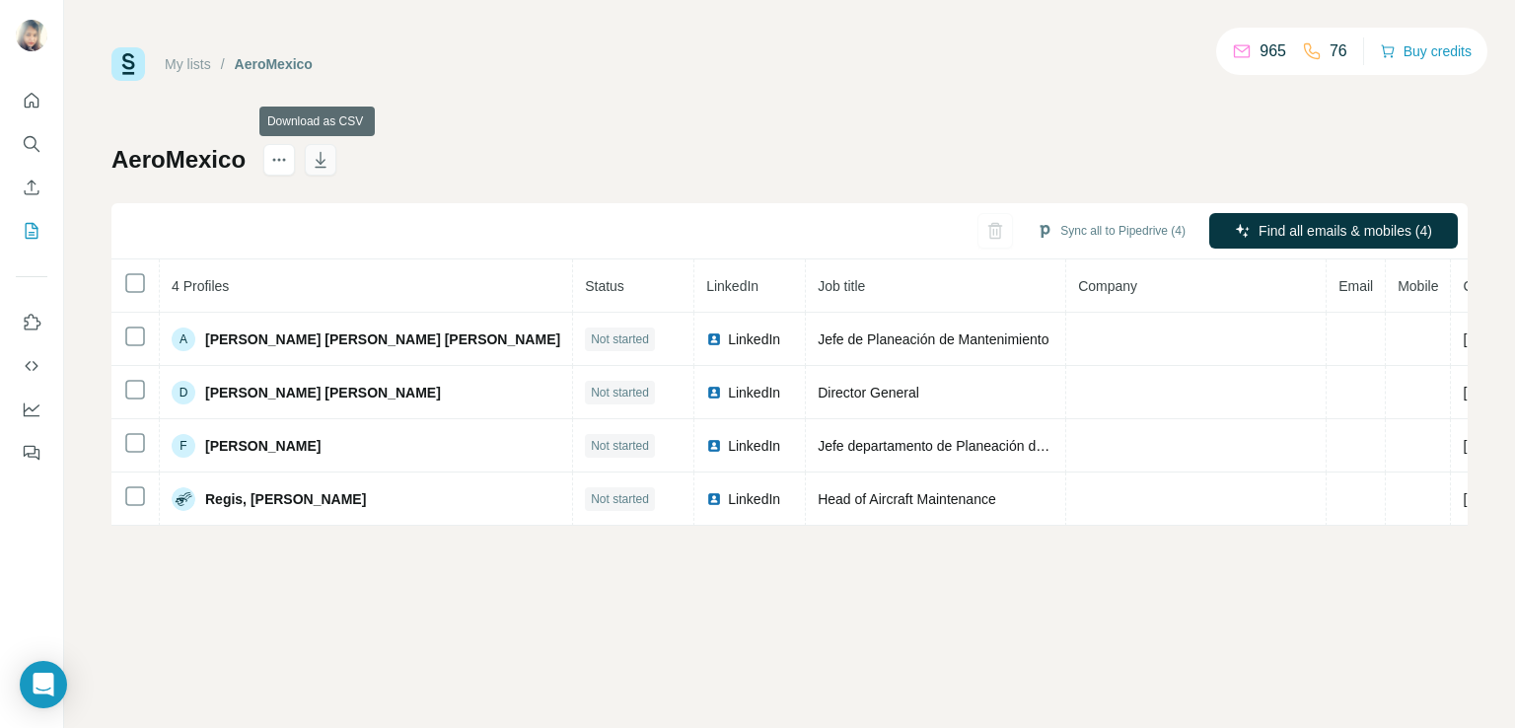
click at [316, 163] on icon "button" at bounding box center [321, 160] width 20 height 20
click at [32, 150] on icon "Search" at bounding box center [32, 144] width 20 height 20
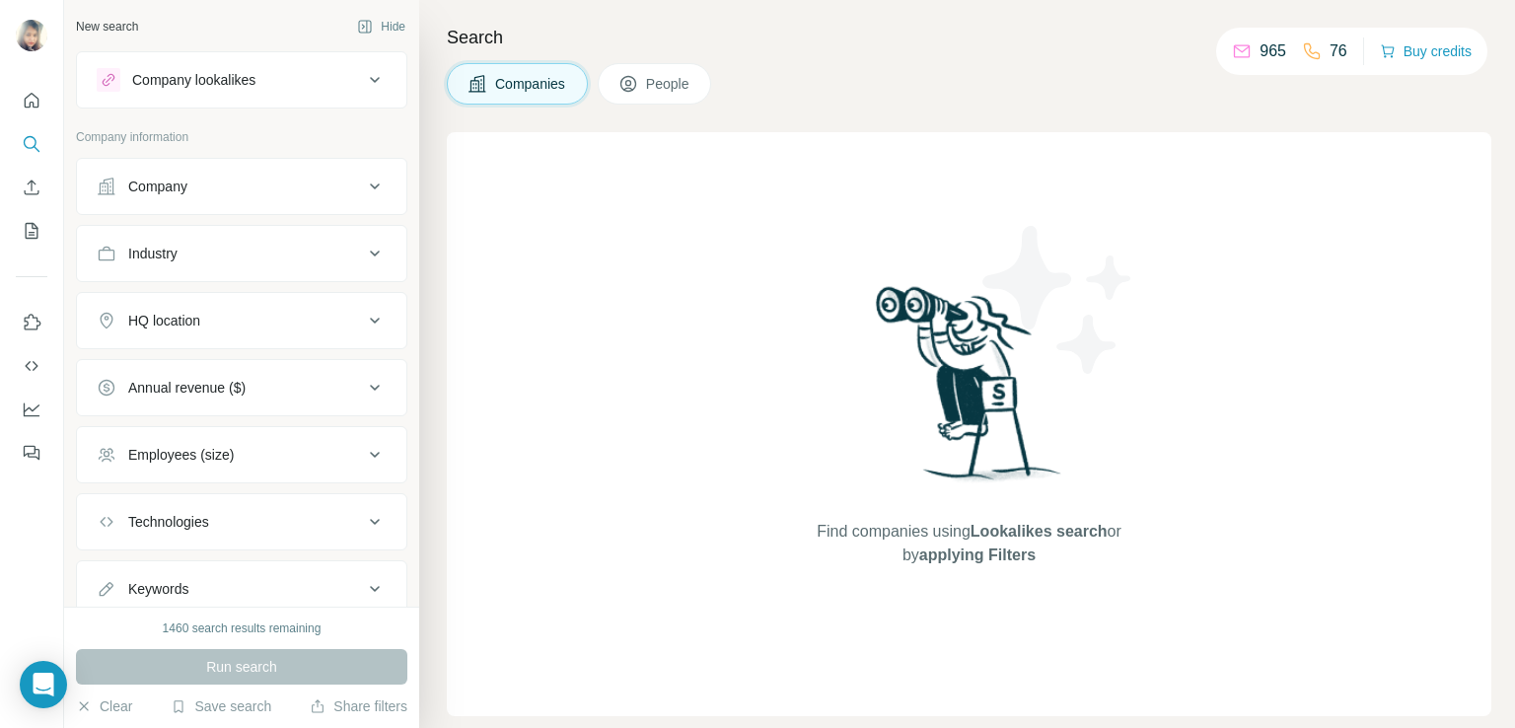
click at [202, 186] on div "Company" at bounding box center [230, 187] width 266 height 20
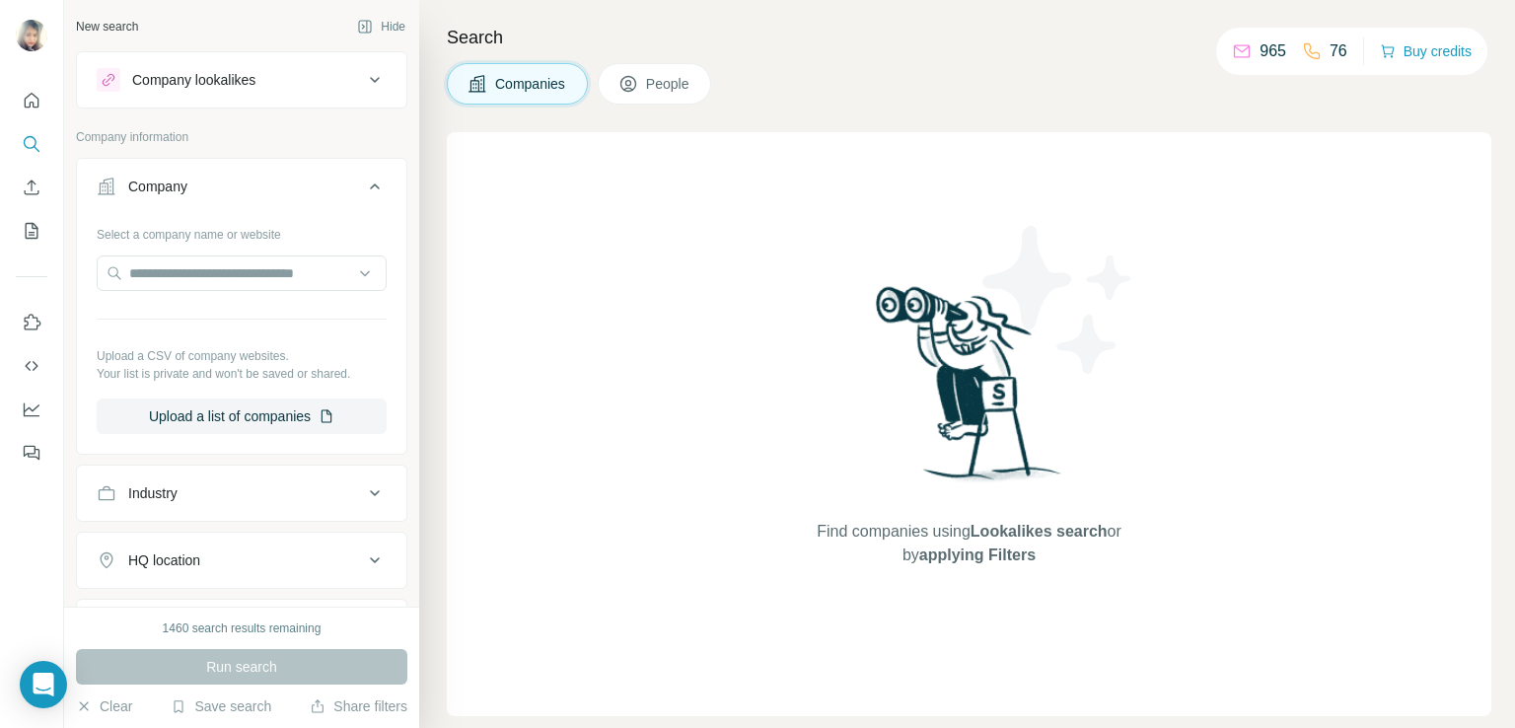
click at [363, 188] on icon at bounding box center [375, 187] width 24 height 24
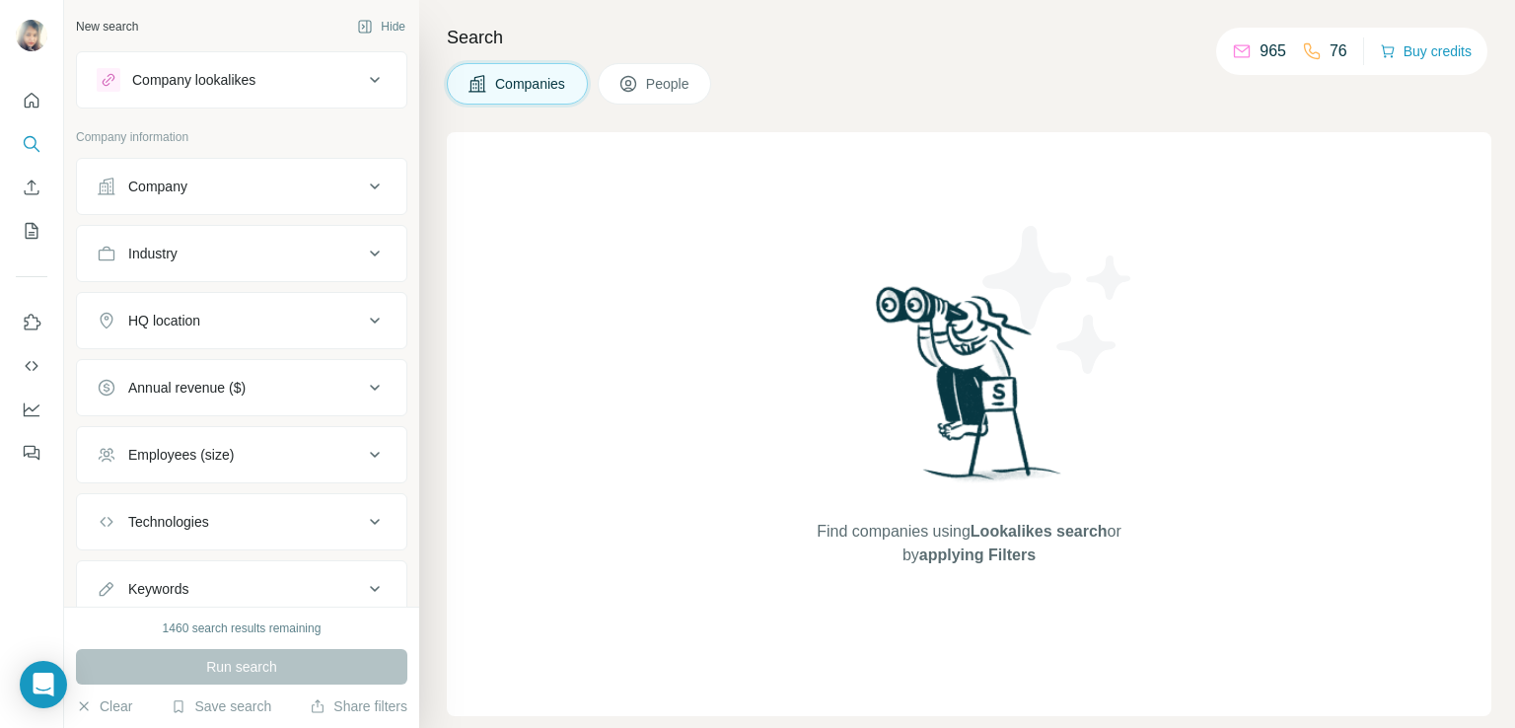
click at [363, 188] on icon at bounding box center [375, 187] width 24 height 24
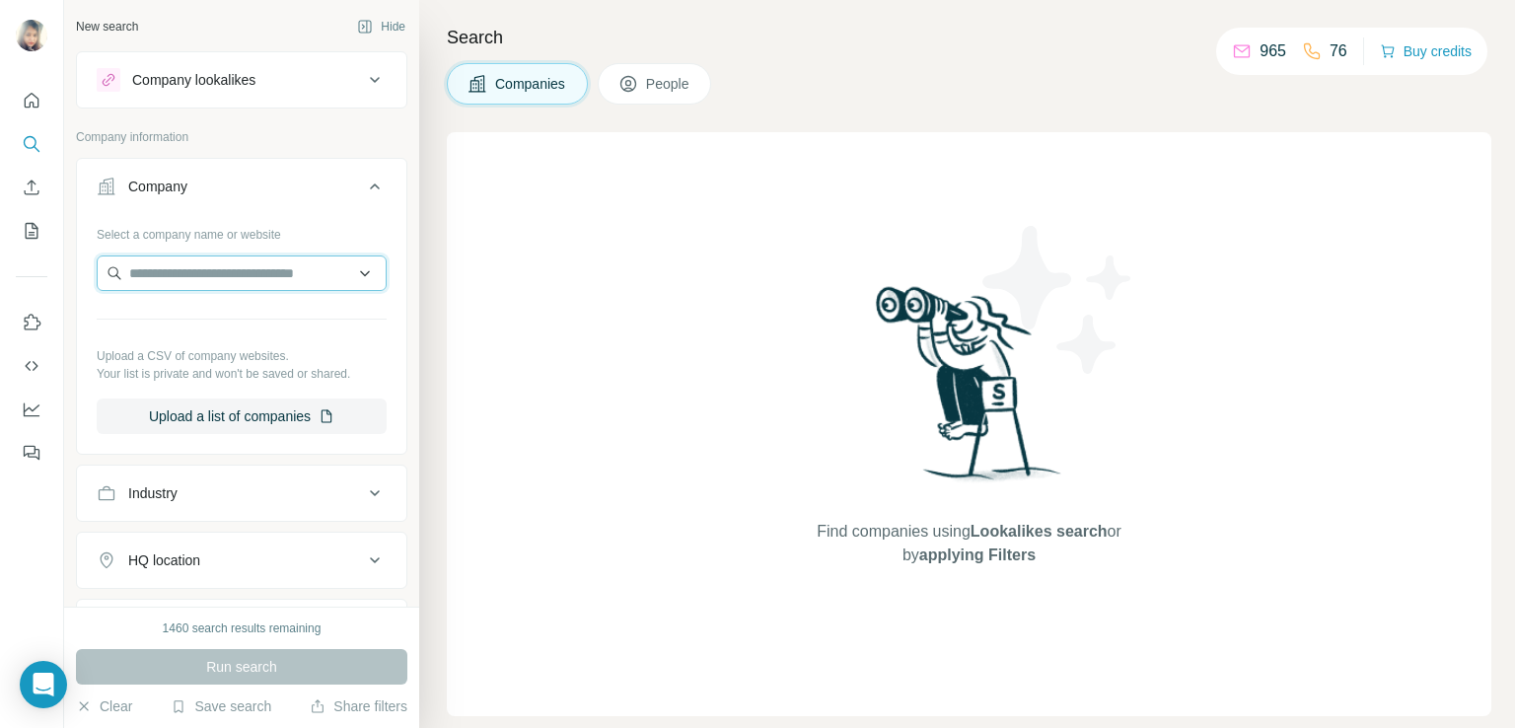
click at [260, 261] on input "text" at bounding box center [242, 272] width 290 height 35
paste input "**********"
click at [231, 278] on input "**********" at bounding box center [242, 272] width 290 height 35
drag, startPoint x: 231, startPoint y: 278, endPoint x: 57, endPoint y: 268, distance: 173.8
click at [57, 268] on div "**********" at bounding box center [757, 364] width 1515 height 728
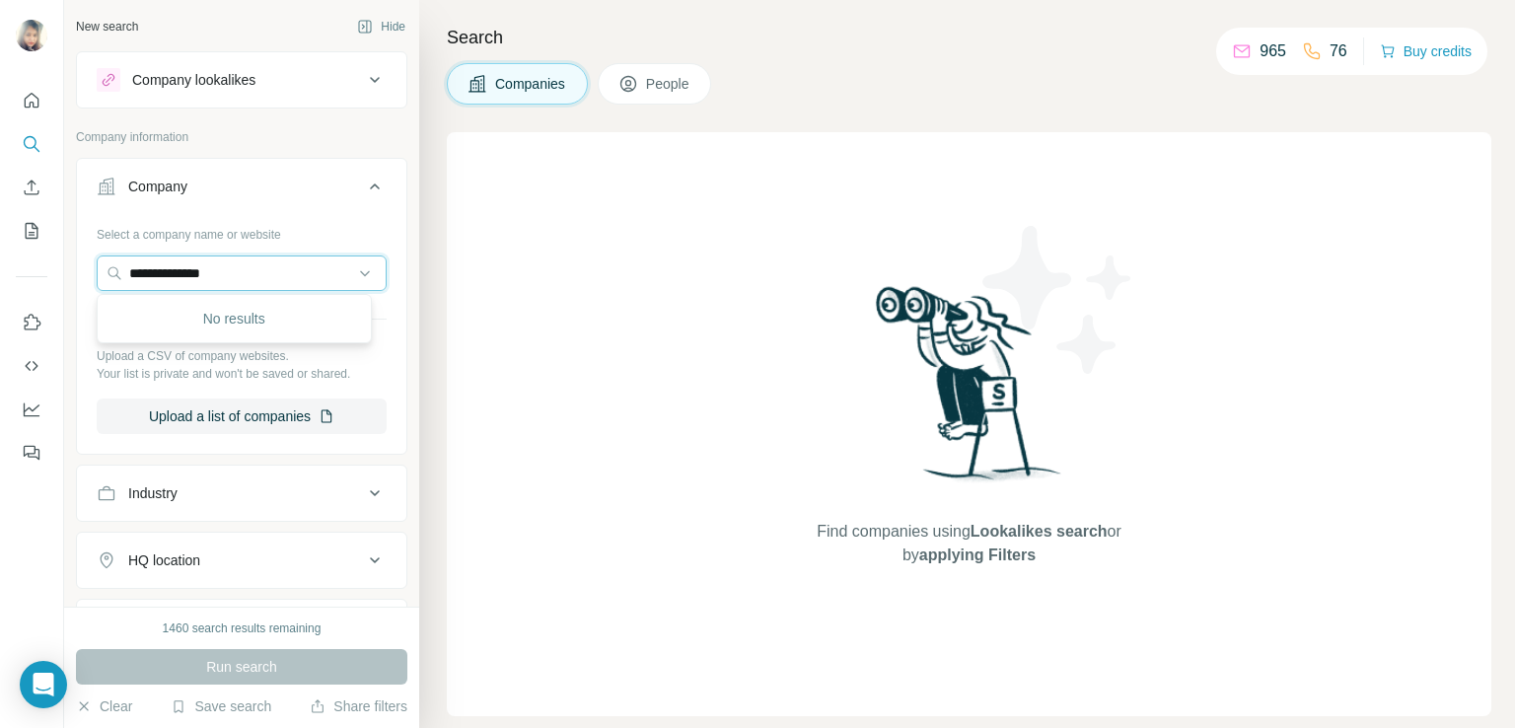
paste input "********"
type input "**********"
click at [272, 332] on p "suncountryindustries.com" at bounding box center [223, 335] width 140 height 18
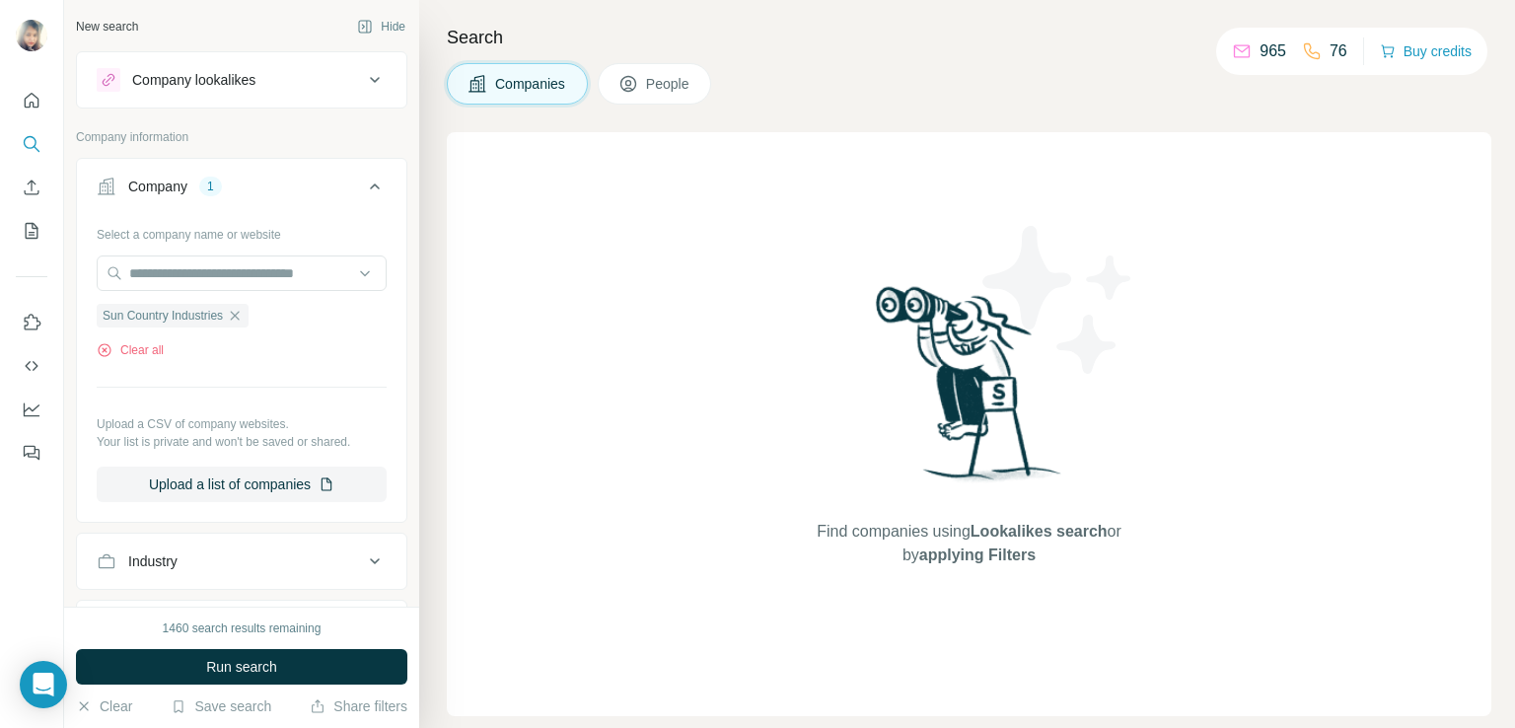
click at [676, 84] on span "People" at bounding box center [668, 84] width 45 height 20
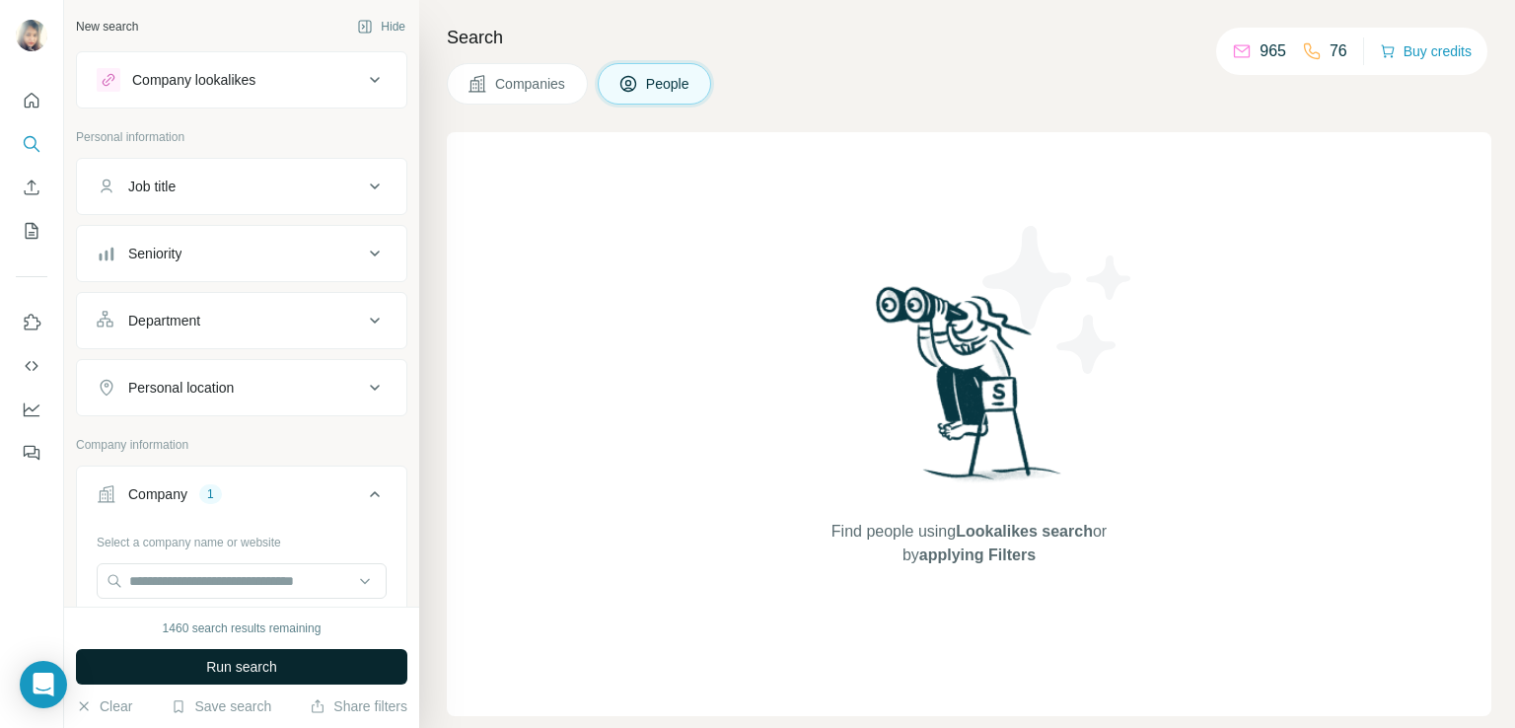
click at [206, 676] on button "Run search" at bounding box center [241, 666] width 331 height 35
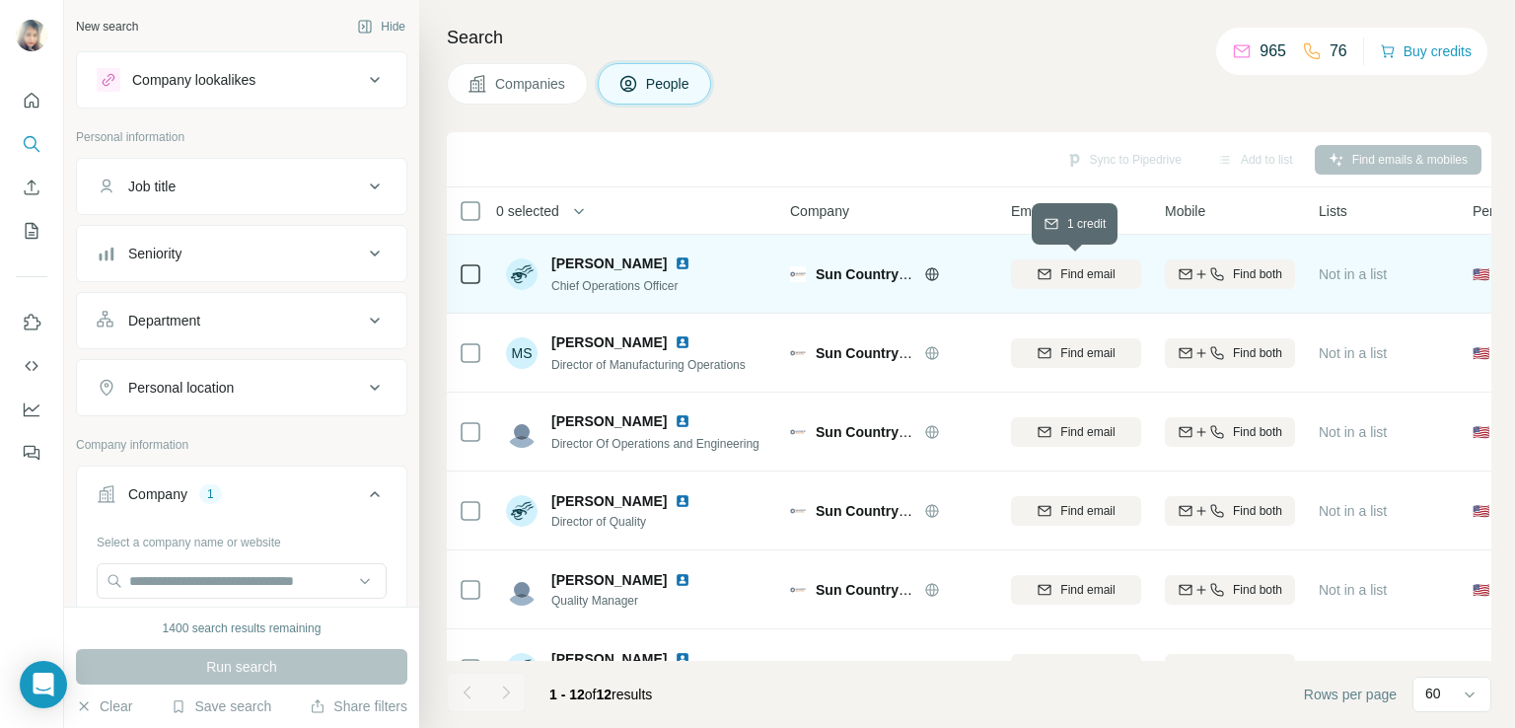
click at [1093, 265] on span "Find email" at bounding box center [1087, 274] width 54 height 18
drag, startPoint x: 1045, startPoint y: 272, endPoint x: 1045, endPoint y: 246, distance: 26.6
click at [1045, 247] on div "bblodgett@suncountryindustries.com" at bounding box center [1076, 274] width 130 height 54
drag, startPoint x: 1033, startPoint y: 271, endPoint x: 1143, endPoint y: 276, distance: 109.6
click at [1143, 276] on td "bblodgett@suncountryindustries.com" at bounding box center [1076, 274] width 154 height 79
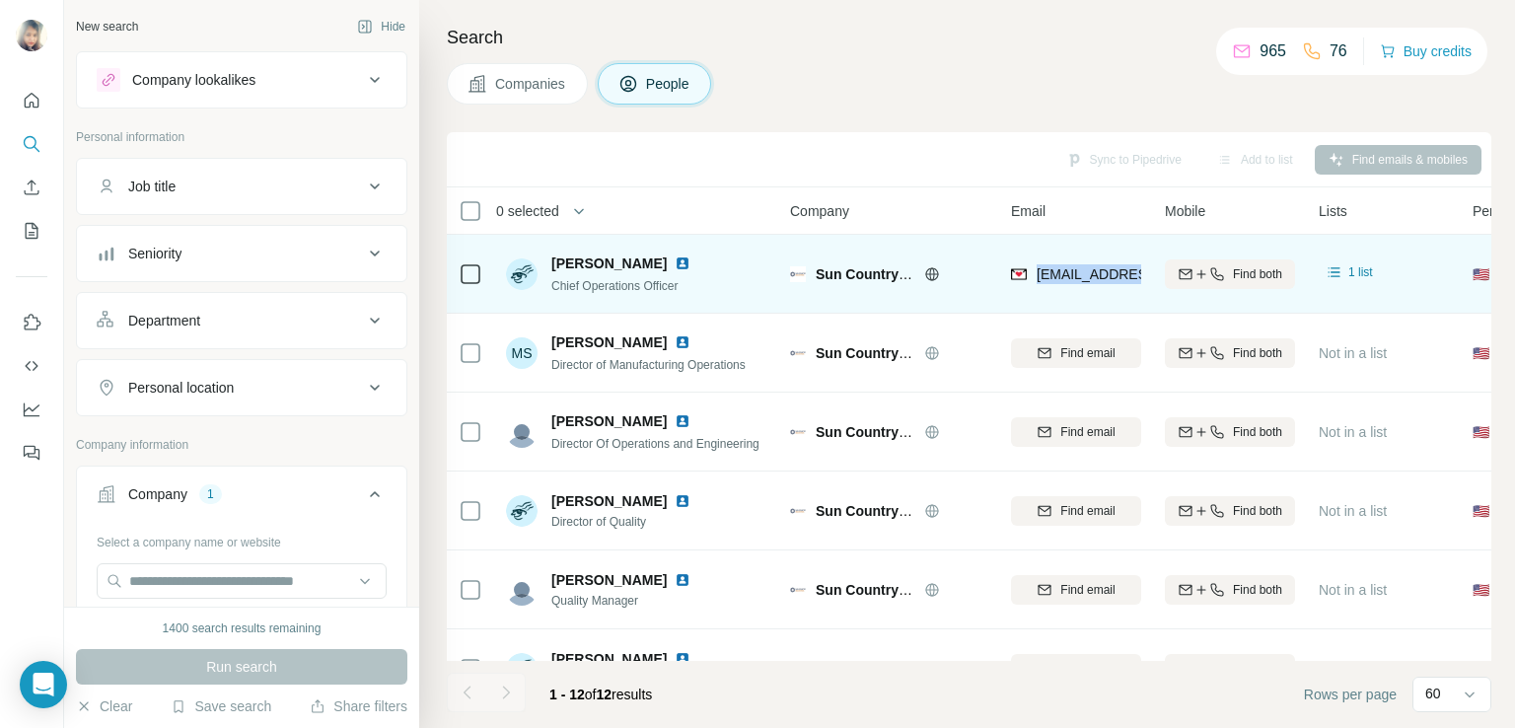
copy span "bblodgett@sunc"
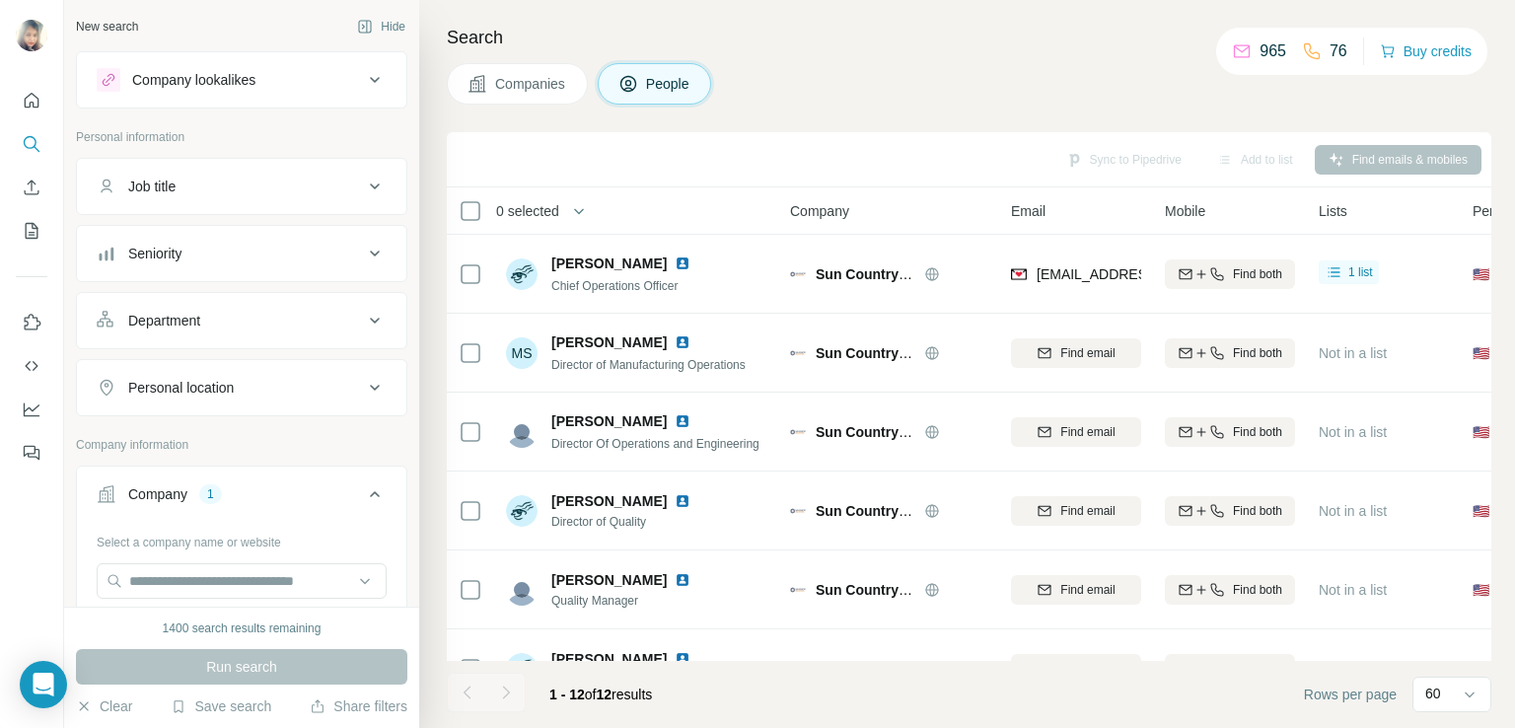
click at [1165, 167] on div "Sync to Pipedrive Add to list Find emails & mobiles" at bounding box center [969, 159] width 1024 height 35
click at [1338, 159] on div "Sync to Pipedrive Add to list Find emails & mobiles" at bounding box center [969, 159] width 1024 height 35
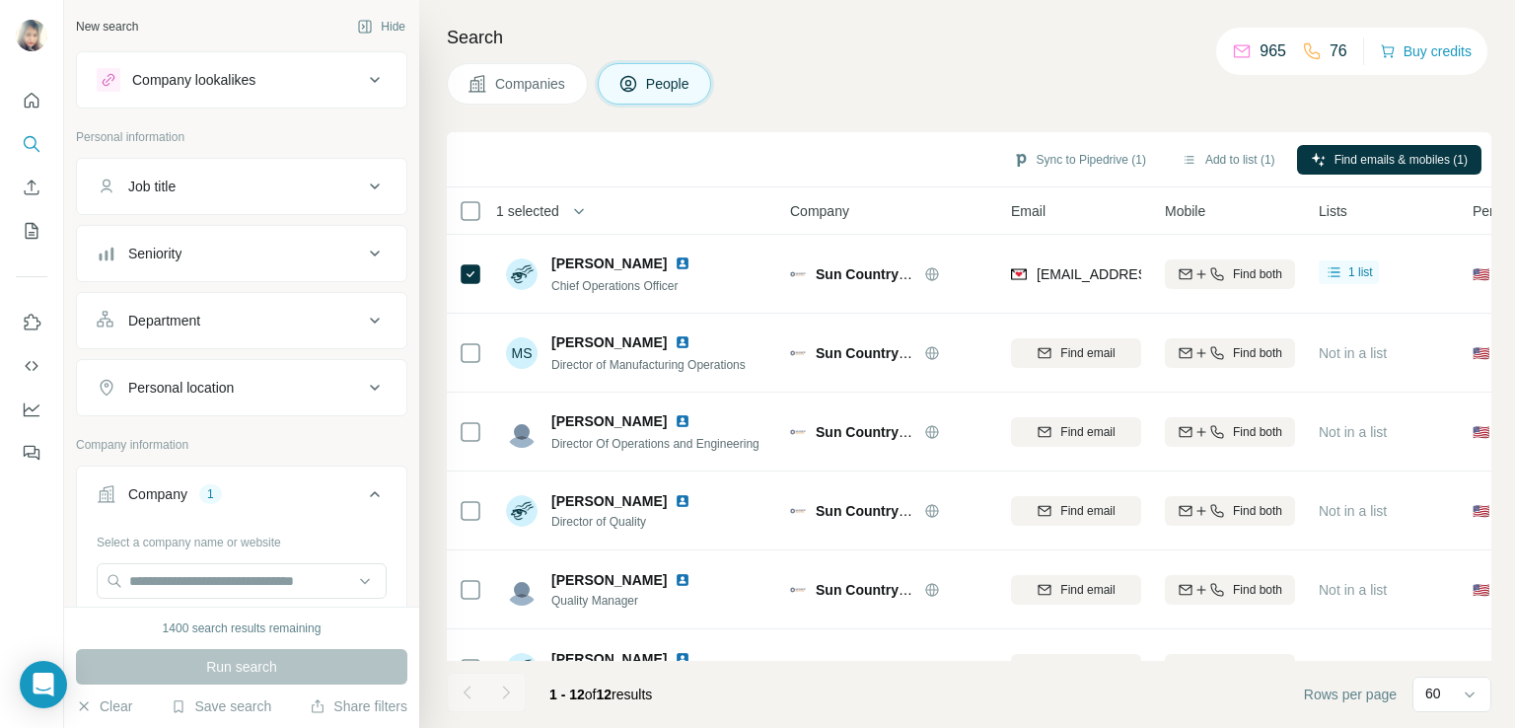
click at [1142, 132] on div "Sync to Pipedrive (1) Add to list (1) Find emails & mobiles (1)" at bounding box center [969, 159] width 1044 height 55
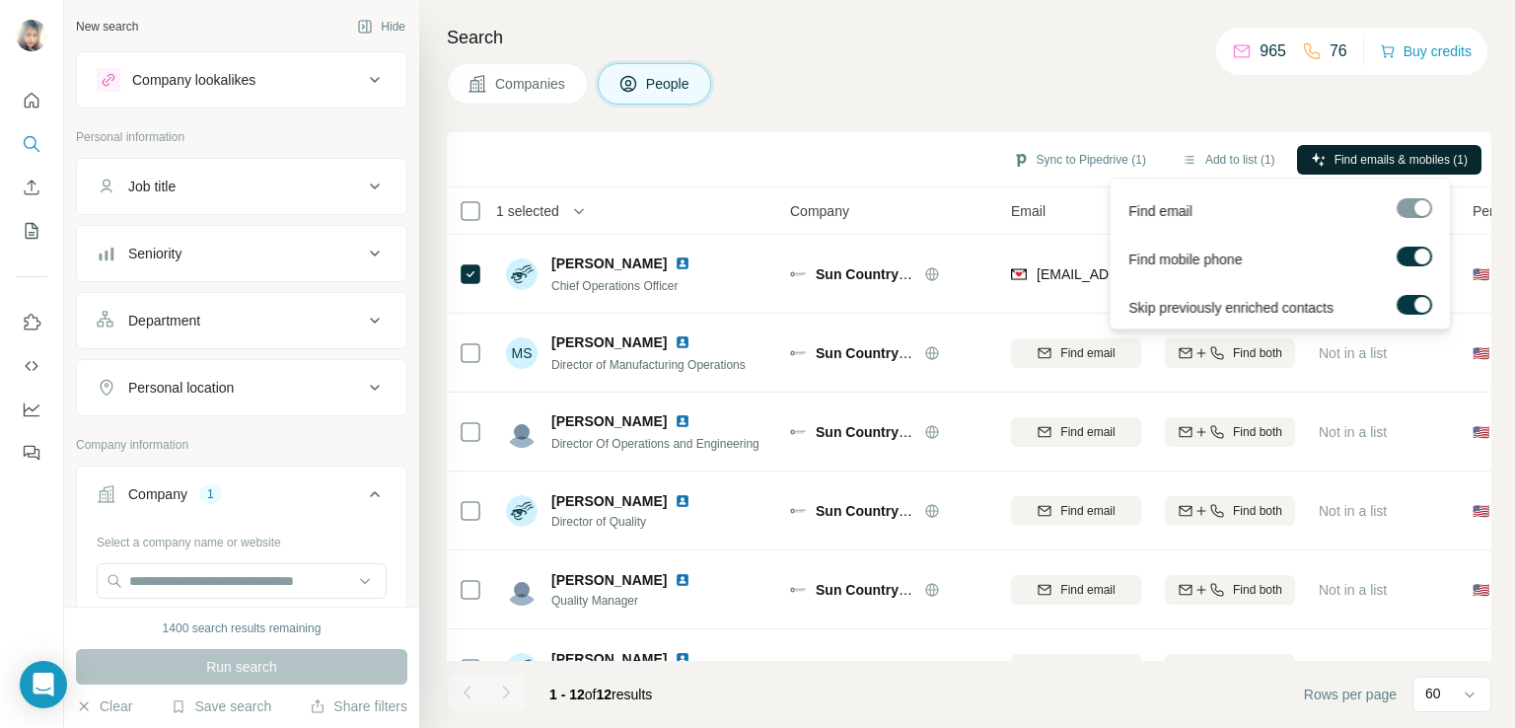
click at [1357, 151] on span "Find emails & mobiles (1)" at bounding box center [1400, 160] width 133 height 18
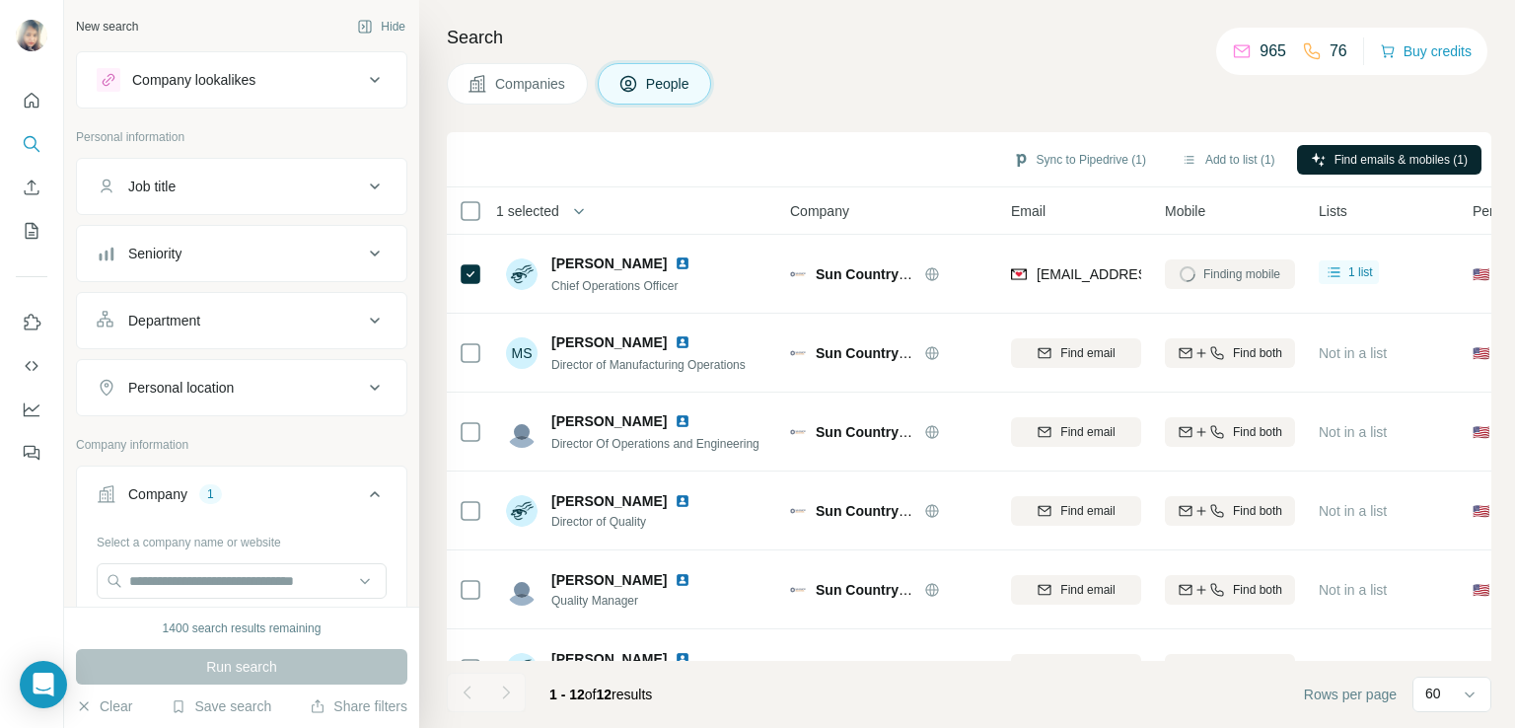
click at [1195, 103] on div "Companies People" at bounding box center [969, 83] width 1044 height 41
click at [1068, 155] on button "Sync to Pipedrive (1)" at bounding box center [1079, 160] width 161 height 30
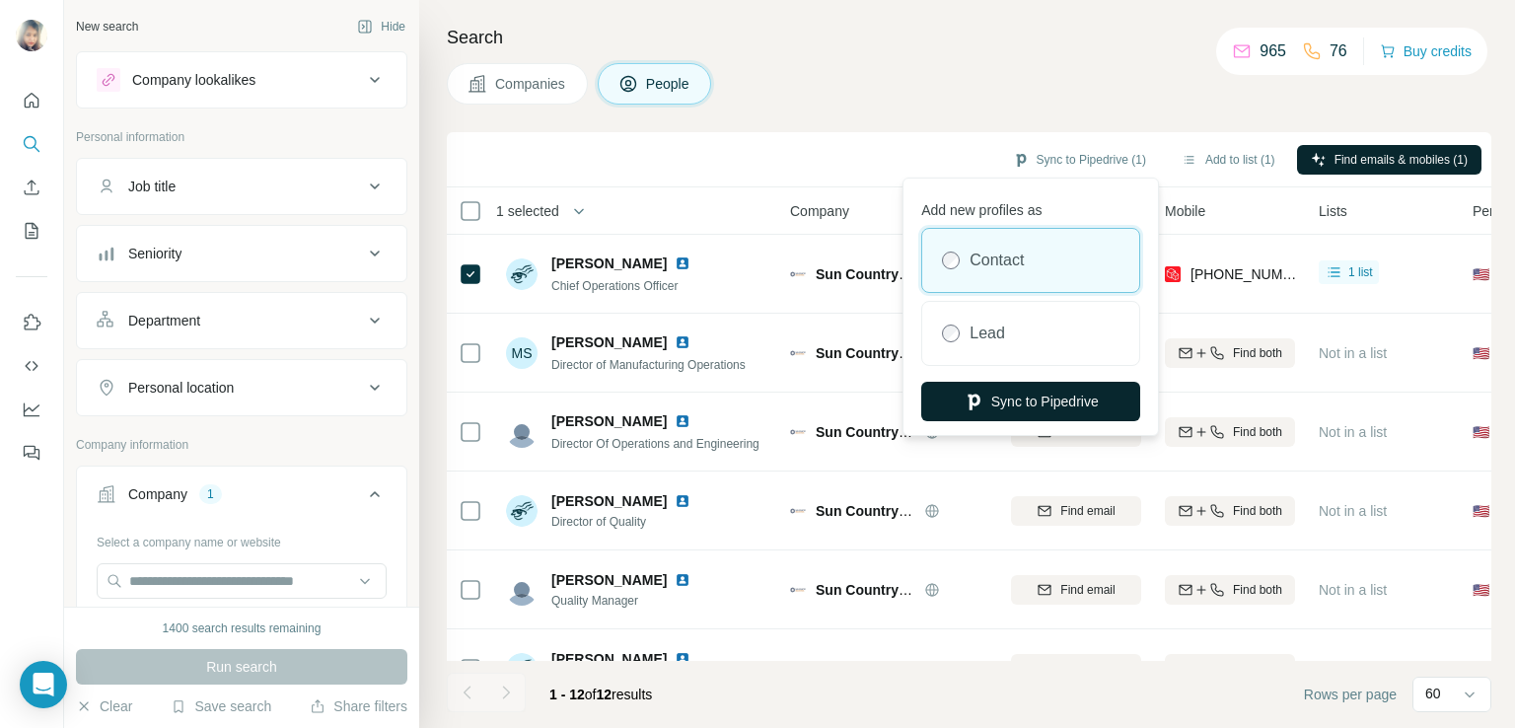
click at [1010, 402] on button "Sync to Pipedrive" at bounding box center [1030, 401] width 219 height 39
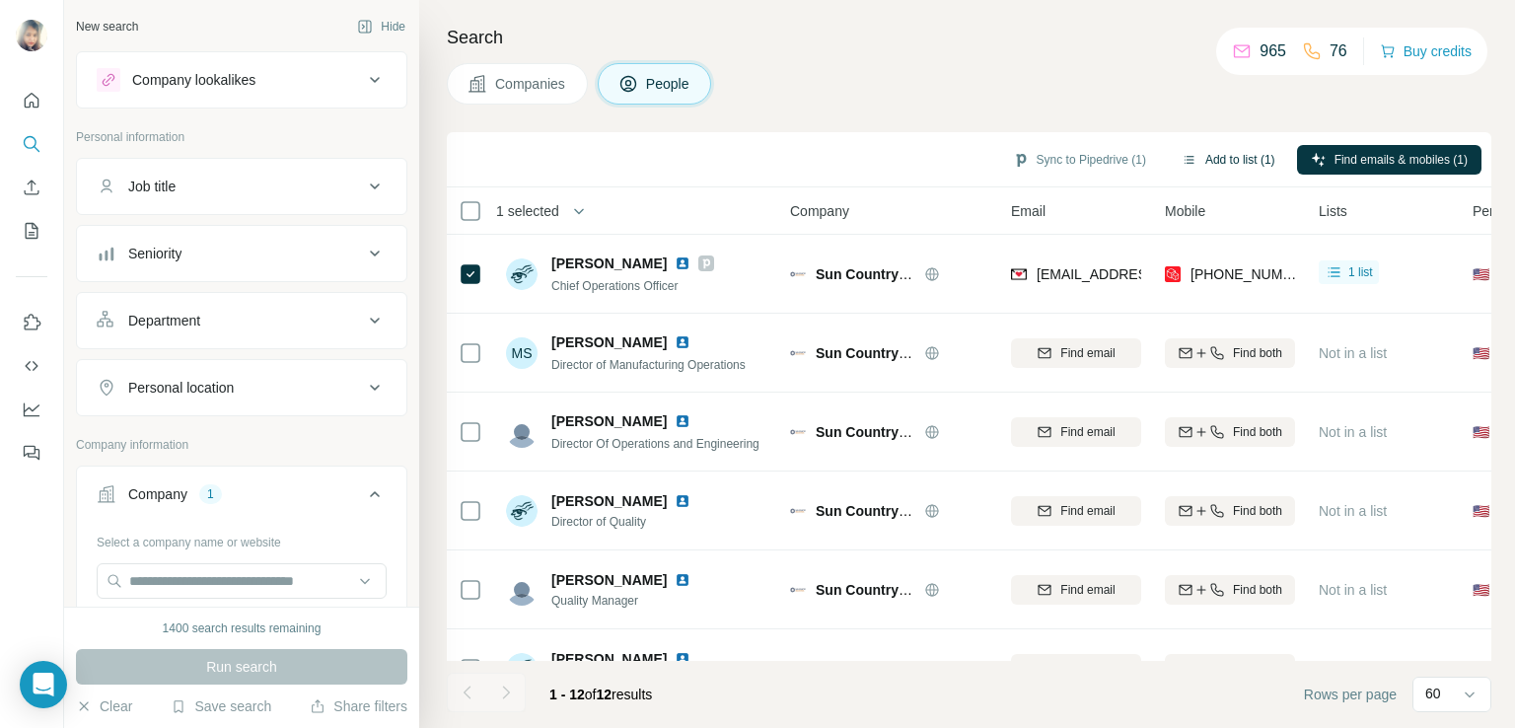
click at [1217, 157] on button "Add to list (1)" at bounding box center [1227, 160] width 121 height 30
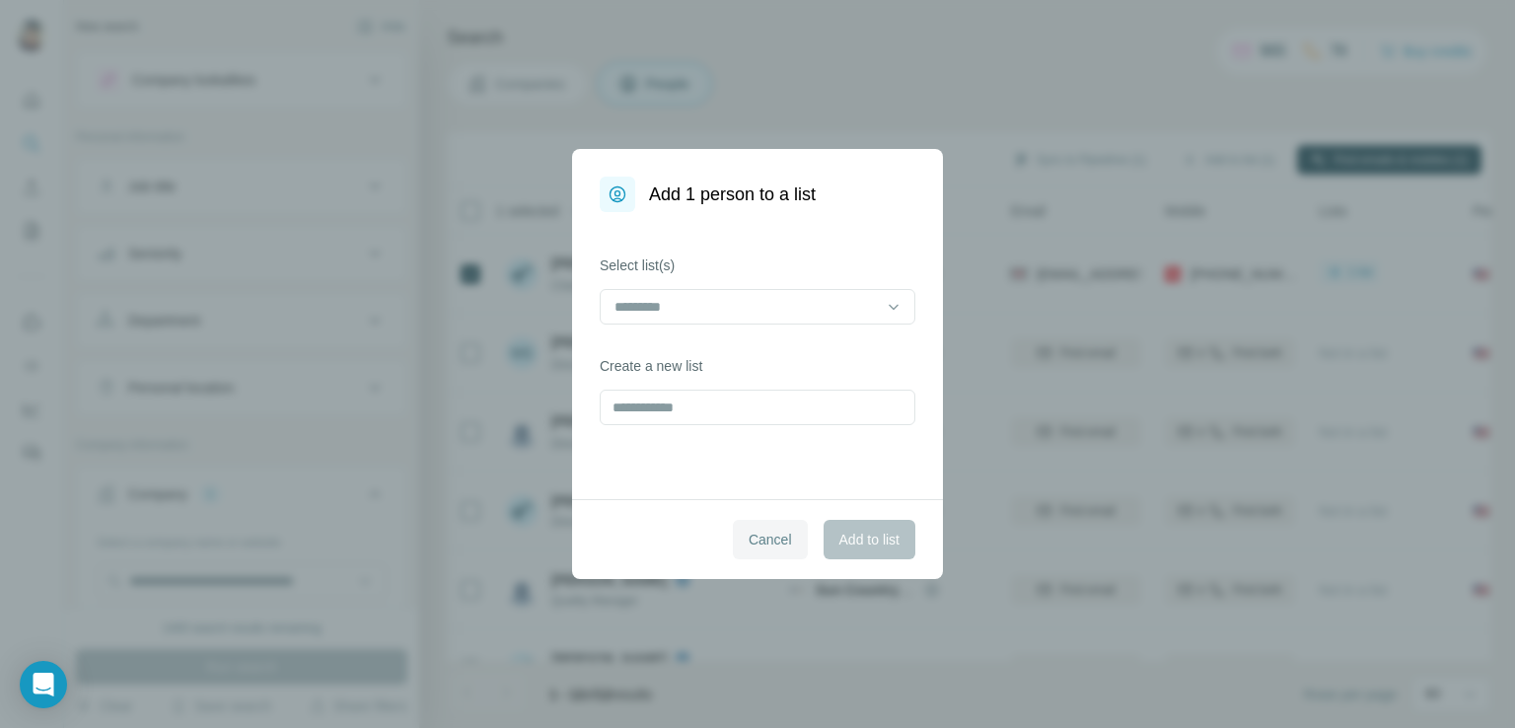
click at [758, 527] on button "Cancel" at bounding box center [770, 539] width 75 height 39
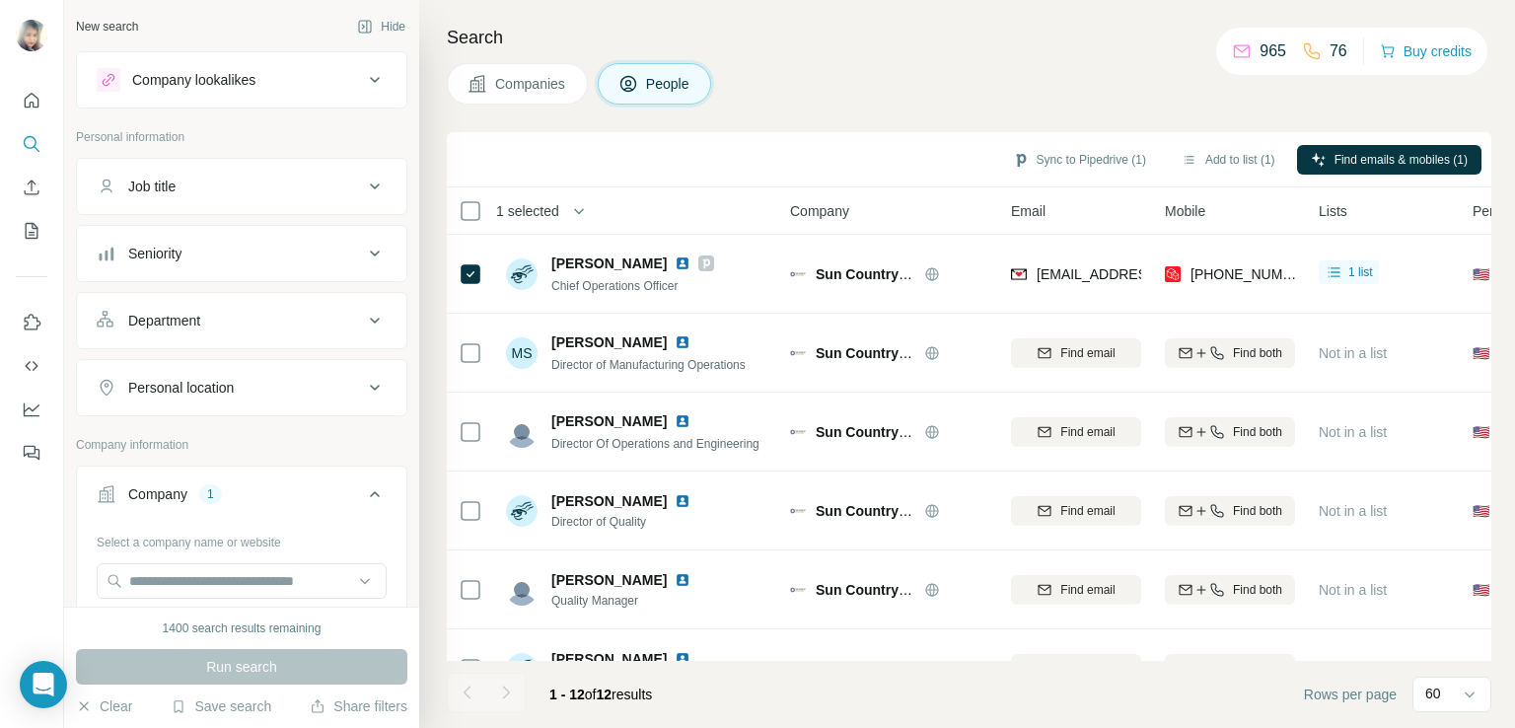
drag, startPoint x: 1067, startPoint y: 272, endPoint x: 1134, endPoint y: 86, distance: 198.1
click at [1134, 86] on div "Companies People" at bounding box center [969, 83] width 1044 height 41
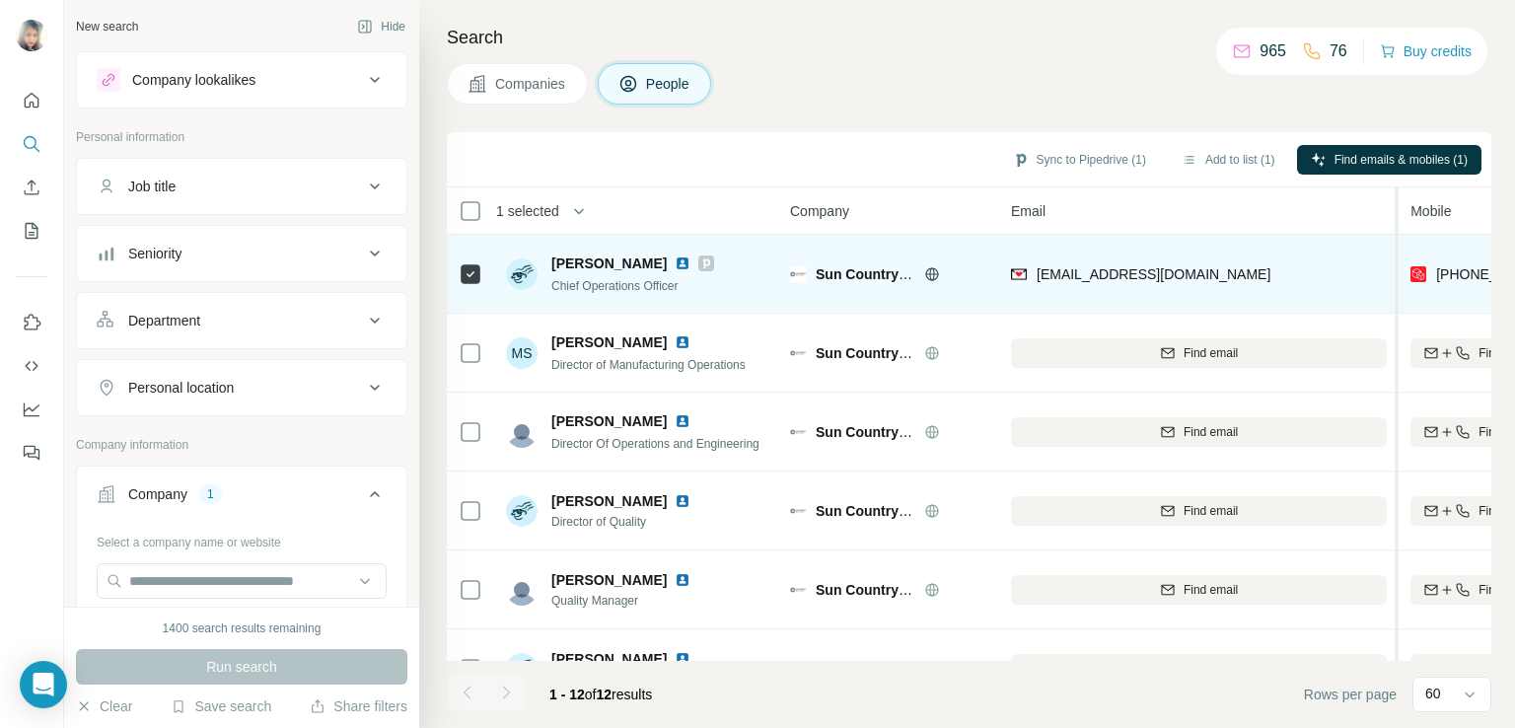
drag, startPoint x: 1150, startPoint y: 233, endPoint x: 1430, endPoint y: 248, distance: 280.5
click at [1430, 248] on table "1 selected People Company Email Mobile Lists Personal location Seniority Depart…" at bounding box center [1418, 684] width 1942 height 994
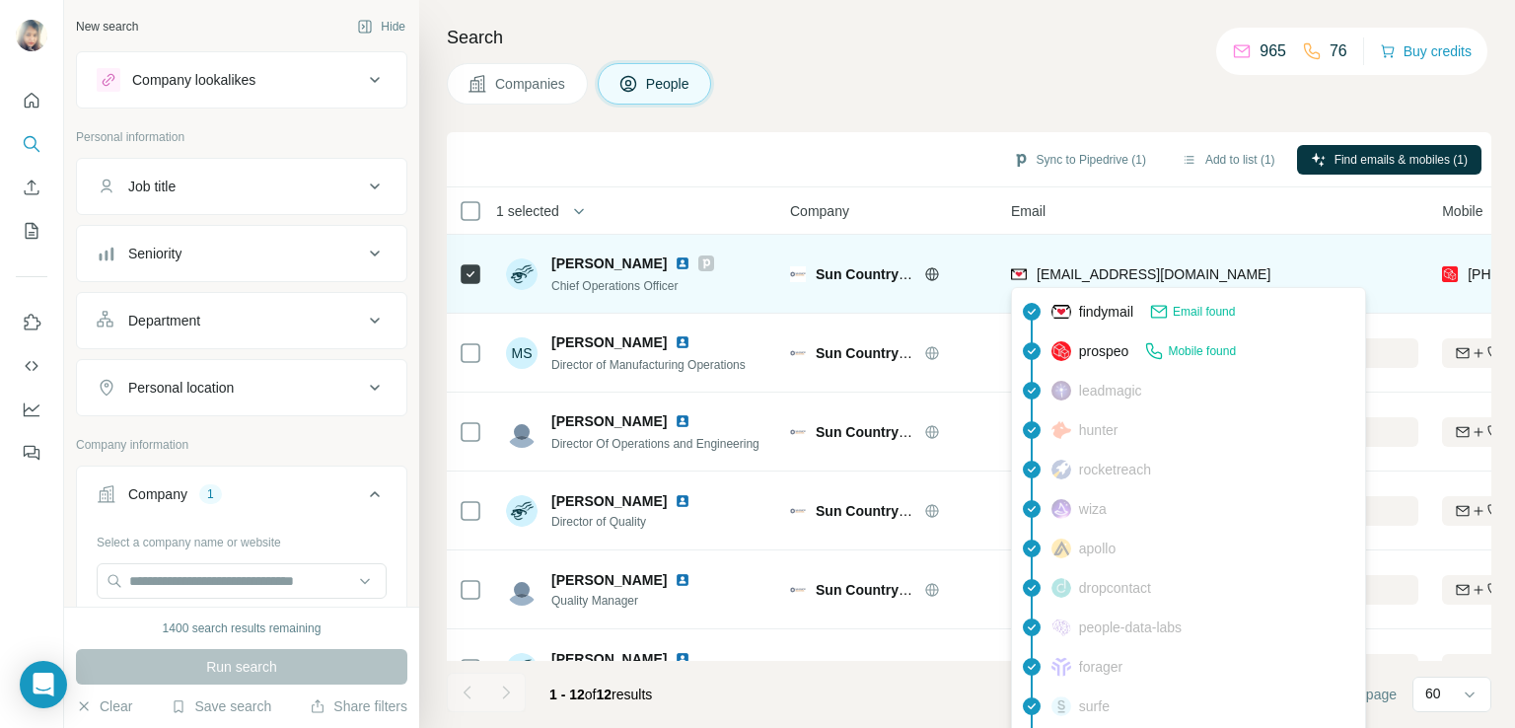
drag, startPoint x: 1289, startPoint y: 282, endPoint x: 1034, endPoint y: 277, distance: 254.4
click at [1034, 277] on div "bblodgett@suncountryindustries.com" at bounding box center [1214, 274] width 407 height 54
copy span "bblodgett@suncountryindustries.com"
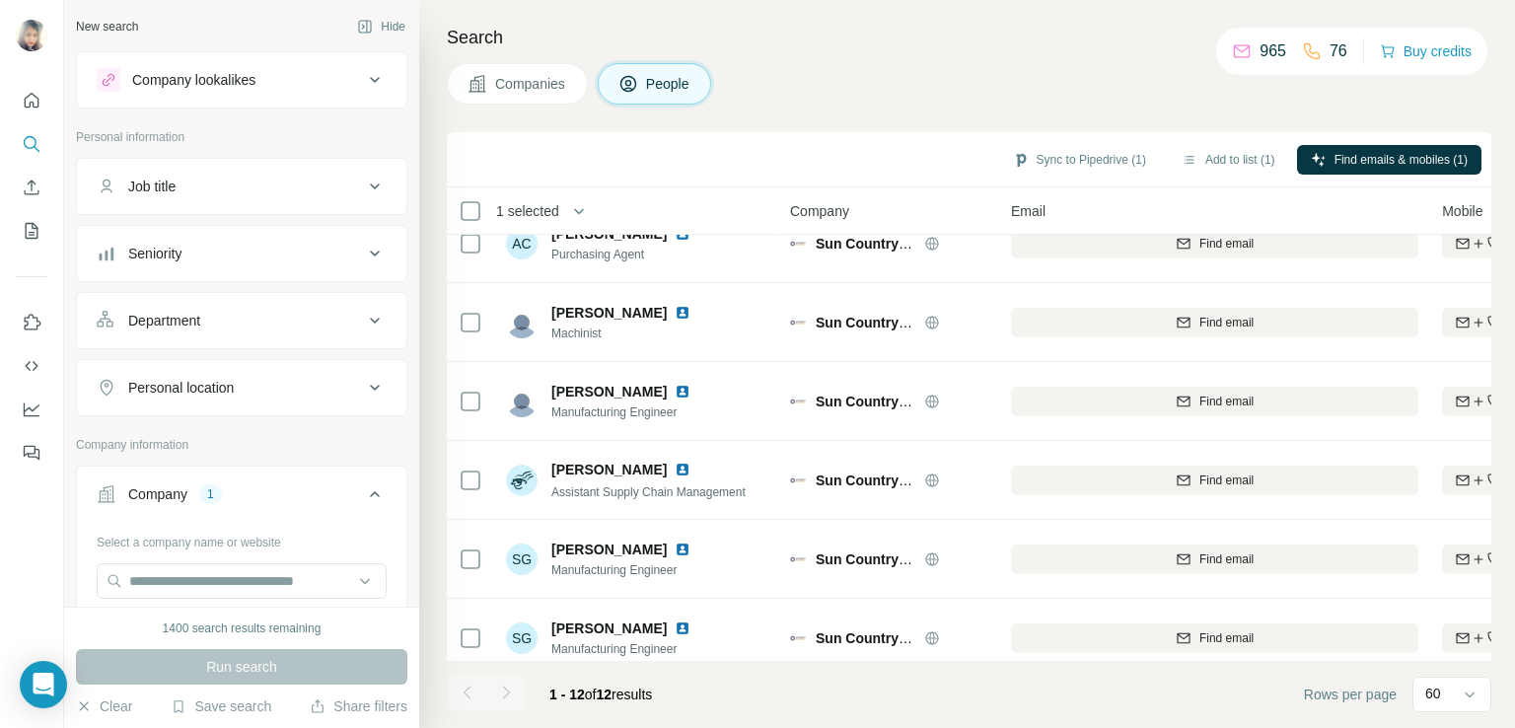
scroll to position [530, 0]
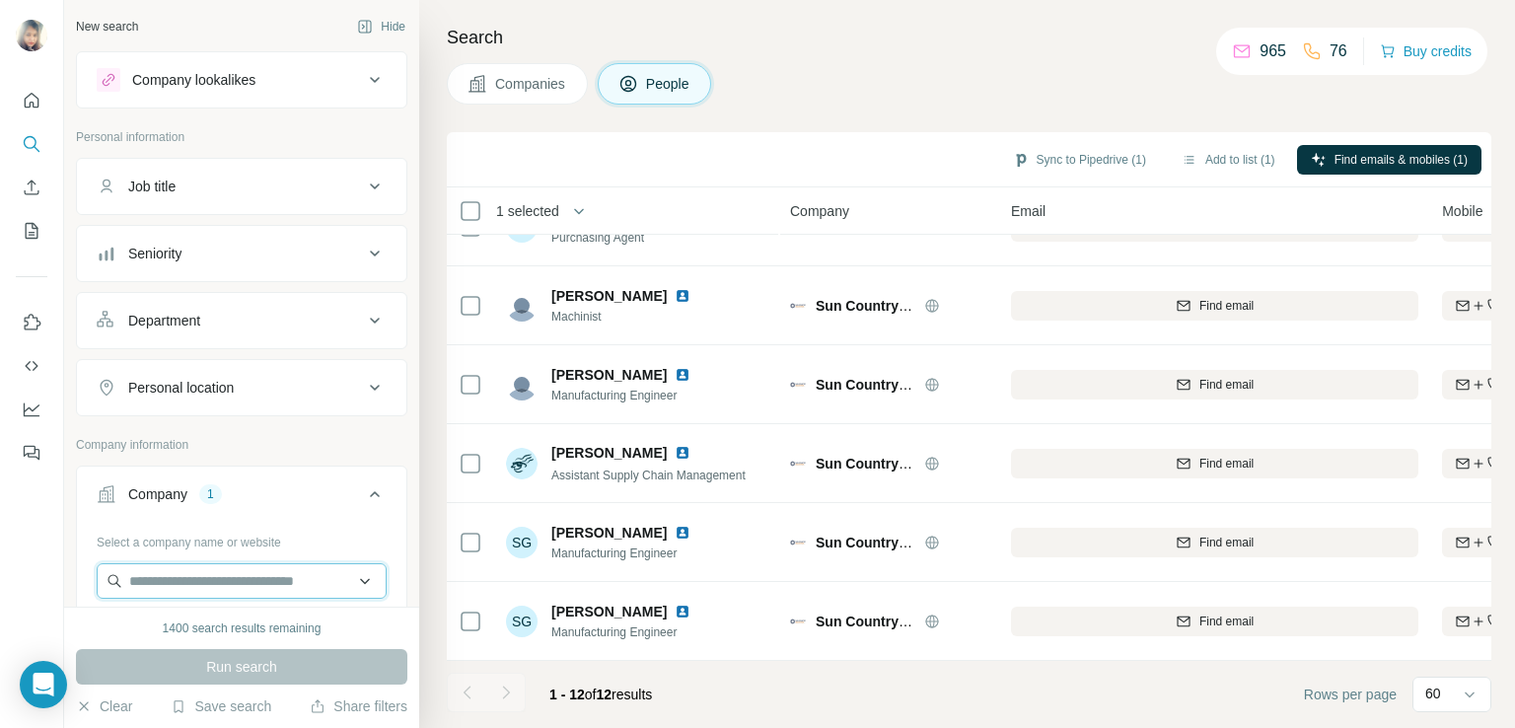
click at [264, 586] on input "text" at bounding box center [242, 580] width 290 height 35
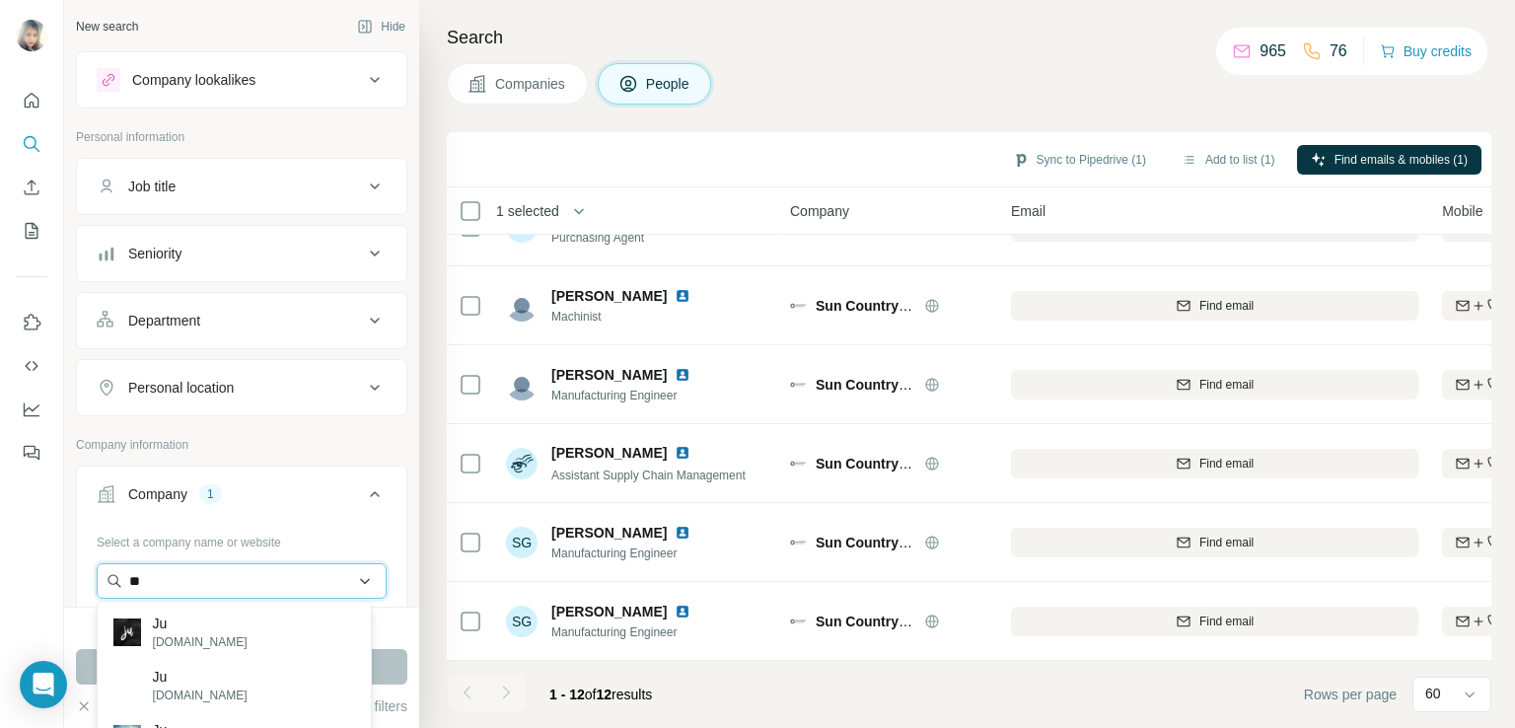
type input "*"
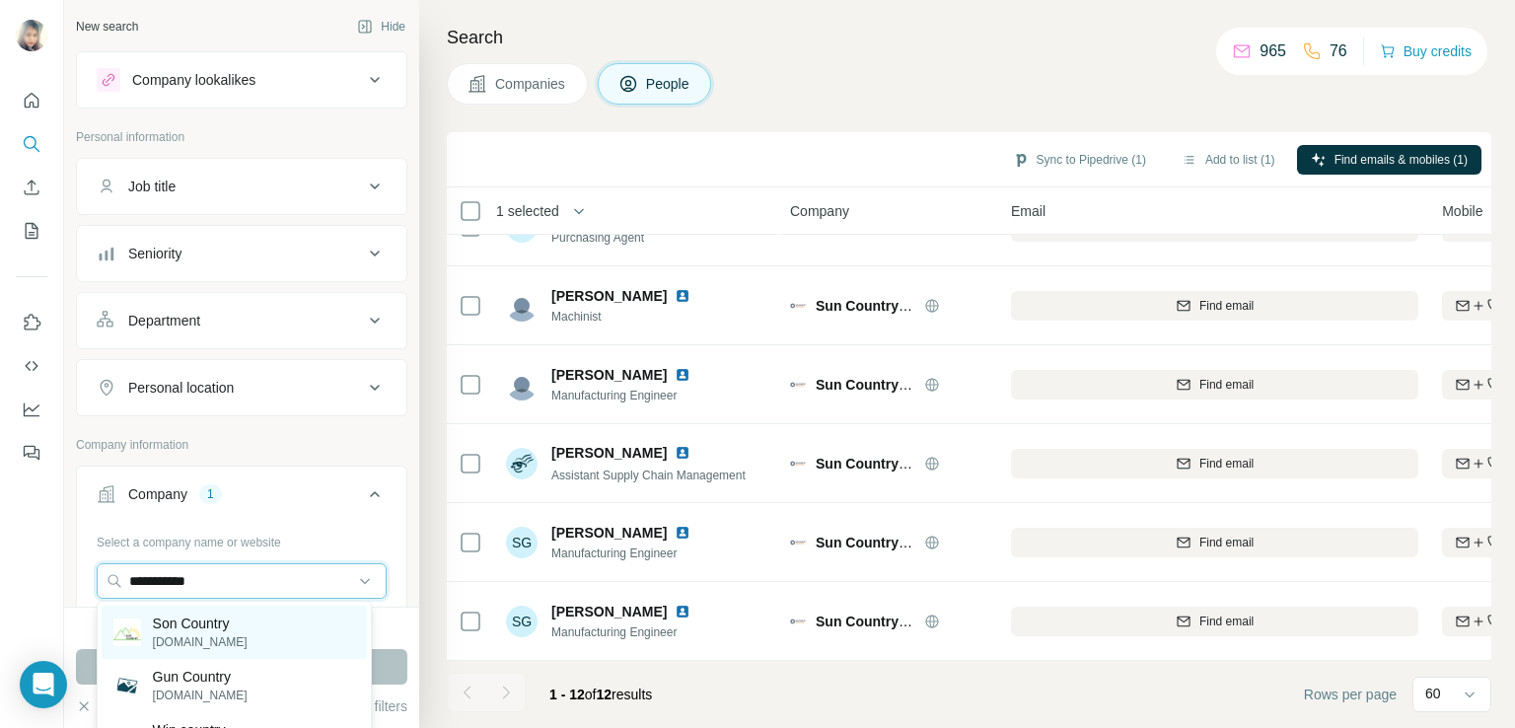
type input "**********"
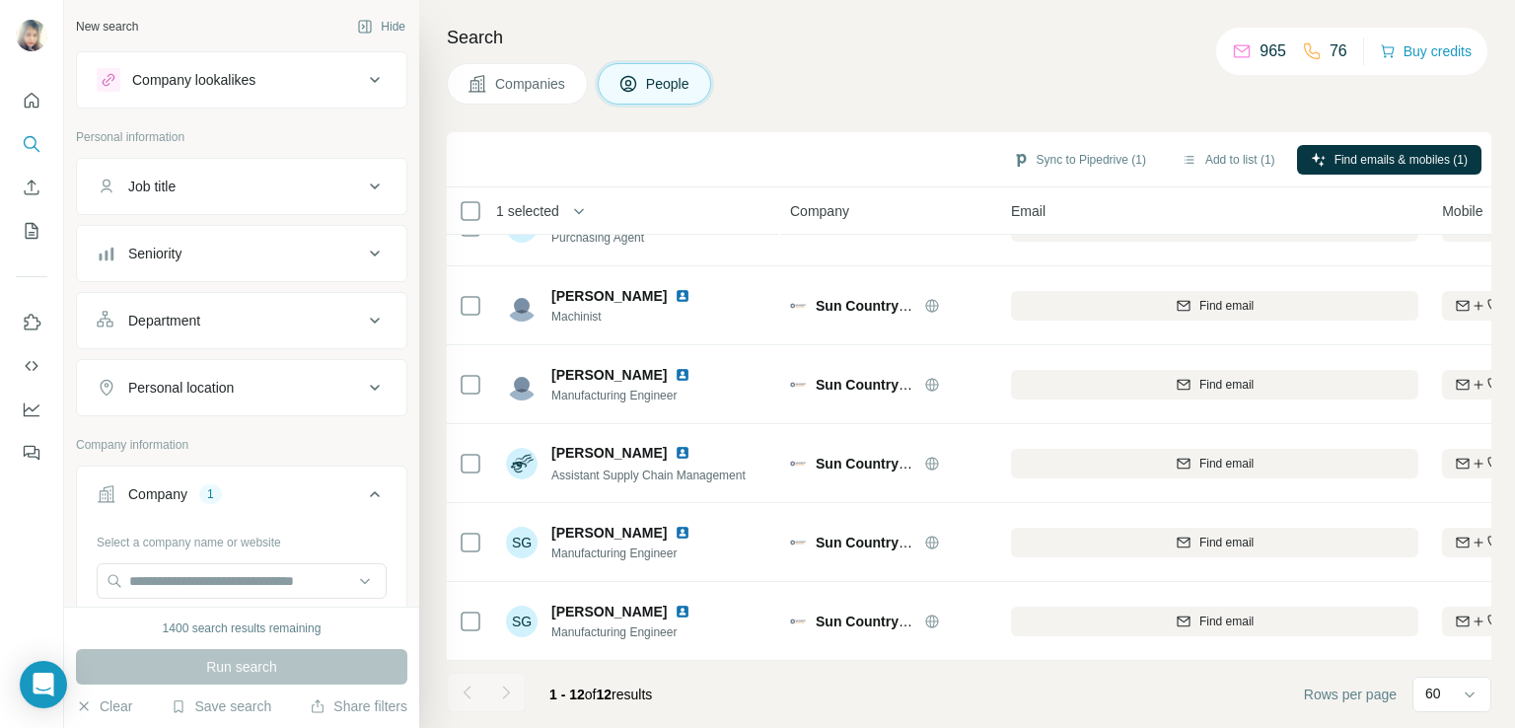
click at [845, 67] on div "Companies People" at bounding box center [969, 83] width 1044 height 41
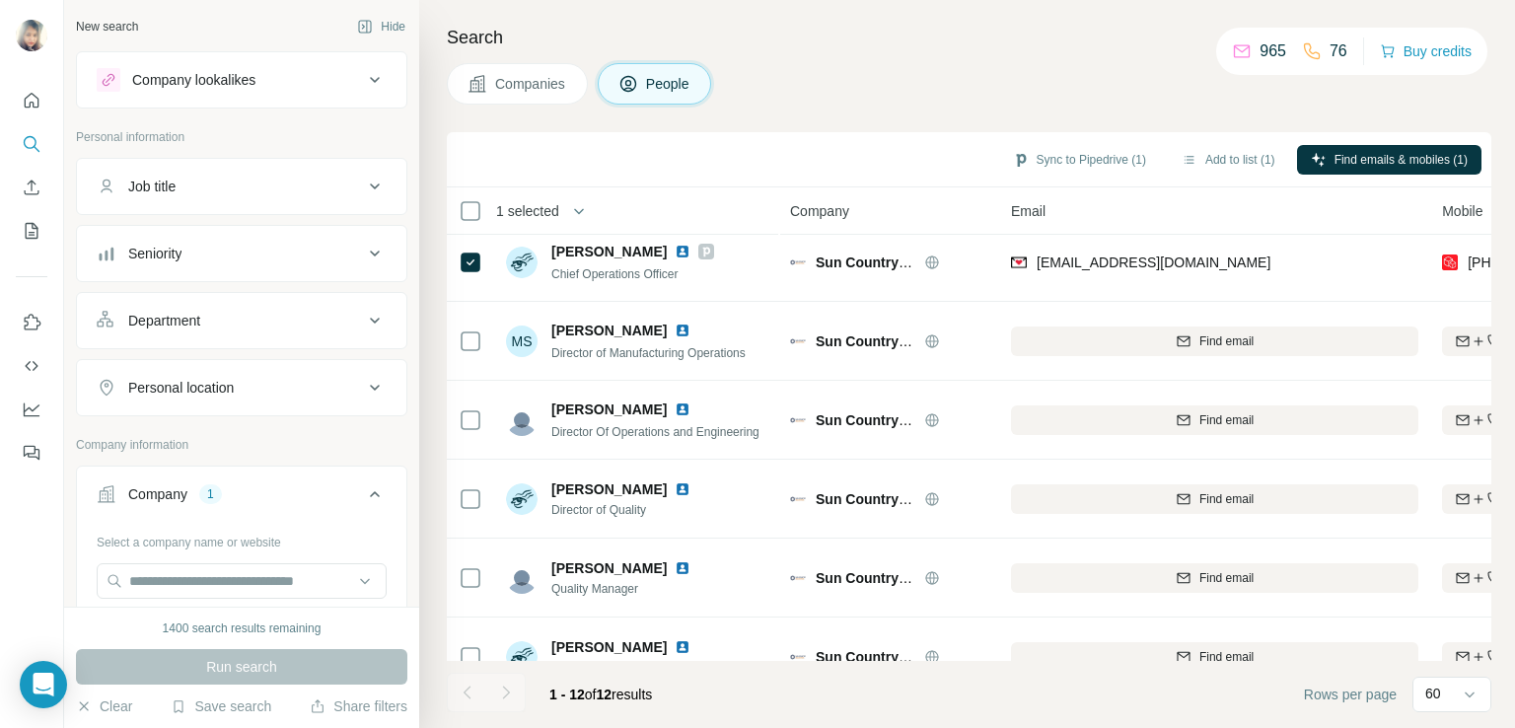
scroll to position [0, 0]
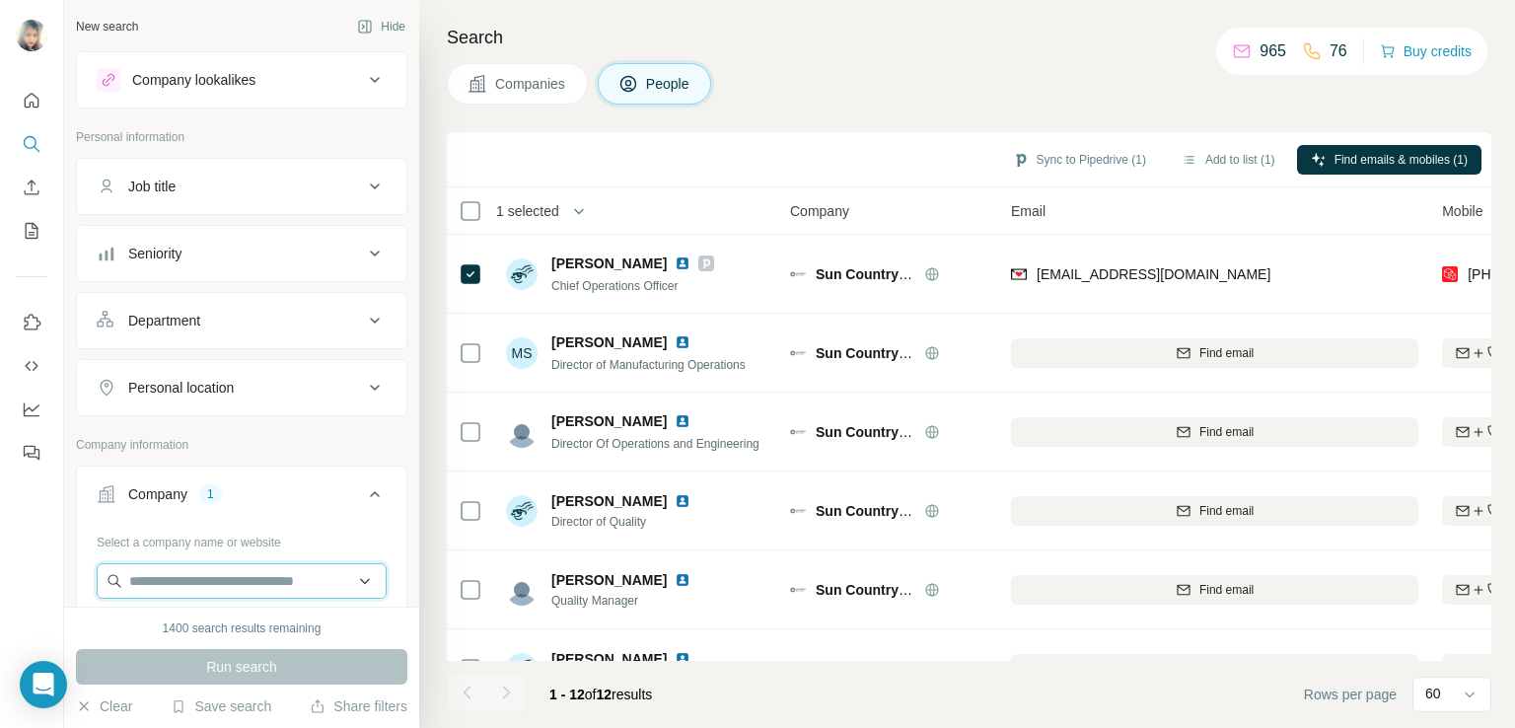
click at [155, 584] on input "text" at bounding box center [242, 580] width 290 height 35
paste input "**********"
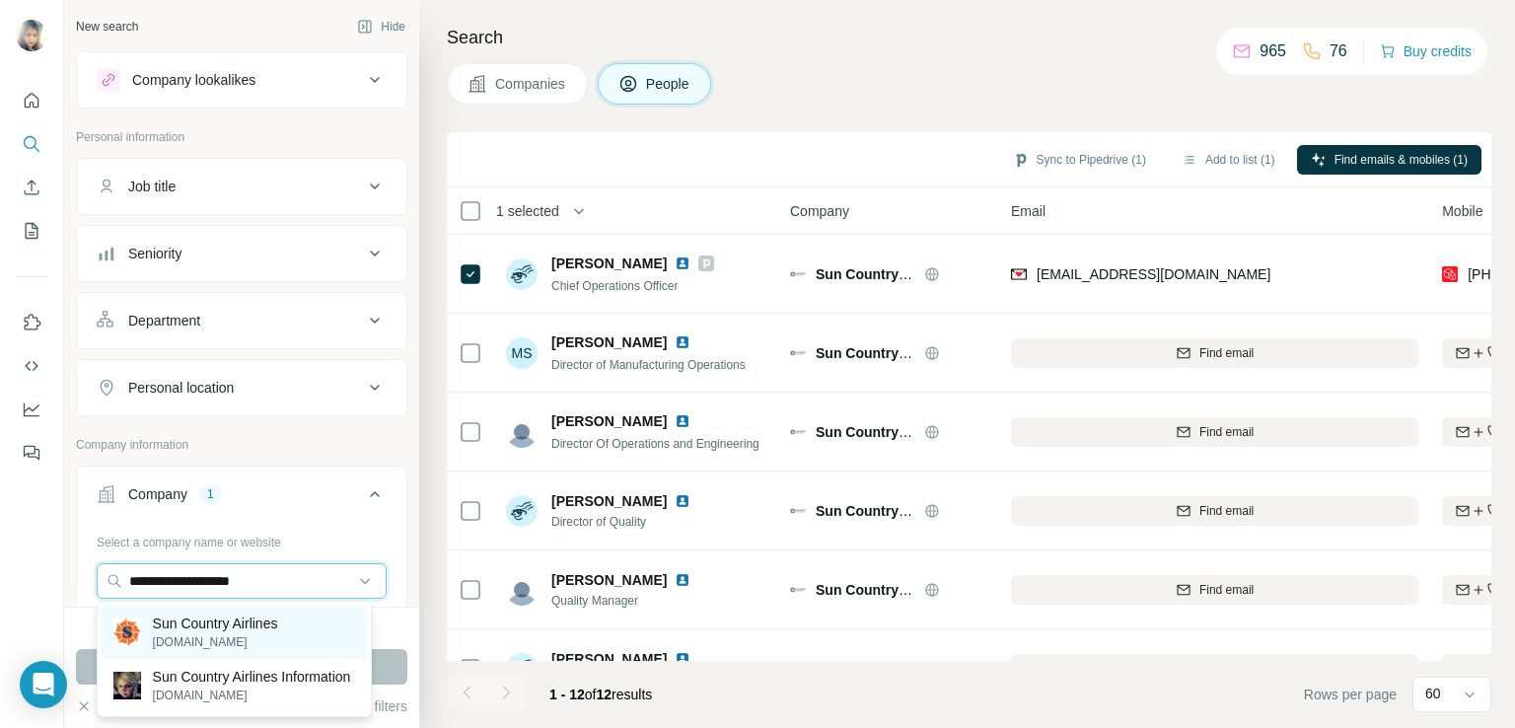
type input "**********"
click at [163, 629] on p "Sun Country Airlines" at bounding box center [215, 623] width 125 height 20
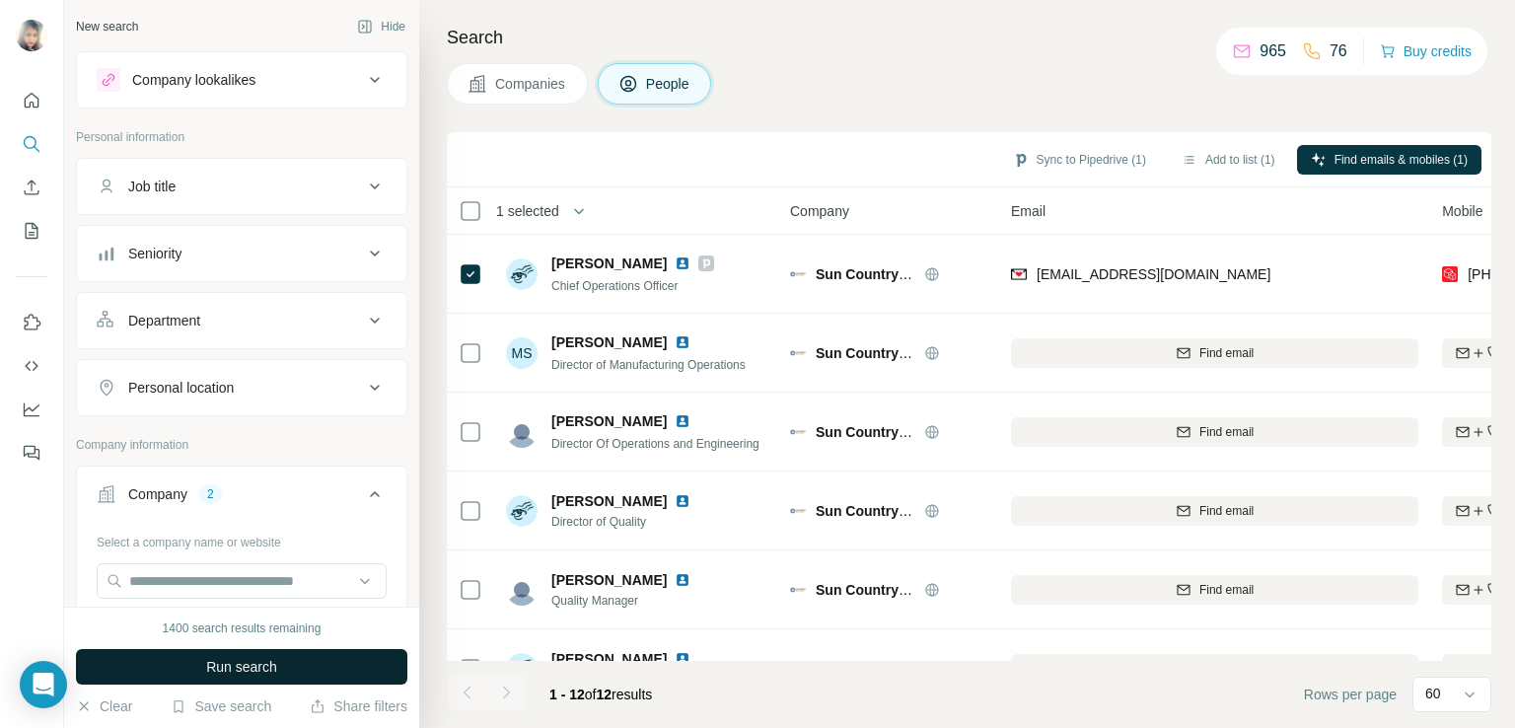
click at [248, 668] on span "Run search" at bounding box center [241, 667] width 71 height 20
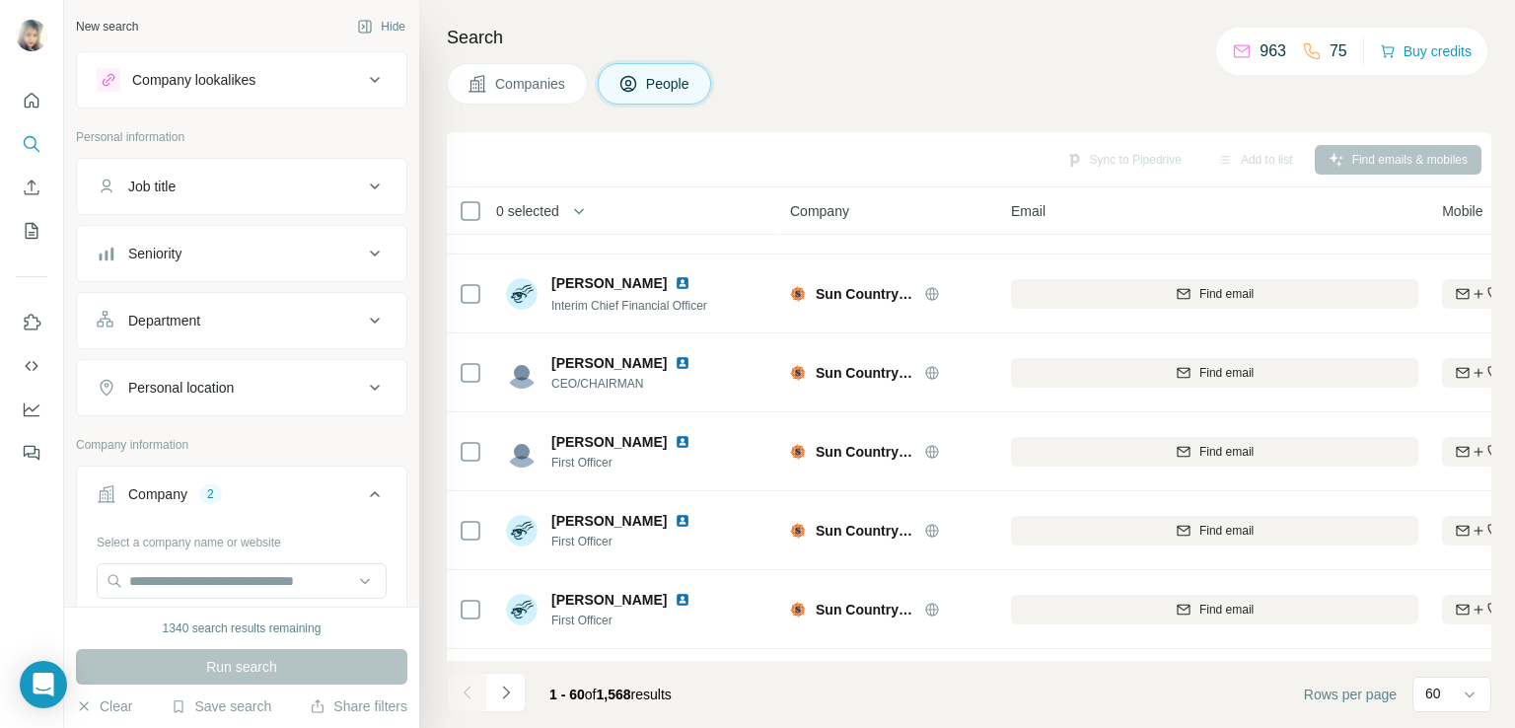
scroll to position [920, 0]
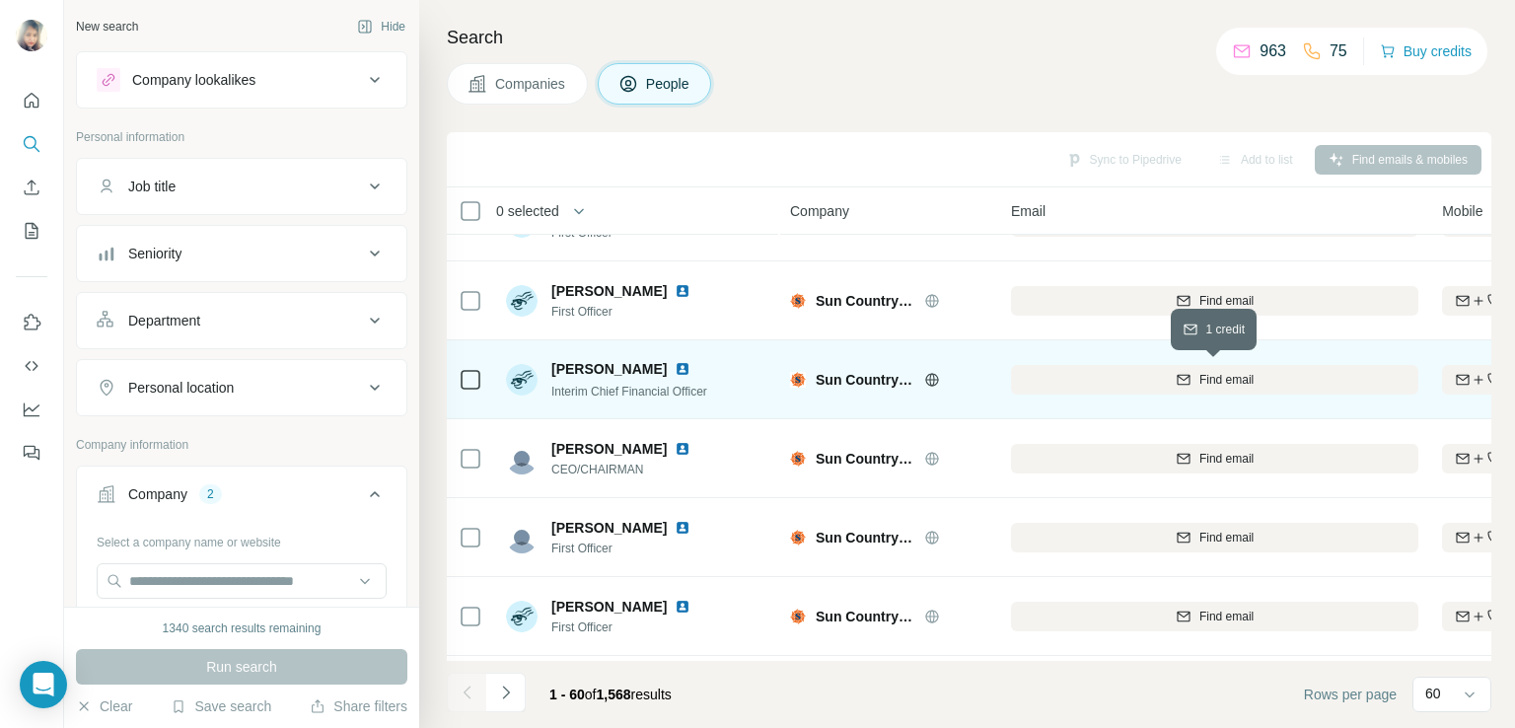
click at [1200, 376] on span "Find email" at bounding box center [1226, 380] width 54 height 18
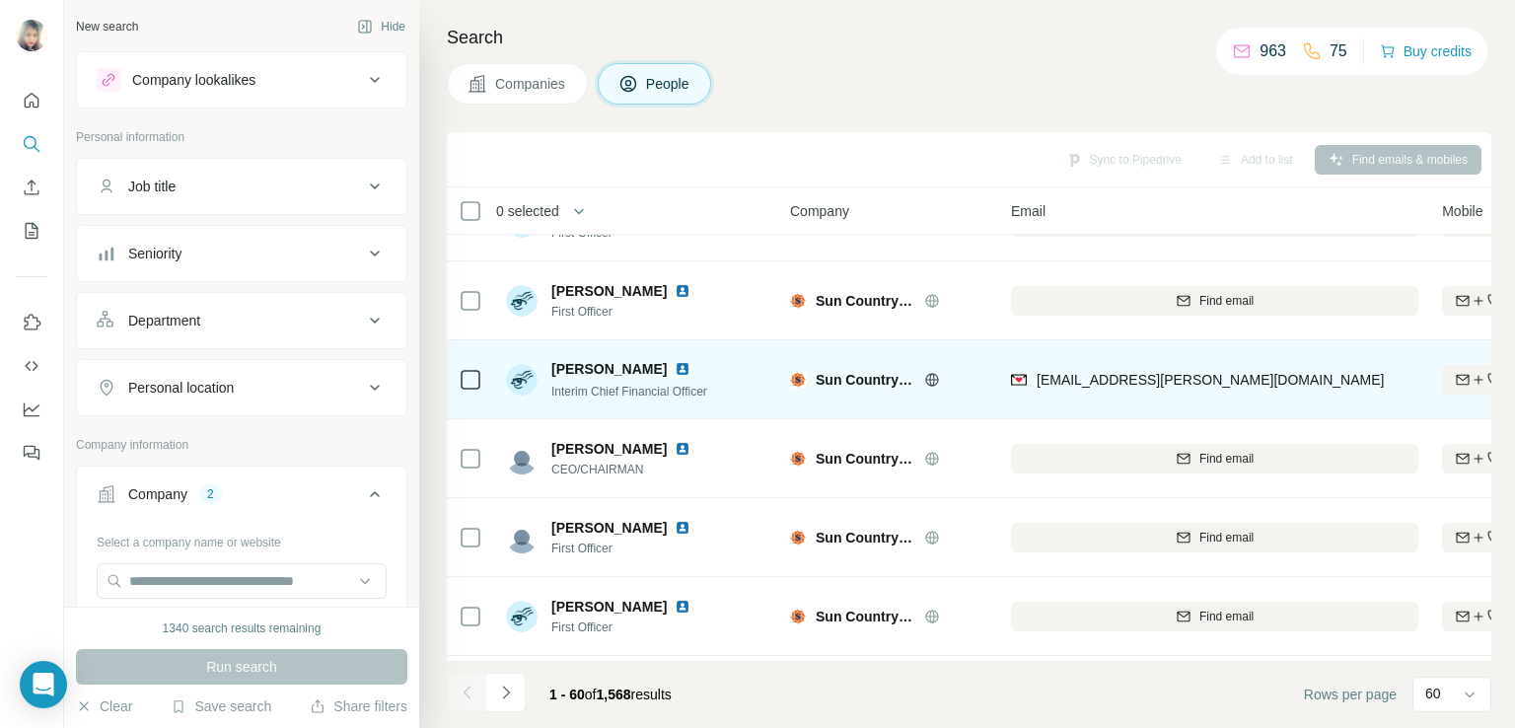
click at [1253, 372] on div "bill.trousdale@suncountry.com" at bounding box center [1214, 379] width 407 height 54
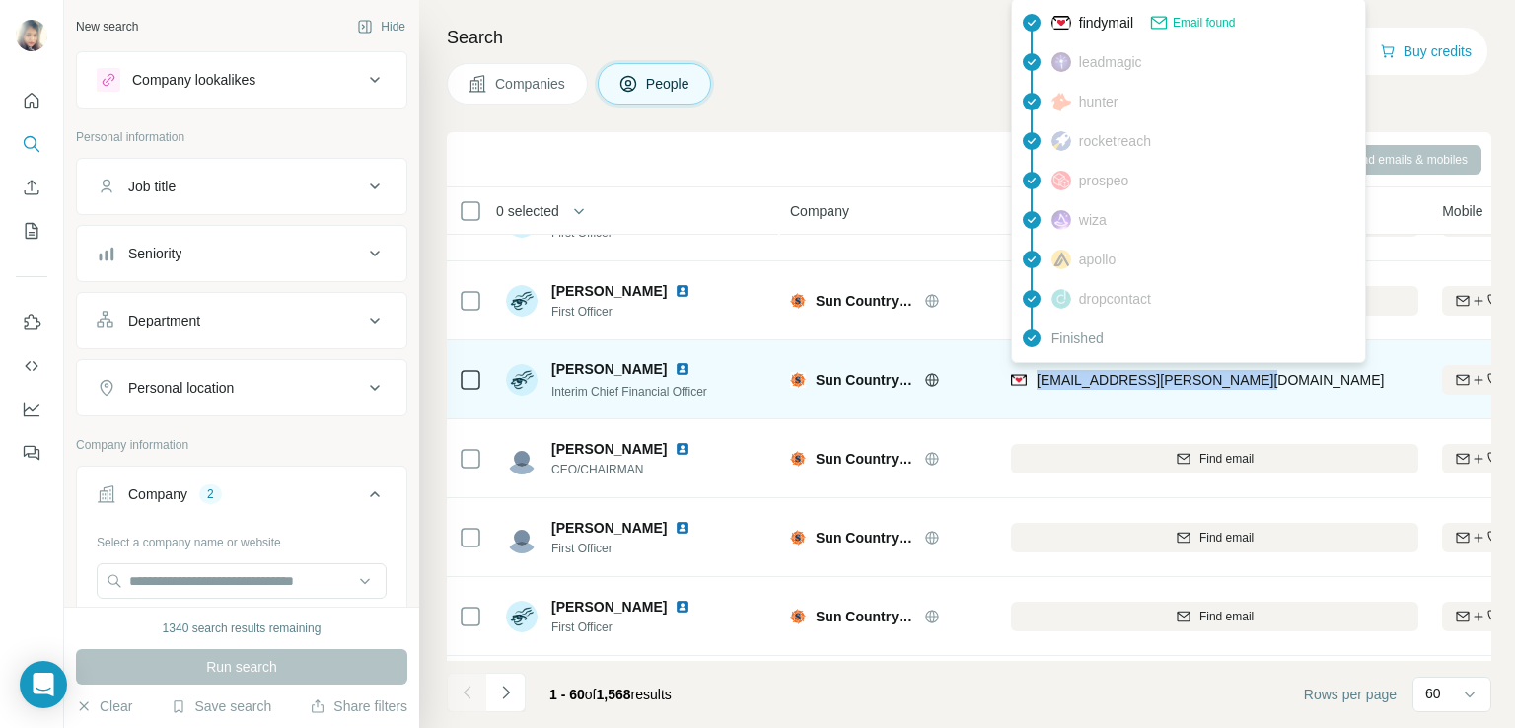
drag, startPoint x: 1254, startPoint y: 381, endPoint x: 1034, endPoint y: 375, distance: 220.0
click at [1034, 375] on div "bill.trousdale@suncountry.com" at bounding box center [1214, 379] width 407 height 54
copy span "bill.trousdale@suncountry.com"
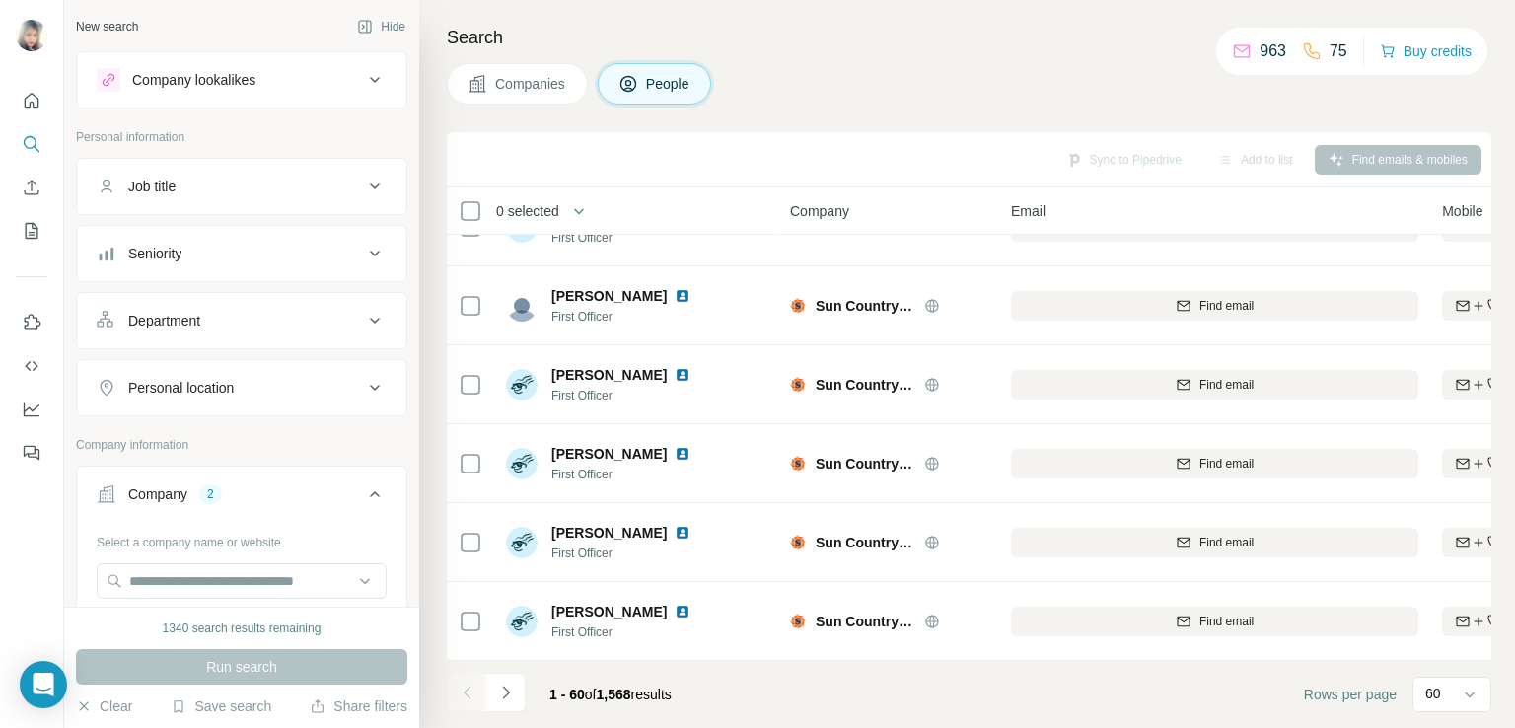
scroll to position [4317, 0]
click at [518, 687] on button "Navigate to next page" at bounding box center [505, 691] width 39 height 39
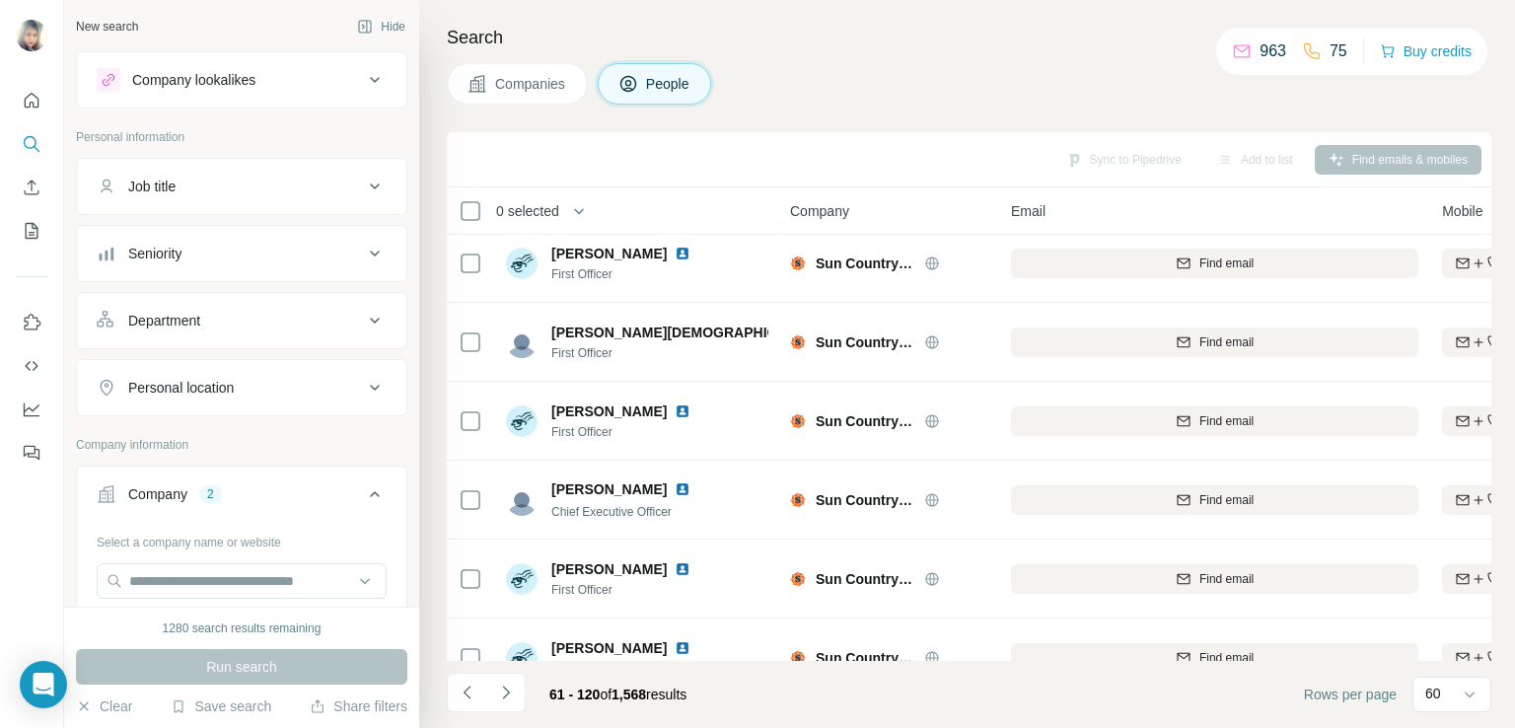
scroll to position [1053, 0]
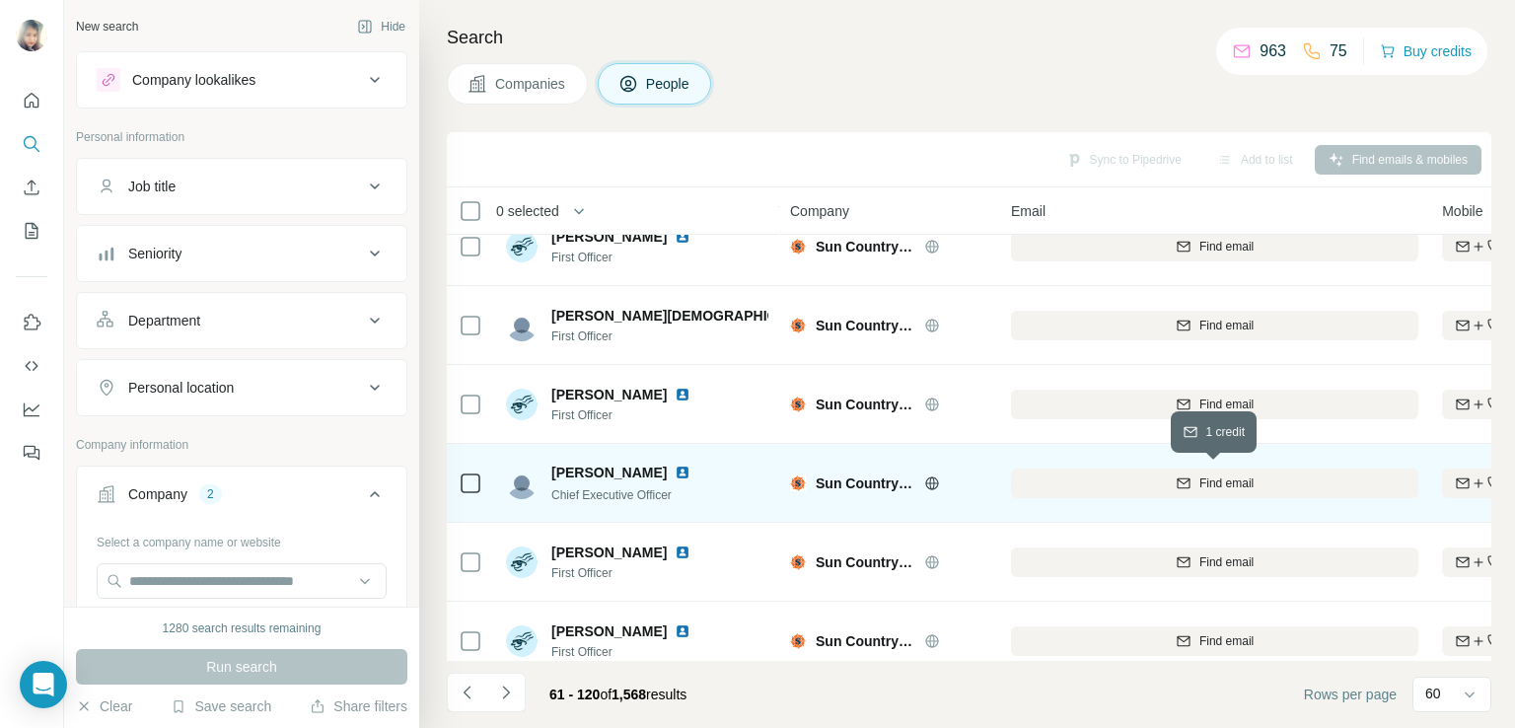
click at [1199, 480] on span "Find email" at bounding box center [1226, 483] width 54 height 18
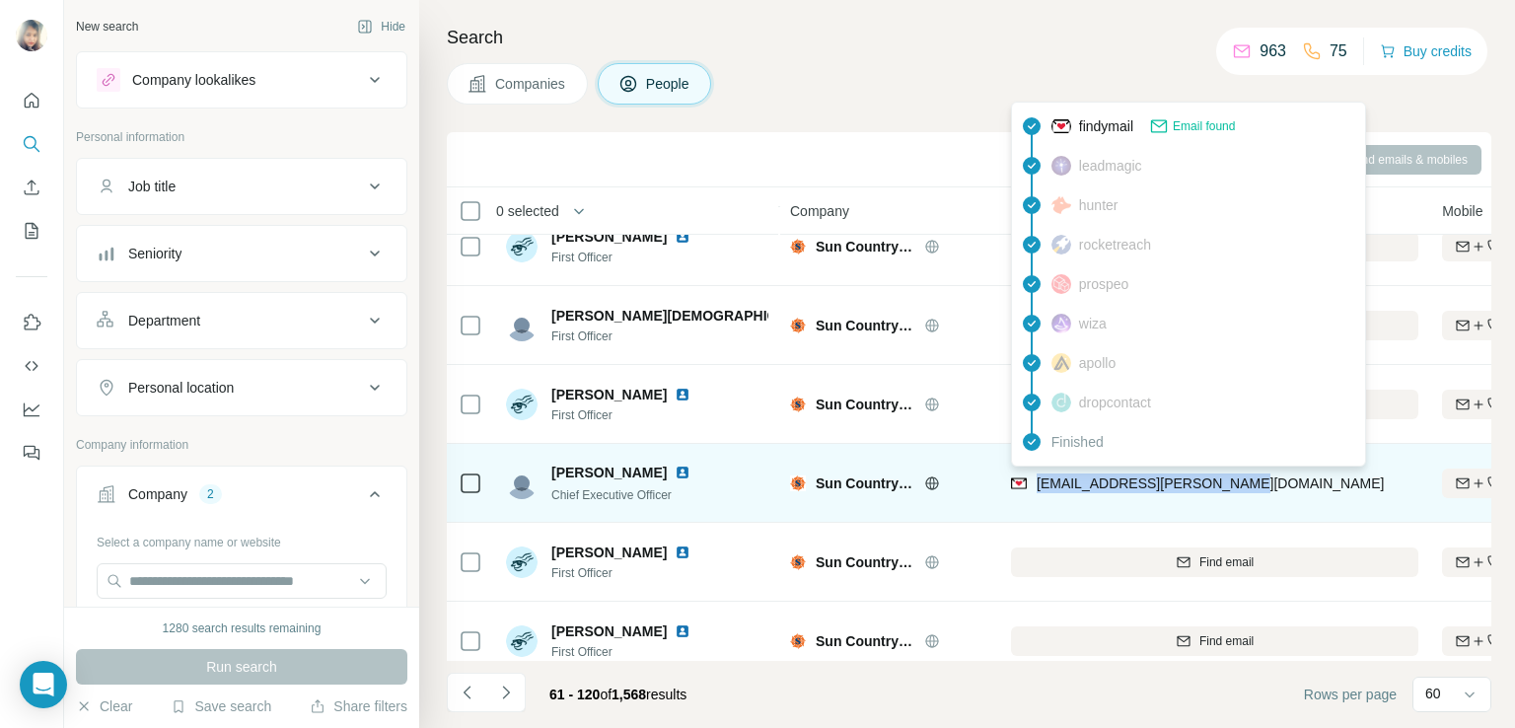
drag, startPoint x: 1239, startPoint y: 481, endPoint x: 1034, endPoint y: 482, distance: 205.1
click at [1034, 482] on div "jude.bricker@suncountry.com" at bounding box center [1214, 483] width 407 height 54
copy span "jude.bricker@suncountry.com"
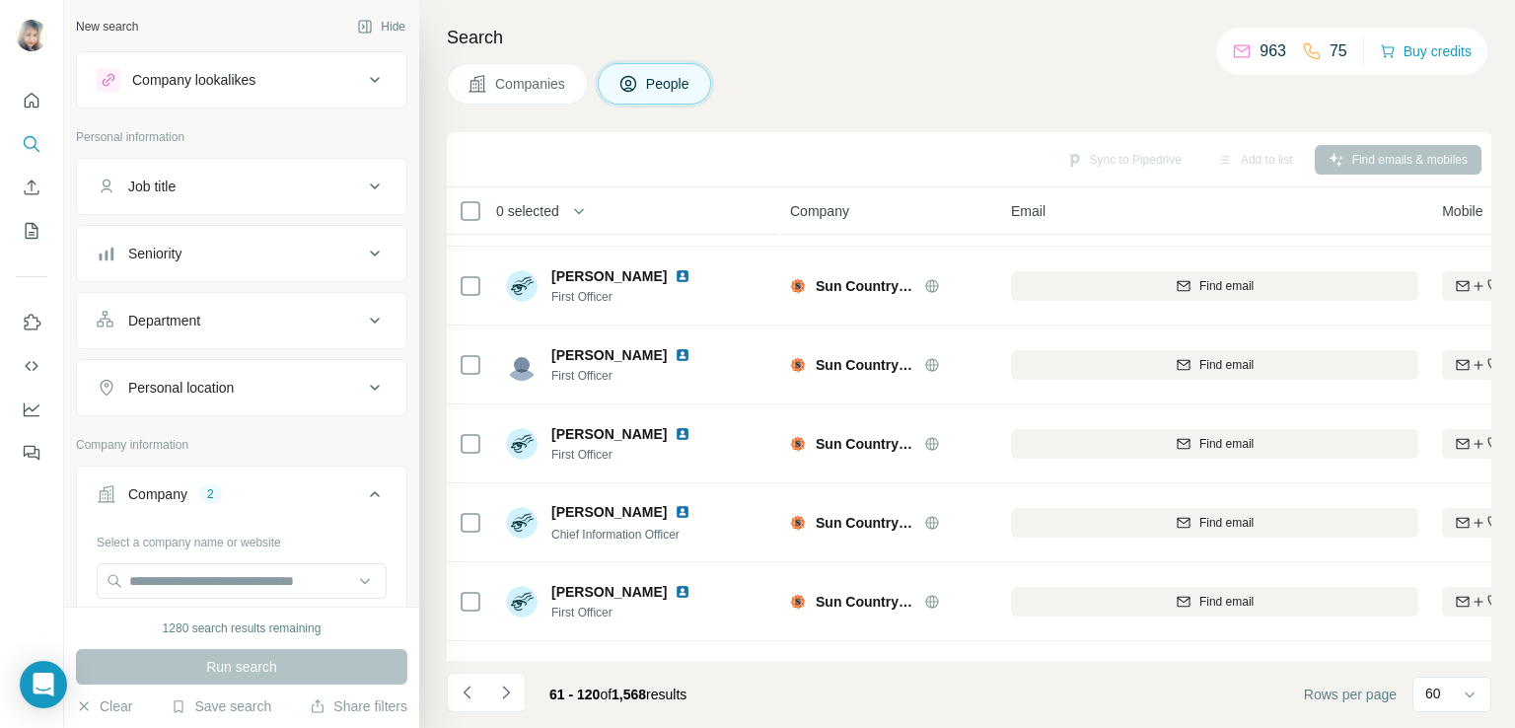
scroll to position [261, 0]
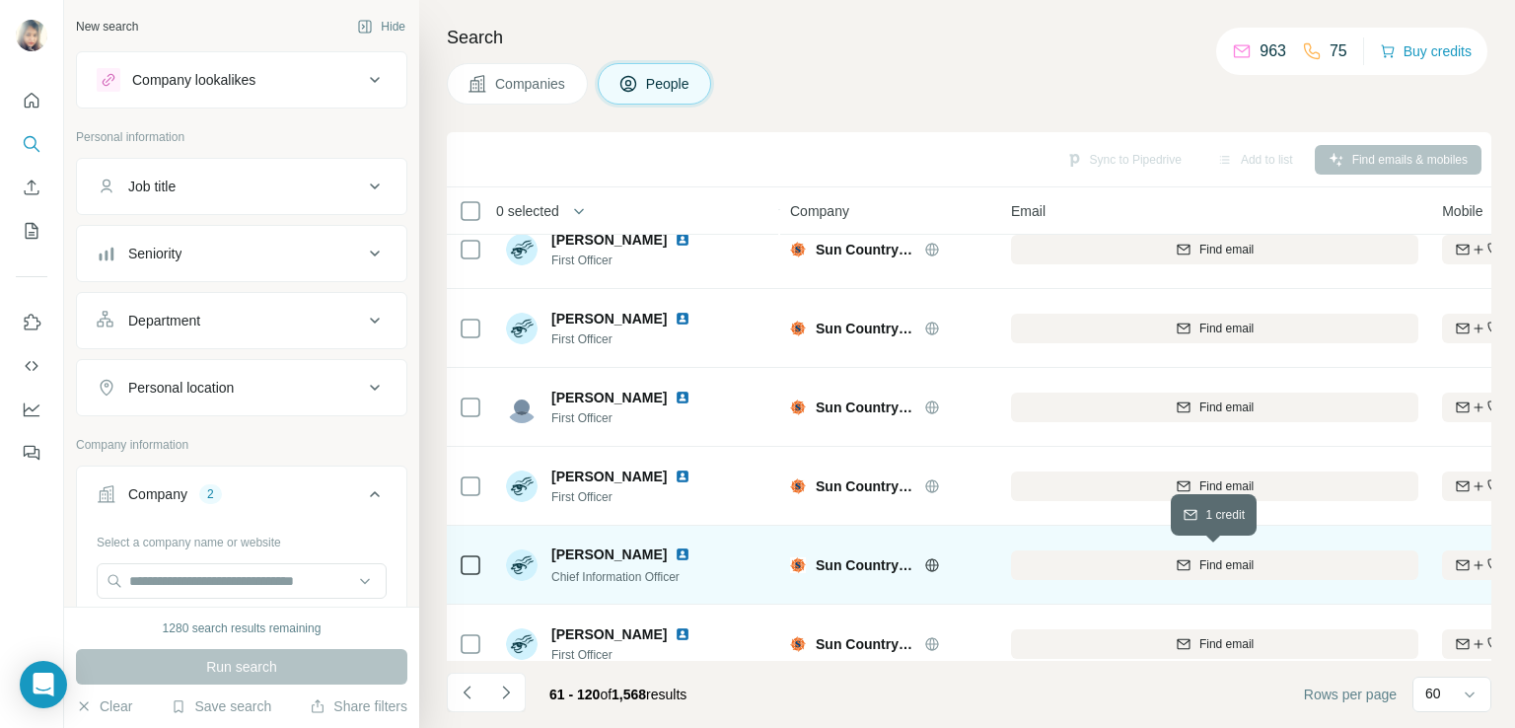
click at [1177, 559] on icon "button" at bounding box center [1182, 564] width 13 height 10
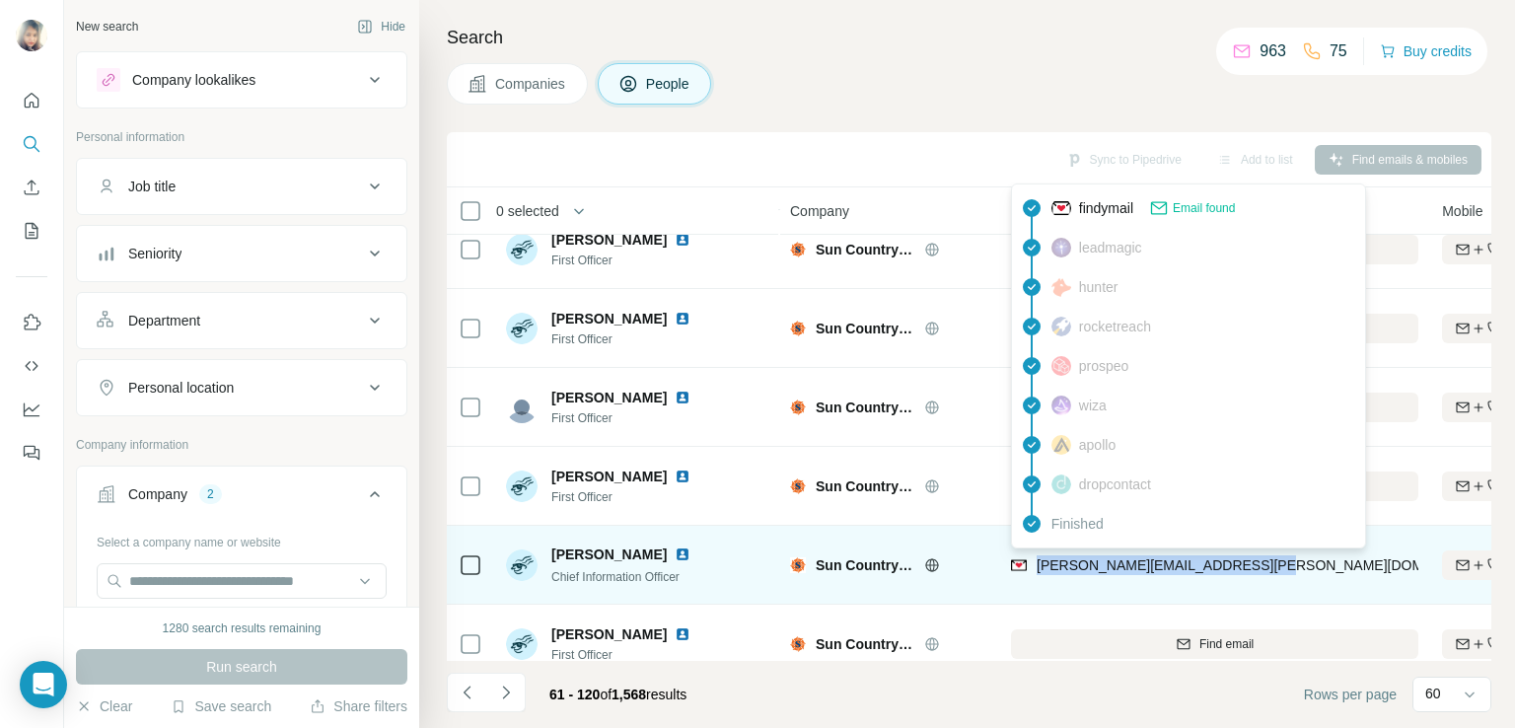
drag, startPoint x: 1278, startPoint y: 558, endPoint x: 1036, endPoint y: 562, distance: 241.6
click at [1036, 562] on div "jim.stathopoulos@suncountry.com" at bounding box center [1214, 564] width 407 height 54
copy span "jim.stathopoulos@suncountry.com"
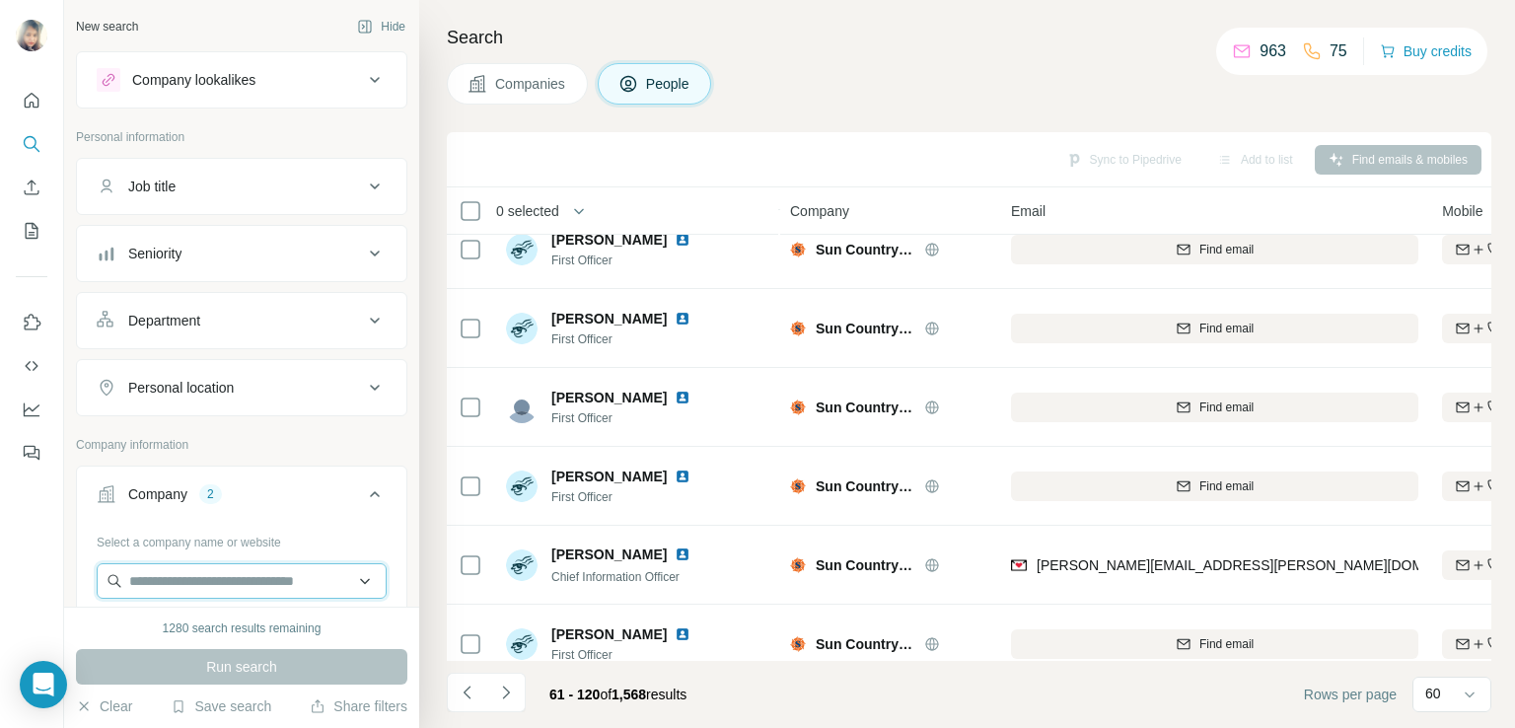
click at [167, 581] on input "text" at bounding box center [242, 580] width 290 height 35
paste input "**********"
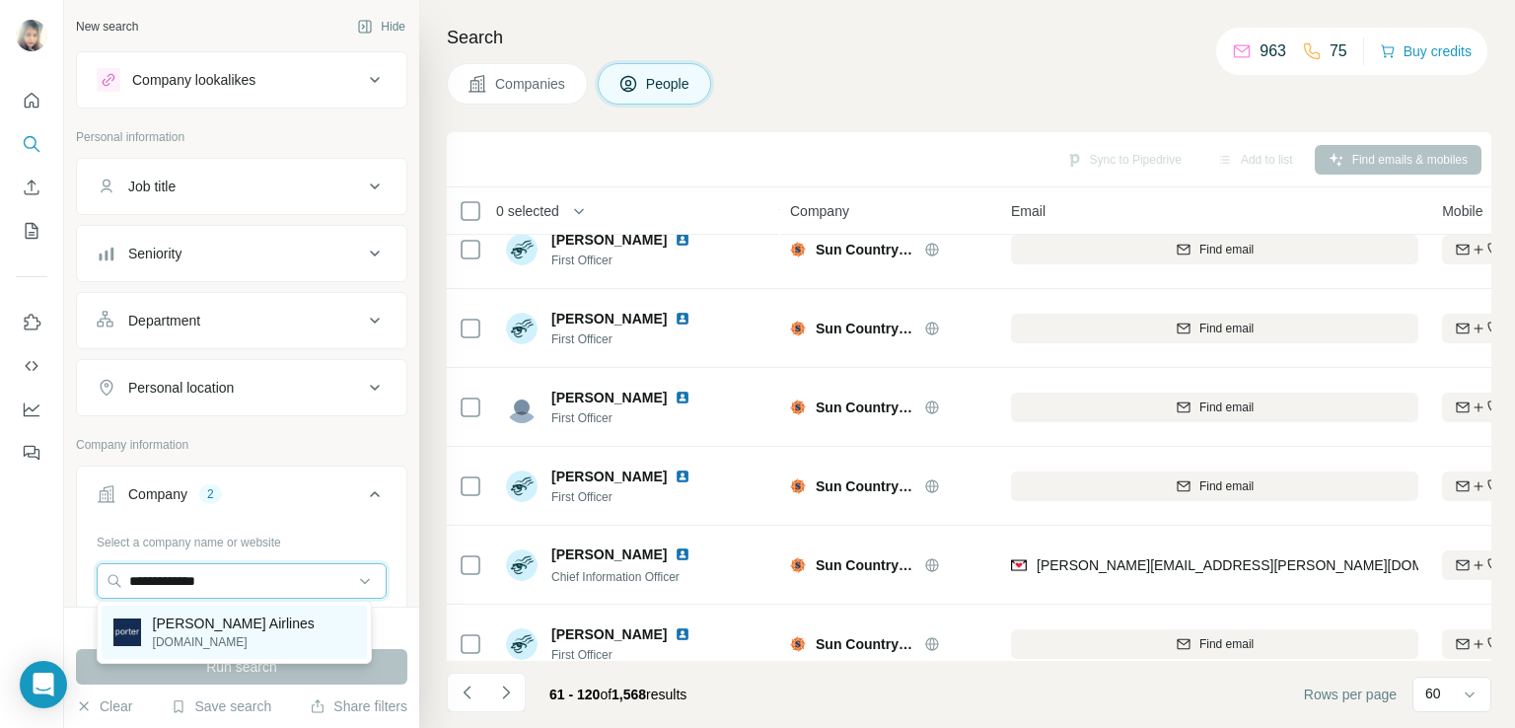
type input "**********"
click at [210, 624] on p "Porter Airlines" at bounding box center [234, 623] width 162 height 20
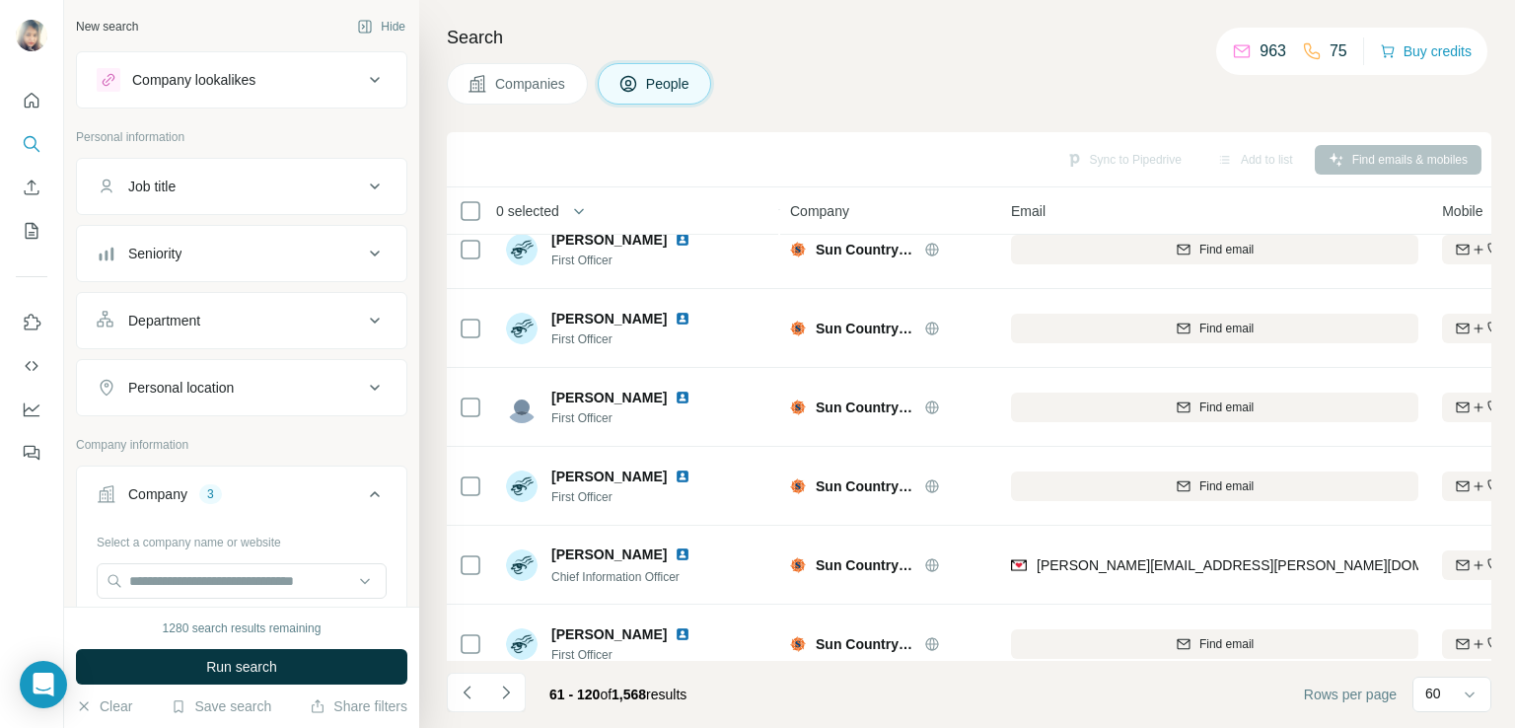
click at [654, 85] on span "People" at bounding box center [668, 84] width 45 height 20
click at [234, 660] on span "Run search" at bounding box center [241, 667] width 71 height 20
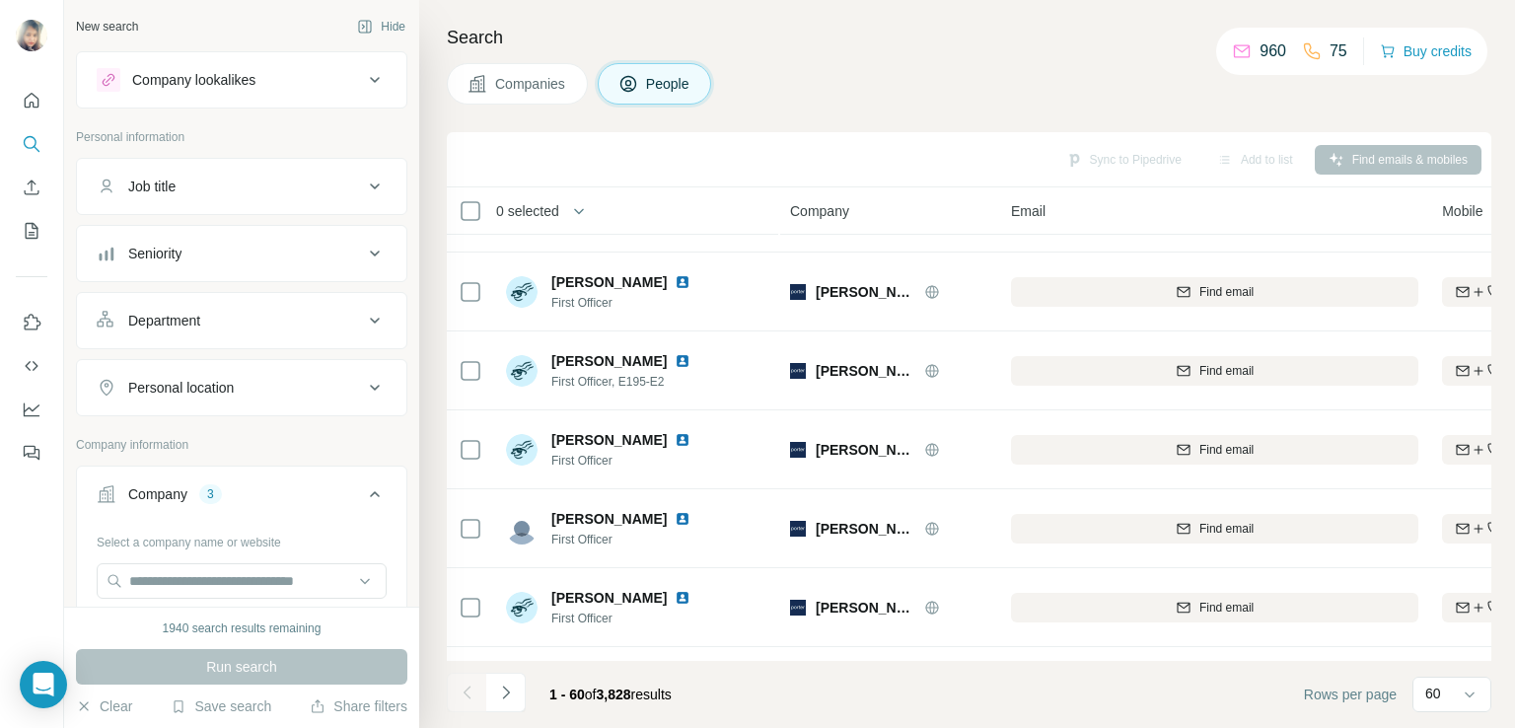
scroll to position [4317, 0]
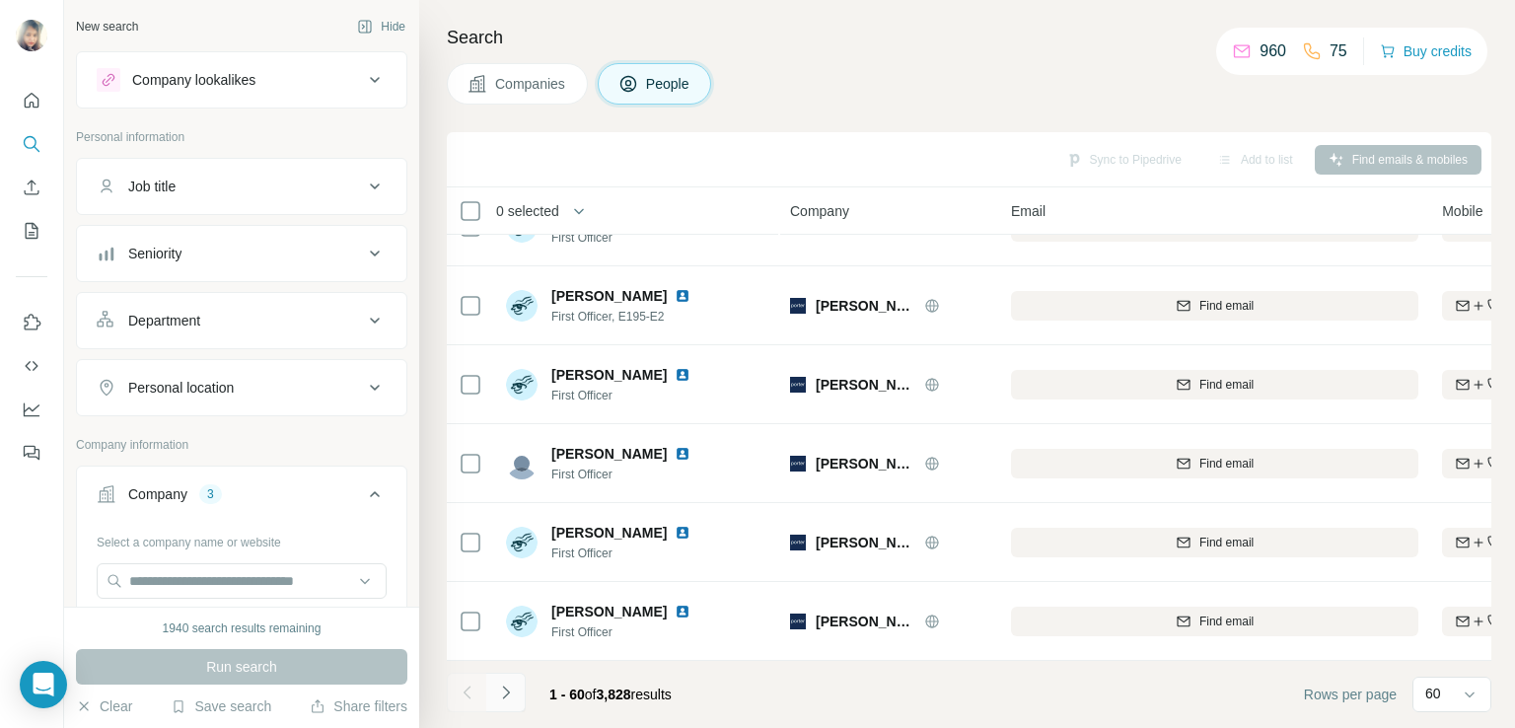
click at [501, 691] on icon "Navigate to next page" at bounding box center [506, 692] width 20 height 20
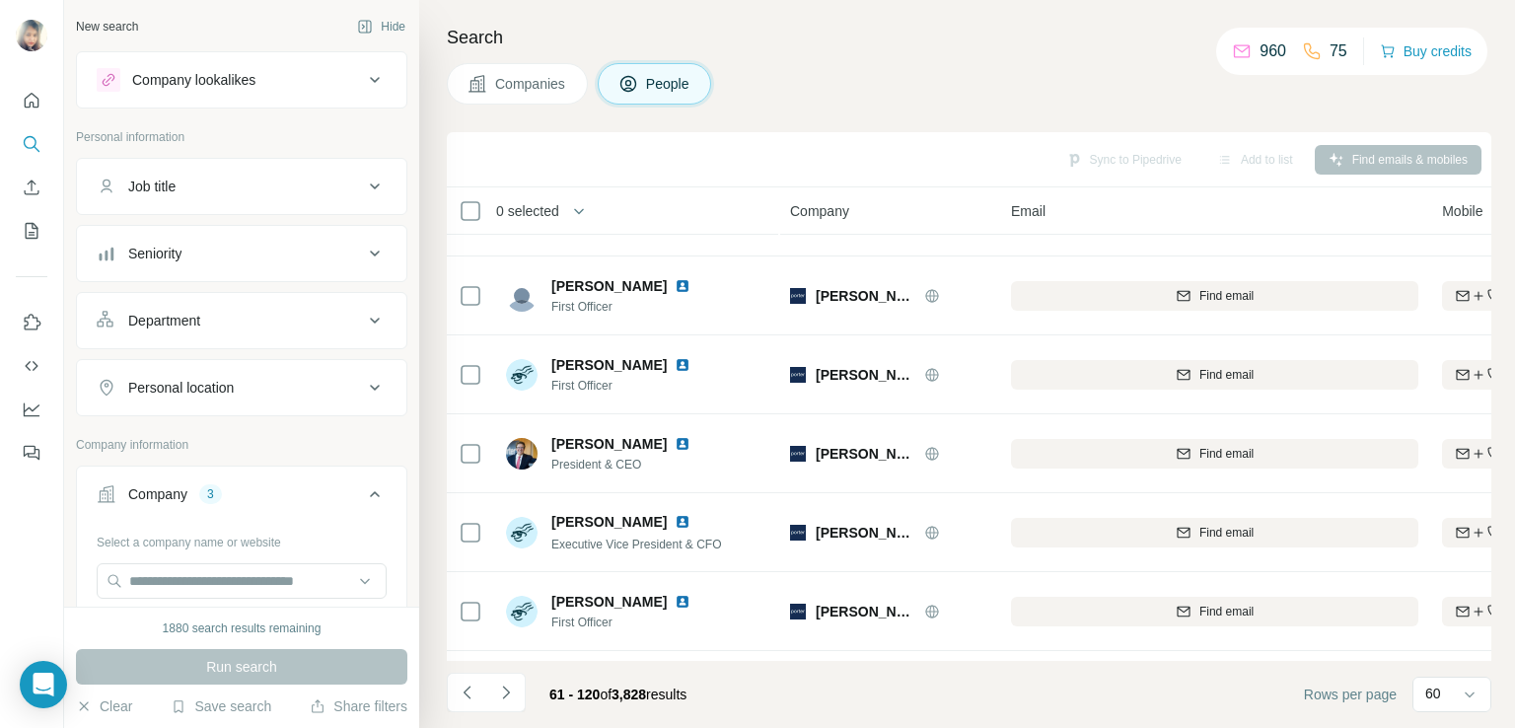
scroll to position [3002, 0]
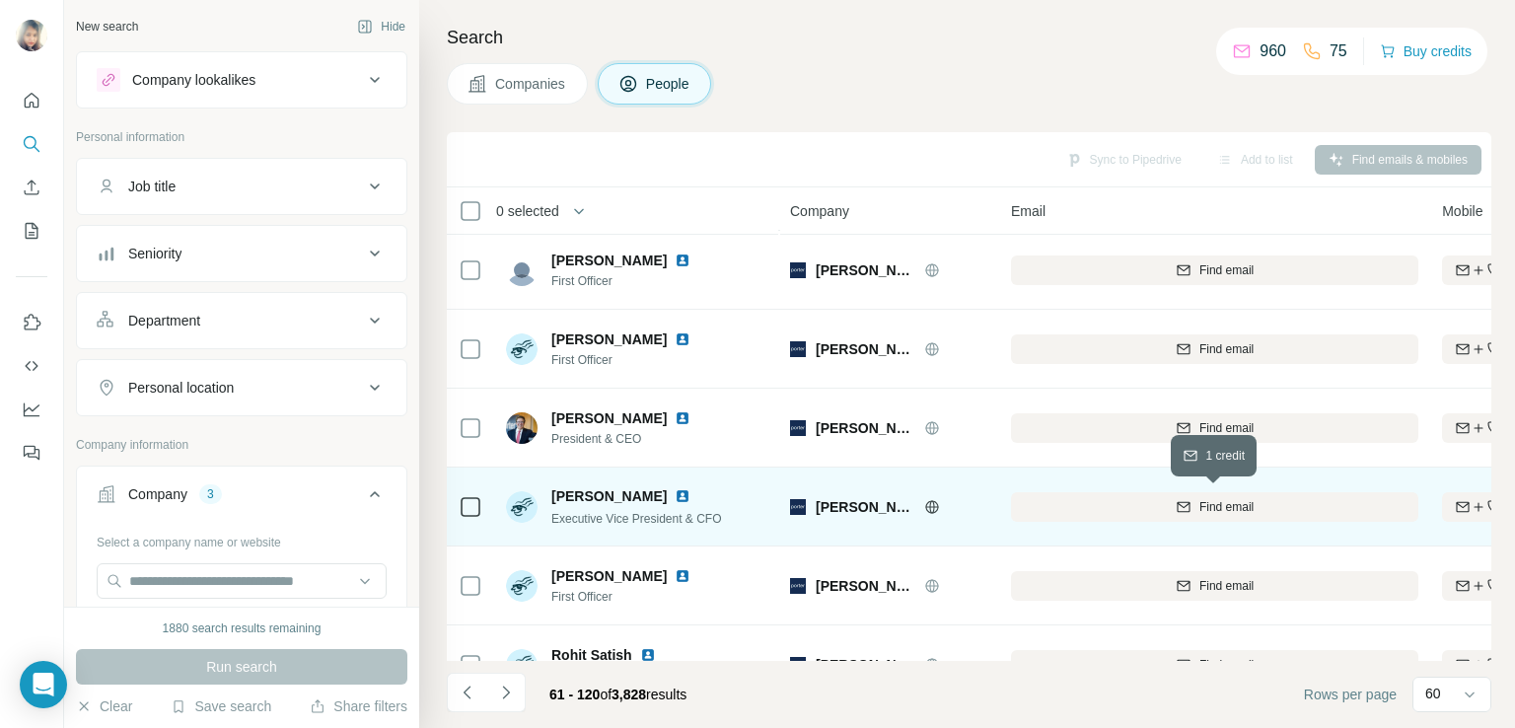
click at [1193, 502] on div "Find email" at bounding box center [1214, 507] width 407 height 18
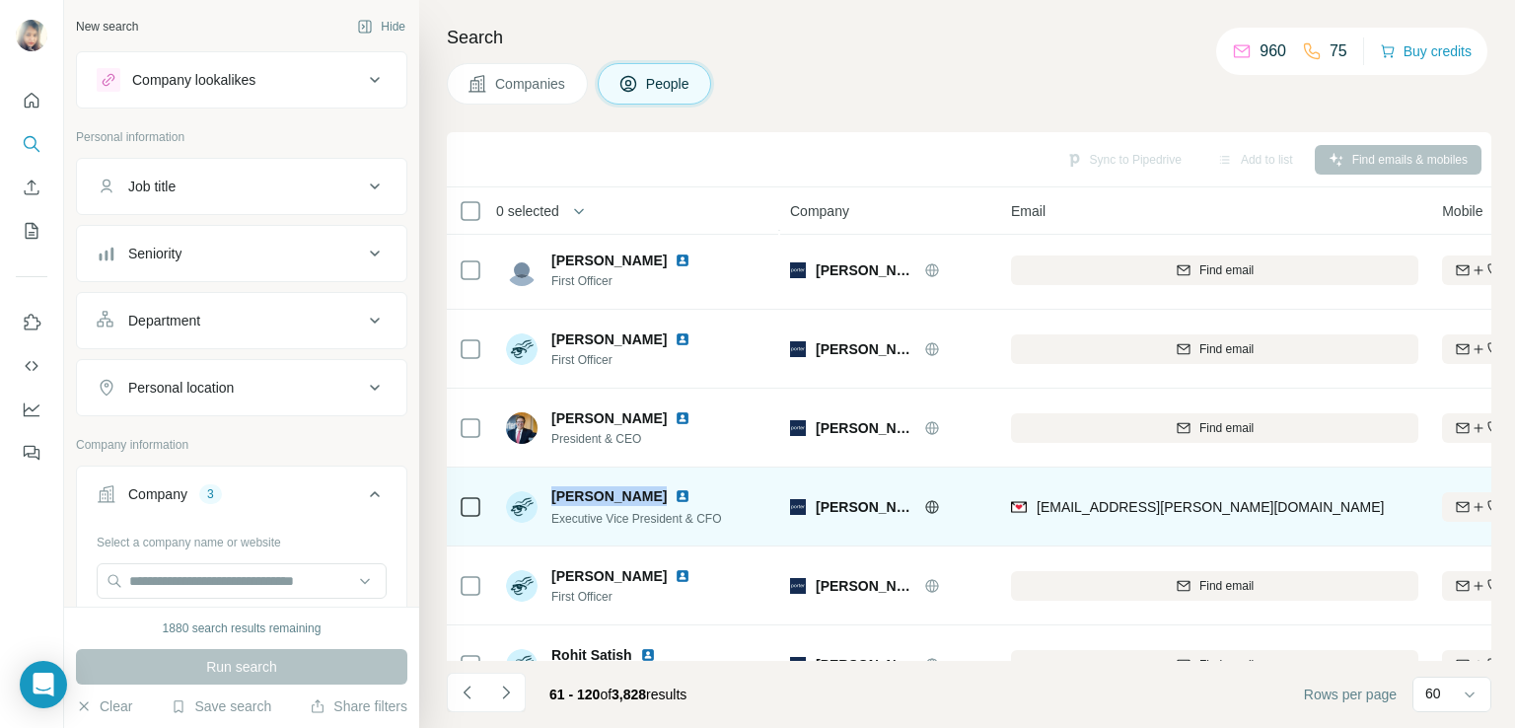
drag, startPoint x: 647, startPoint y: 497, endPoint x: 552, endPoint y: 497, distance: 94.7
click at [552, 497] on div "Robert Palmer" at bounding box center [636, 496] width 171 height 20
copy span "Robert Palmer"
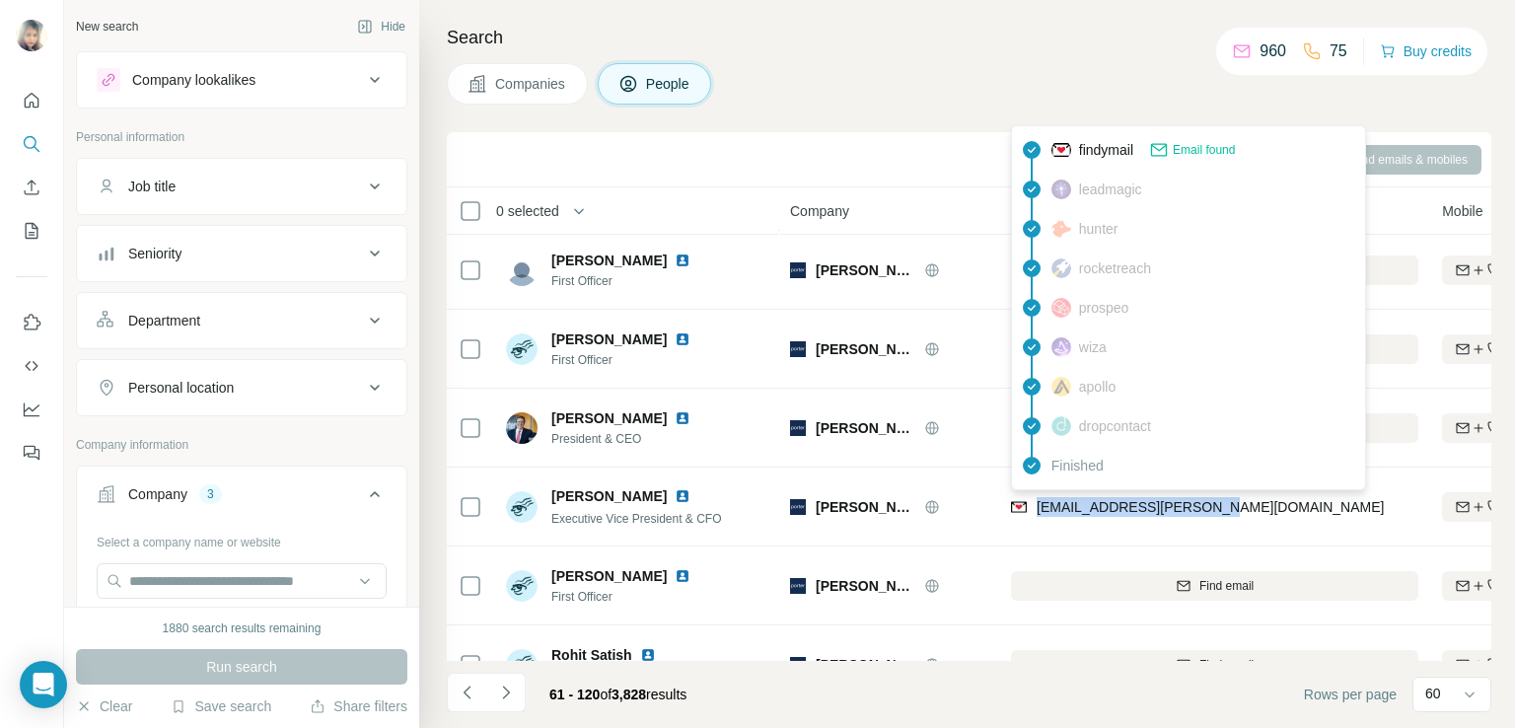
drag, startPoint x: 1214, startPoint y: 501, endPoint x: 1033, endPoint y: 502, distance: 180.4
click at [1033, 502] on div "rob.palmer@flyporter.com" at bounding box center [1214, 506] width 407 height 54
copy span "rob.palmer@flyporter.com"
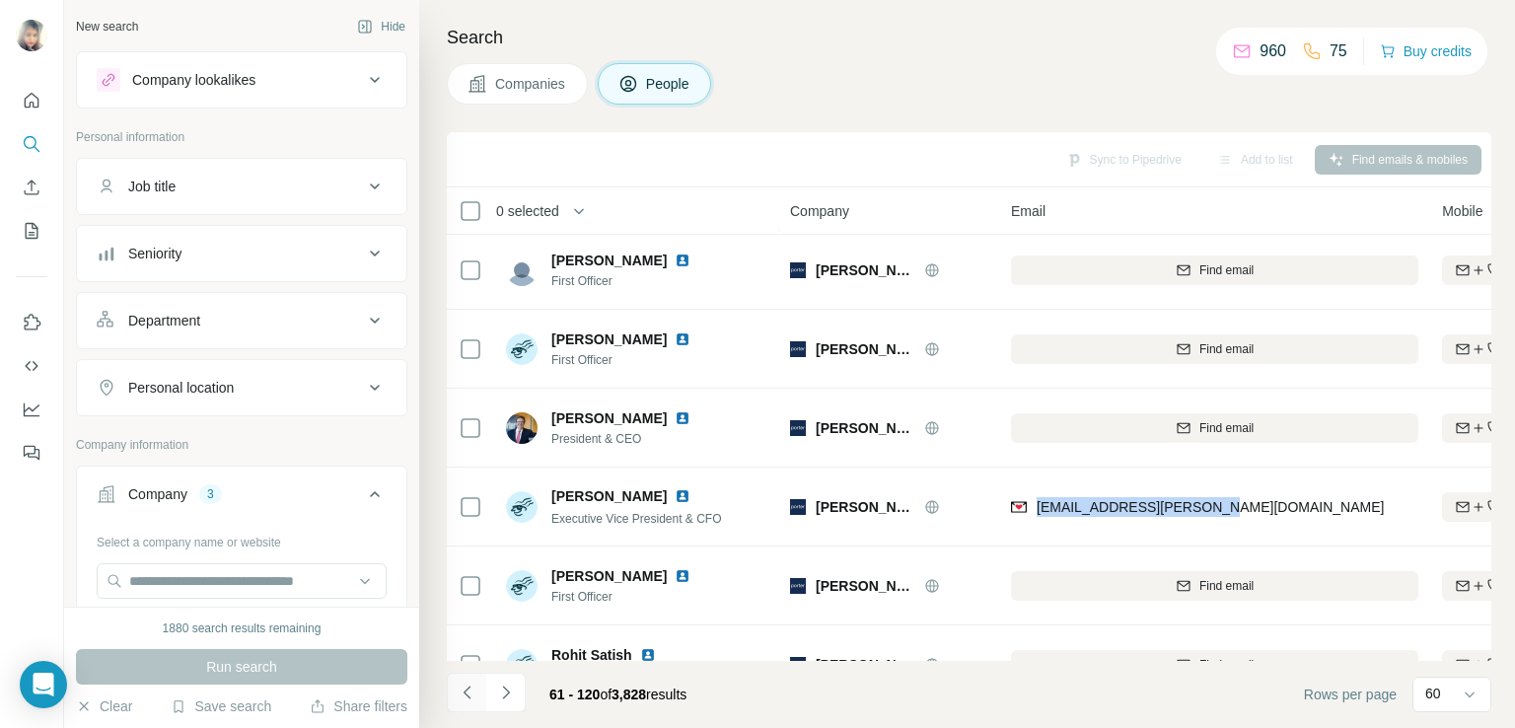
click at [469, 685] on icon "Navigate to previous page" at bounding box center [468, 692] width 20 height 20
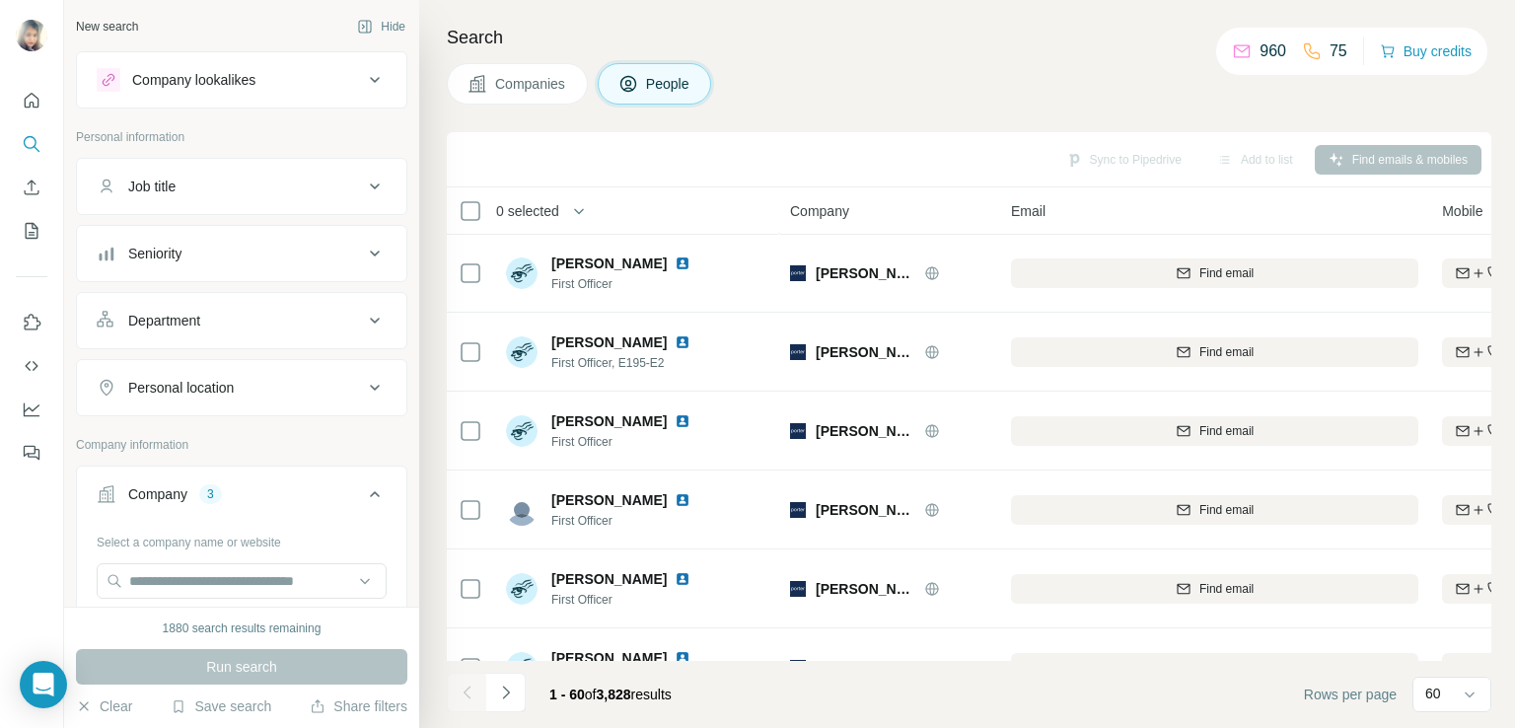
scroll to position [4317, 0]
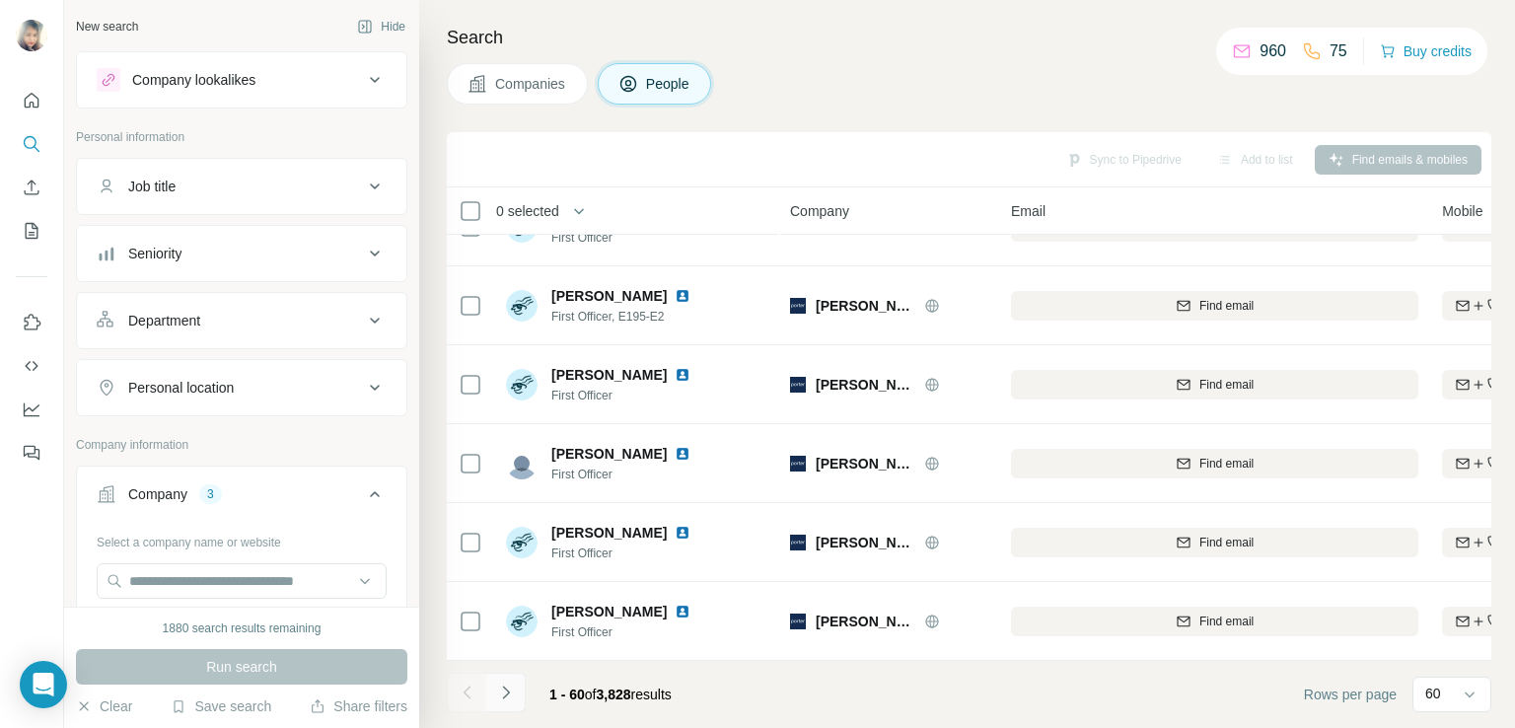
click at [501, 687] on icon "Navigate to next page" at bounding box center [506, 692] width 20 height 20
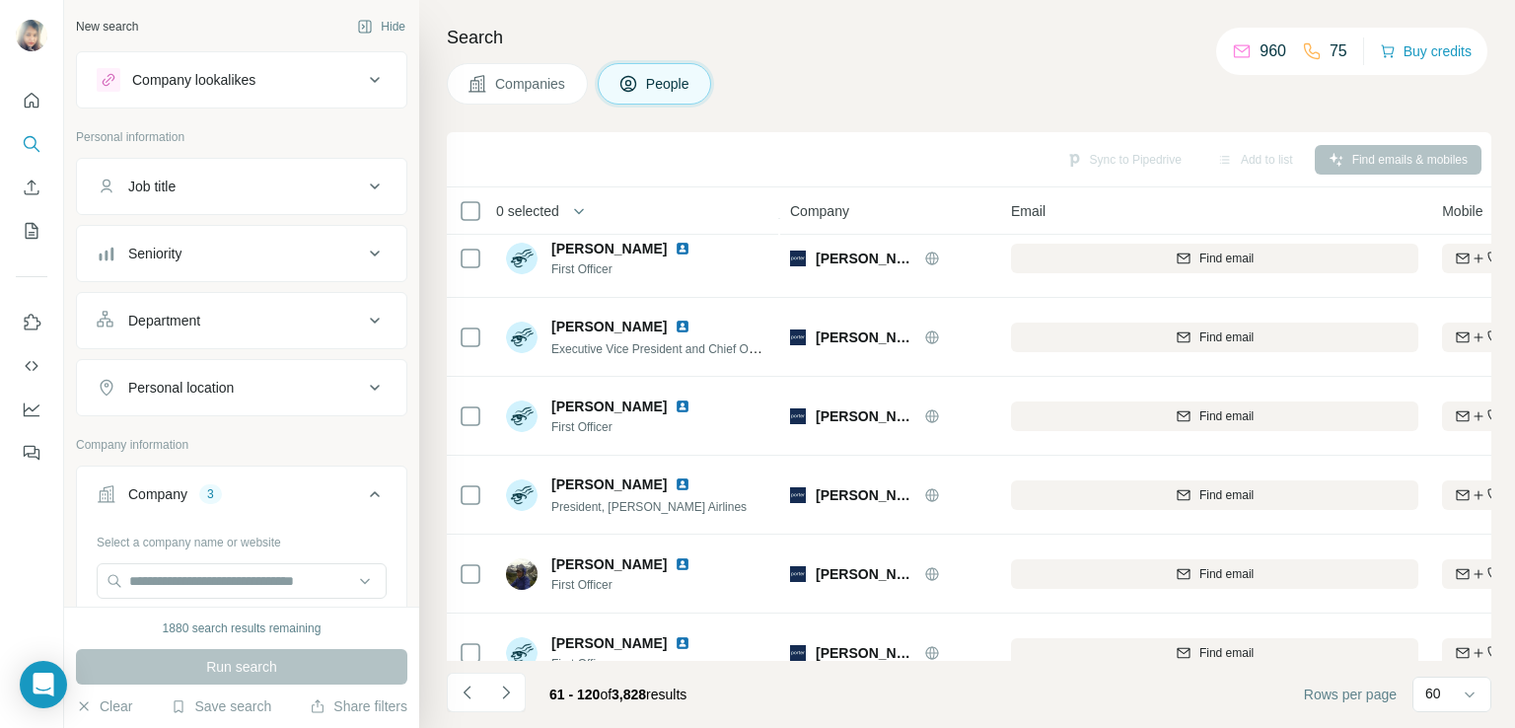
scroll to position [839, 0]
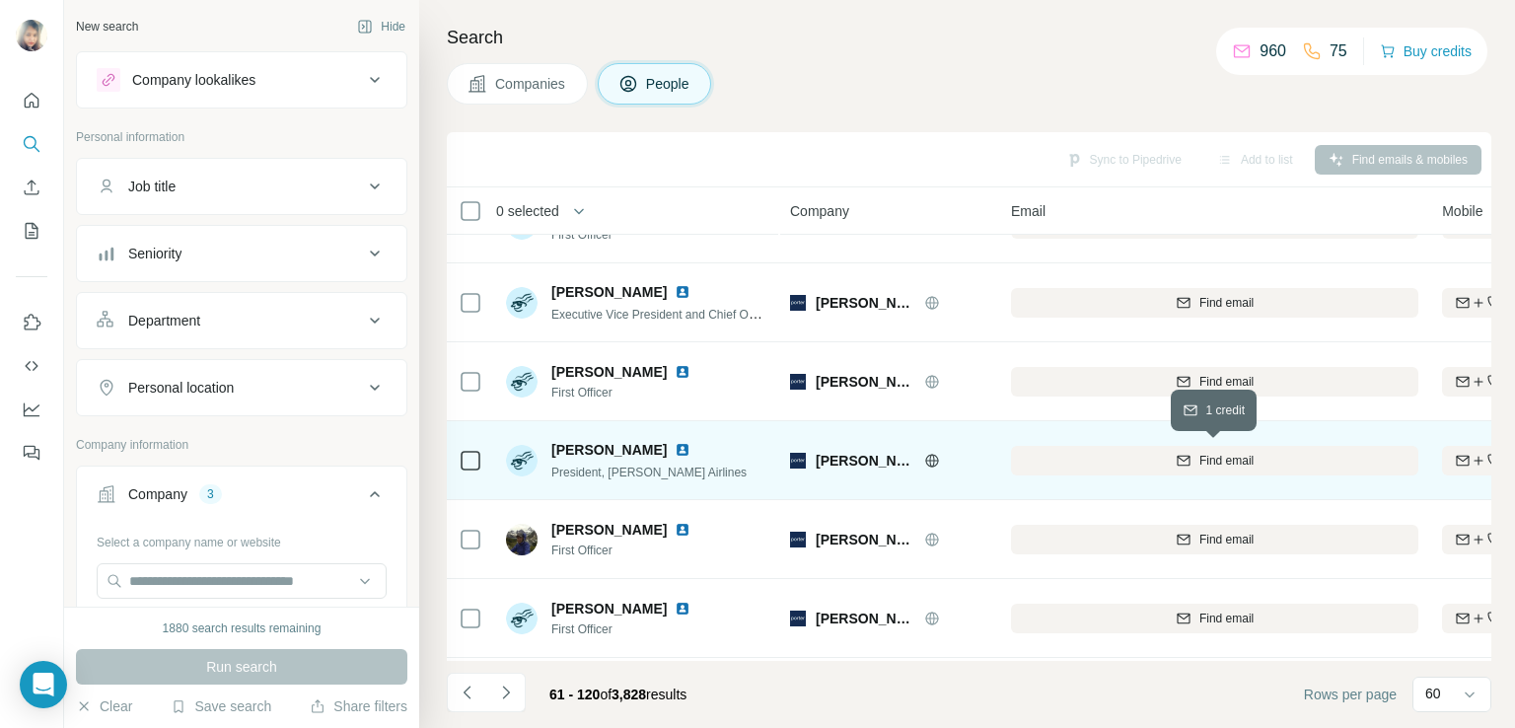
click at [1136, 460] on div "Find email" at bounding box center [1214, 461] width 407 height 18
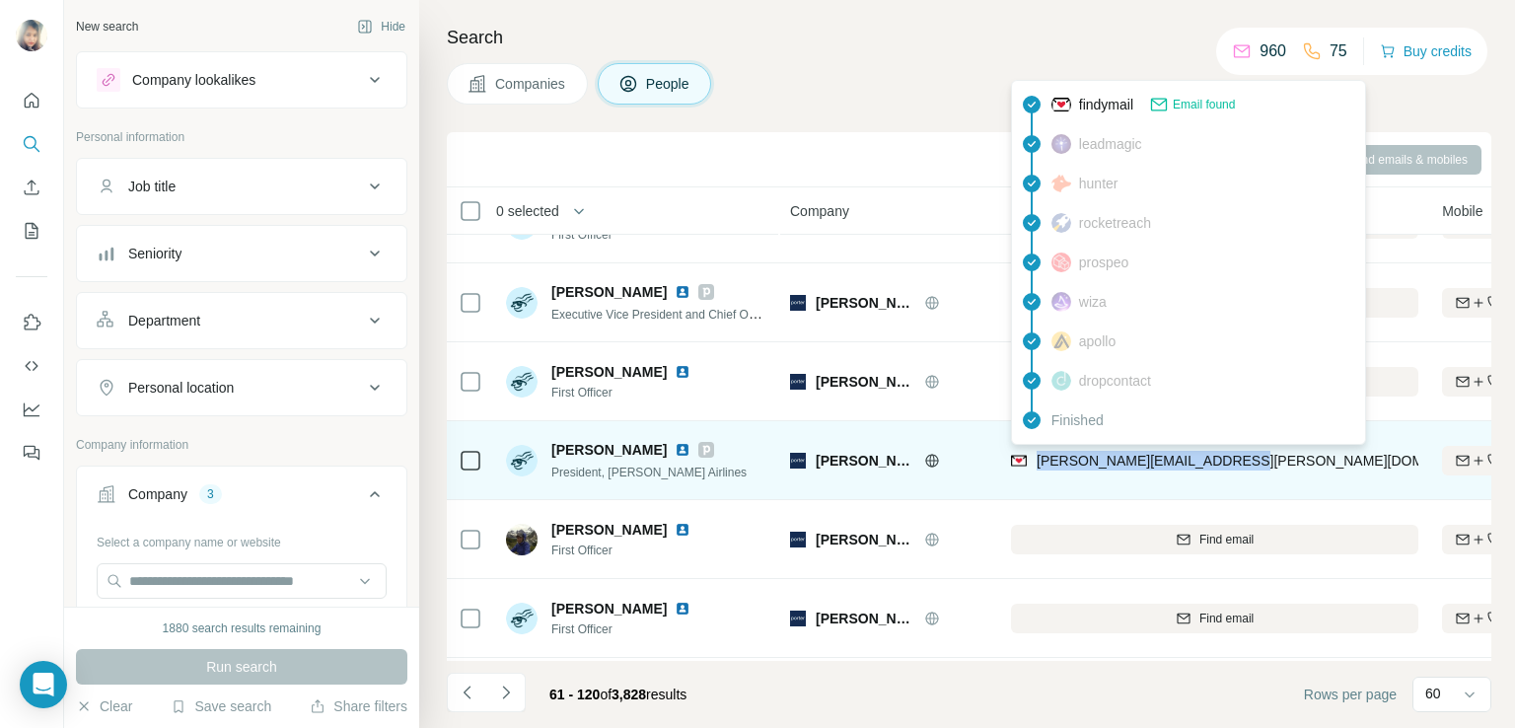
drag, startPoint x: 1232, startPoint y: 459, endPoint x: 1033, endPoint y: 466, distance: 198.3
click at [1033, 466] on div "kevin.jackson@flyporter.com" at bounding box center [1214, 460] width 407 height 54
copy span "kevin.jackson@flyporter.com"
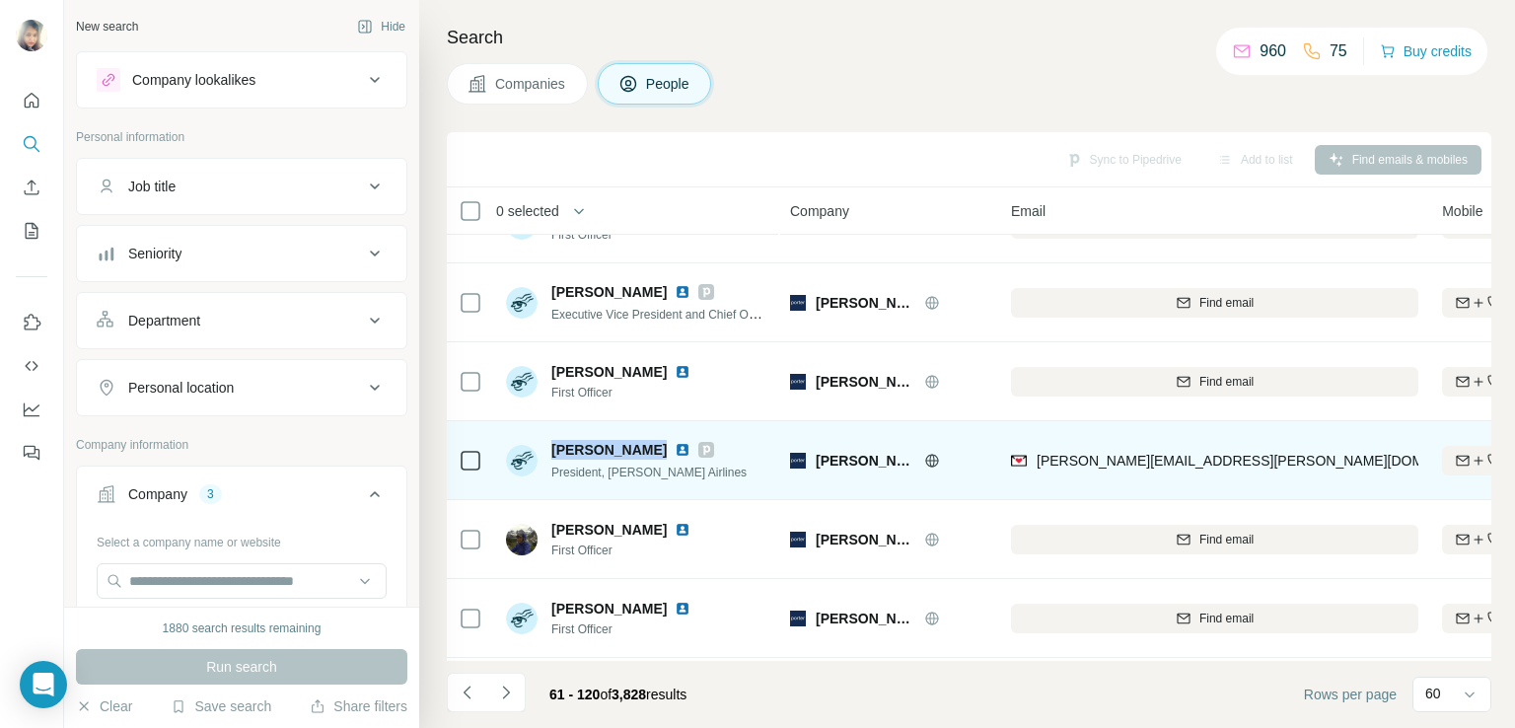
drag, startPoint x: 549, startPoint y: 443, endPoint x: 645, endPoint y: 452, distance: 96.1
click at [645, 452] on div "Kevin Jackson President, Porter Airlines" at bounding box center [626, 460] width 241 height 41
copy span "Kevin Jackson"
click at [1242, 458] on div "kevin.jackson@flyporter.com" at bounding box center [1214, 460] width 407 height 54
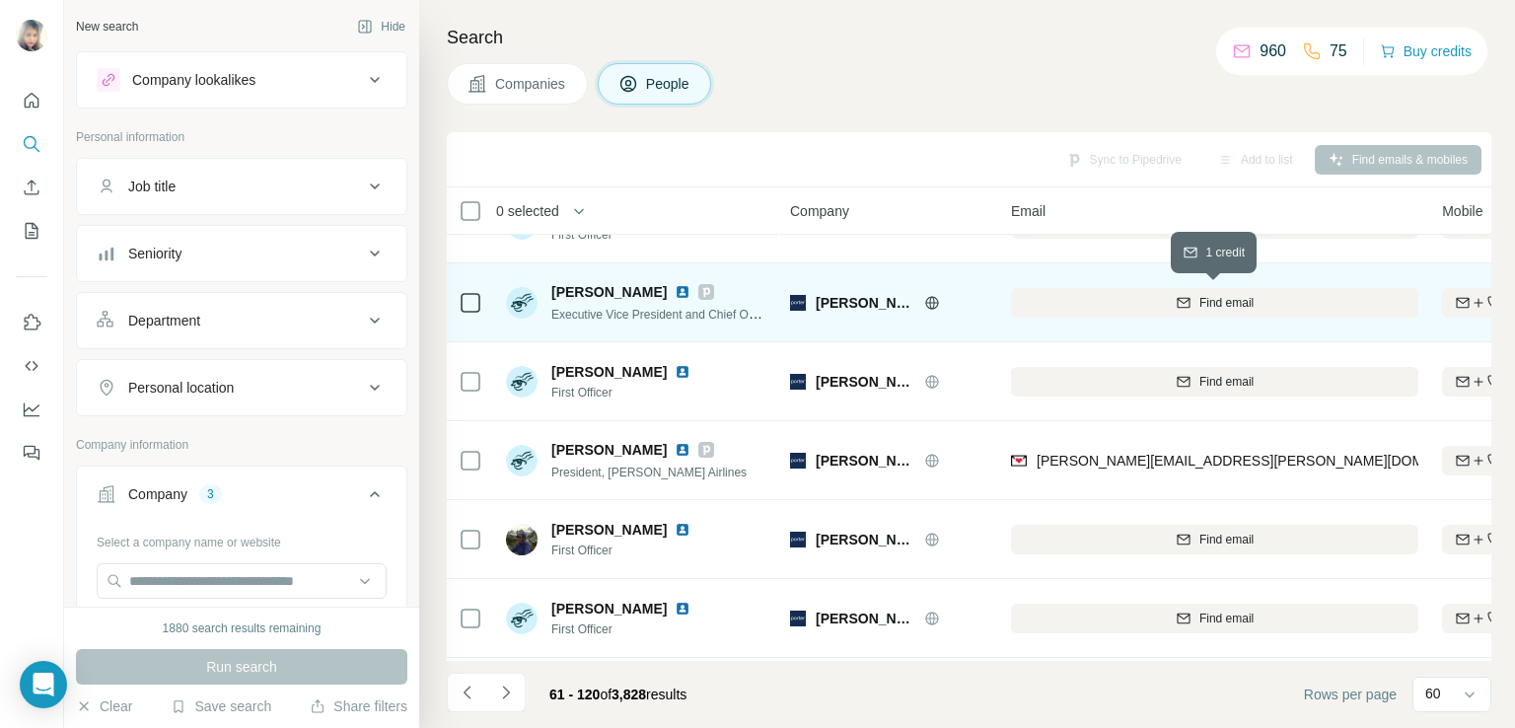
click at [1181, 304] on icon "button" at bounding box center [1183, 303] width 16 height 16
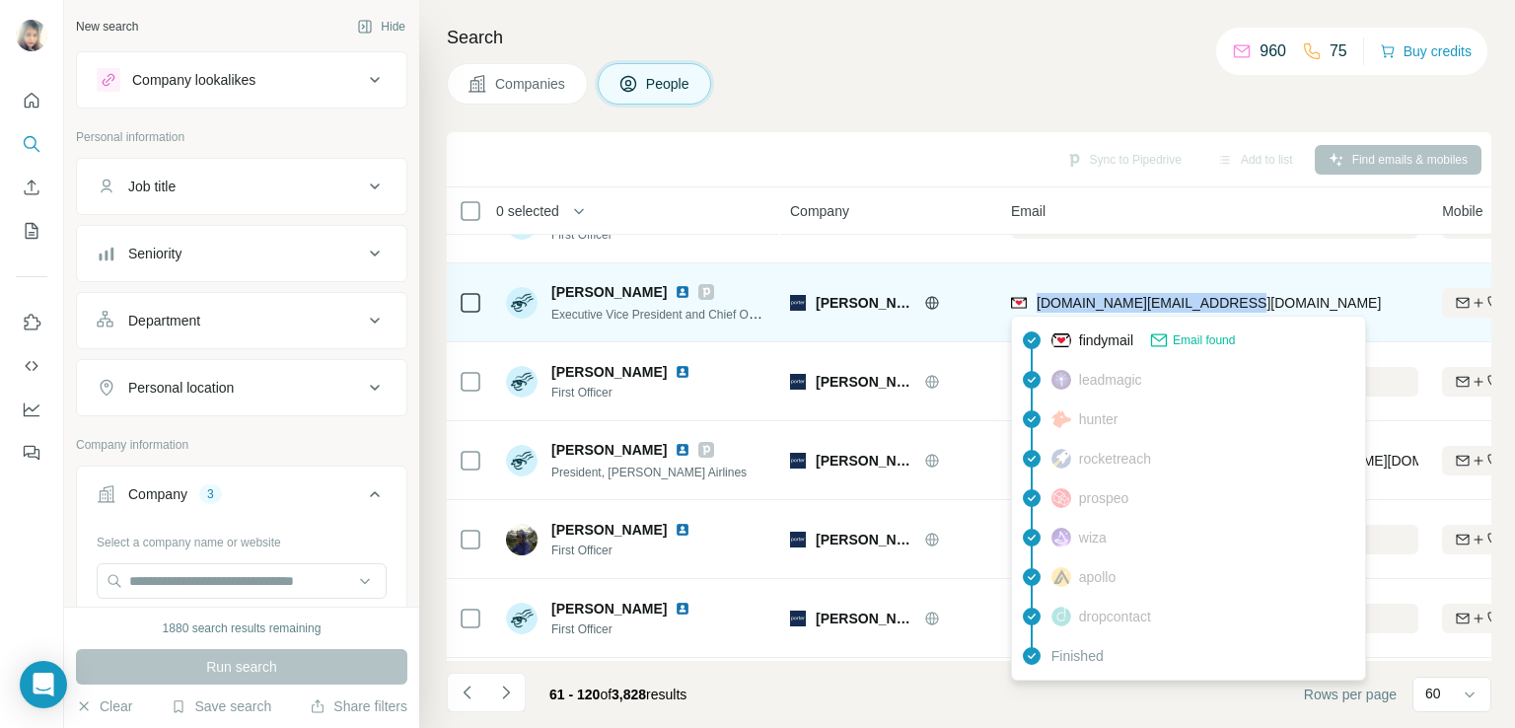
drag, startPoint x: 1249, startPoint y: 302, endPoint x: 1033, endPoint y: 305, distance: 216.0
click at [1033, 305] on div "kent.woodside@flyporter.com" at bounding box center [1214, 302] width 407 height 54
copy span "kent.woodside@flyporter.com"
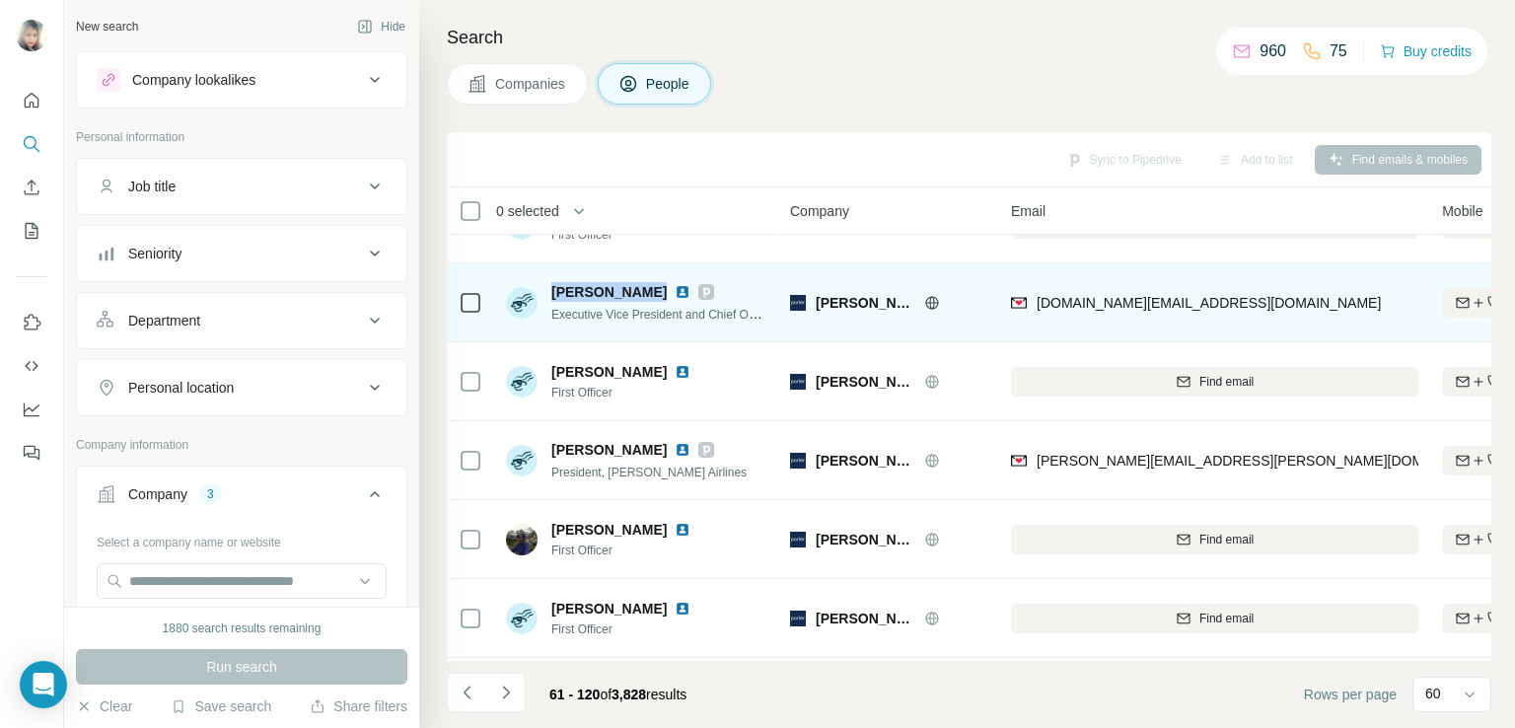
drag, startPoint x: 548, startPoint y: 289, endPoint x: 651, endPoint y: 290, distance: 102.6
click at [651, 290] on div "Kent Woodside Executive Vice President and Chief Operating Officer" at bounding box center [637, 302] width 262 height 41
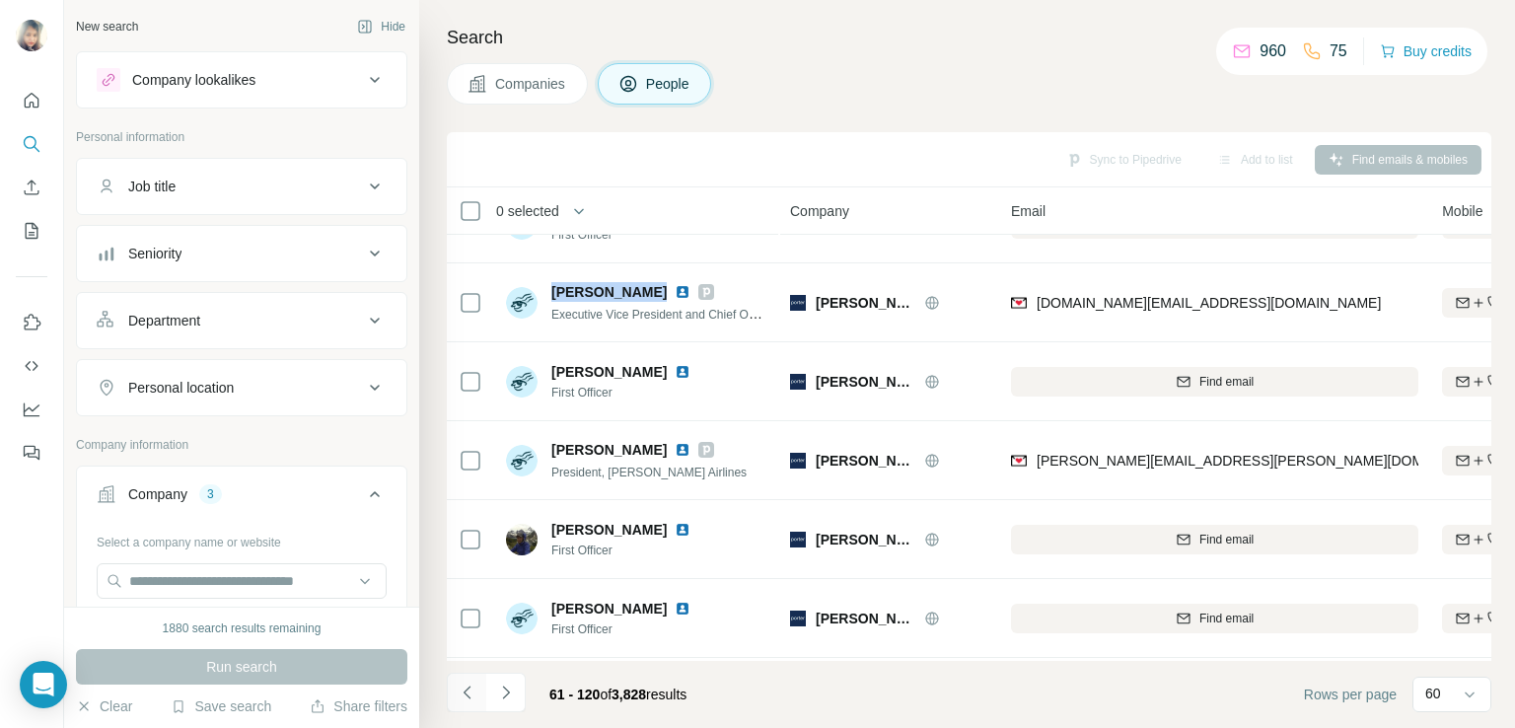
click at [461, 697] on icon "Navigate to previous page" at bounding box center [468, 692] width 20 height 20
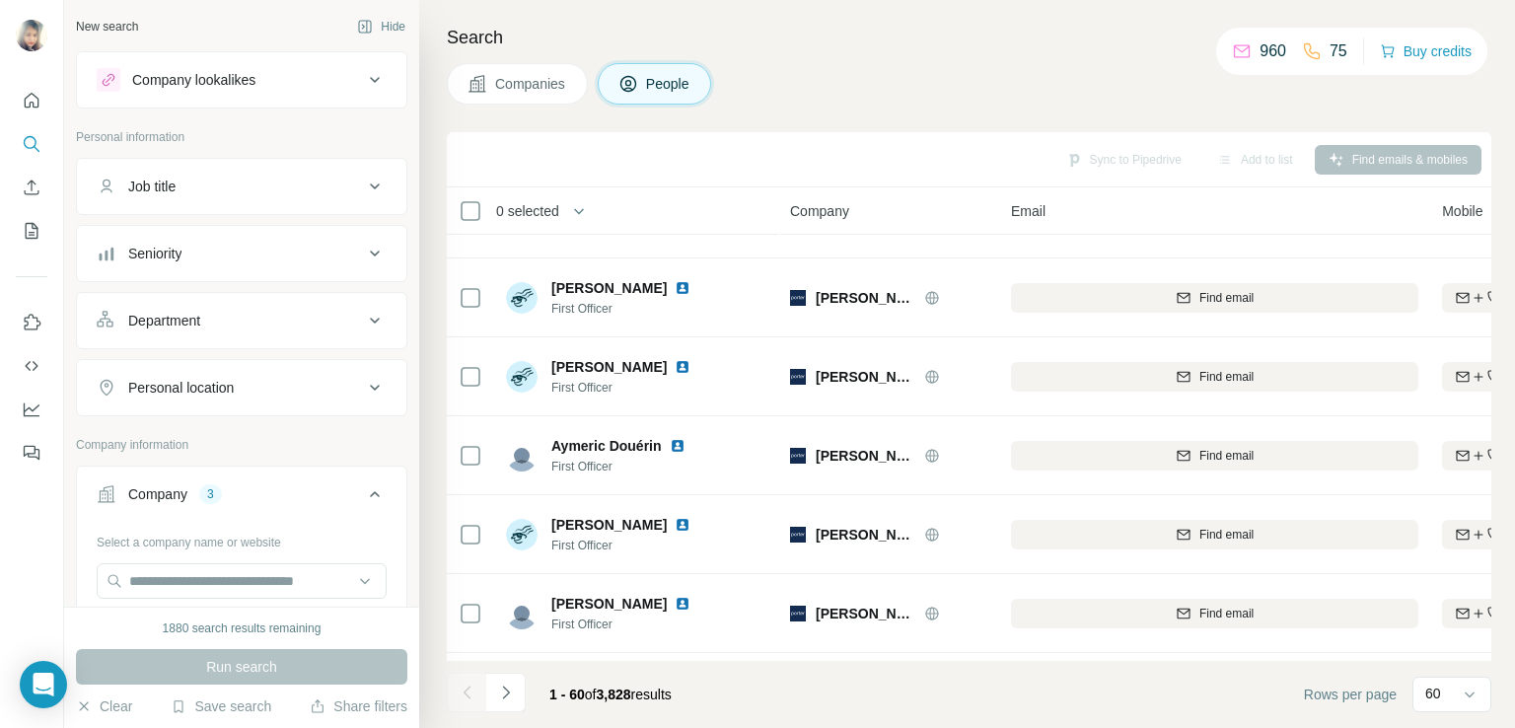
scroll to position [740, 0]
